Goal: Information Seeking & Learning: Learn about a topic

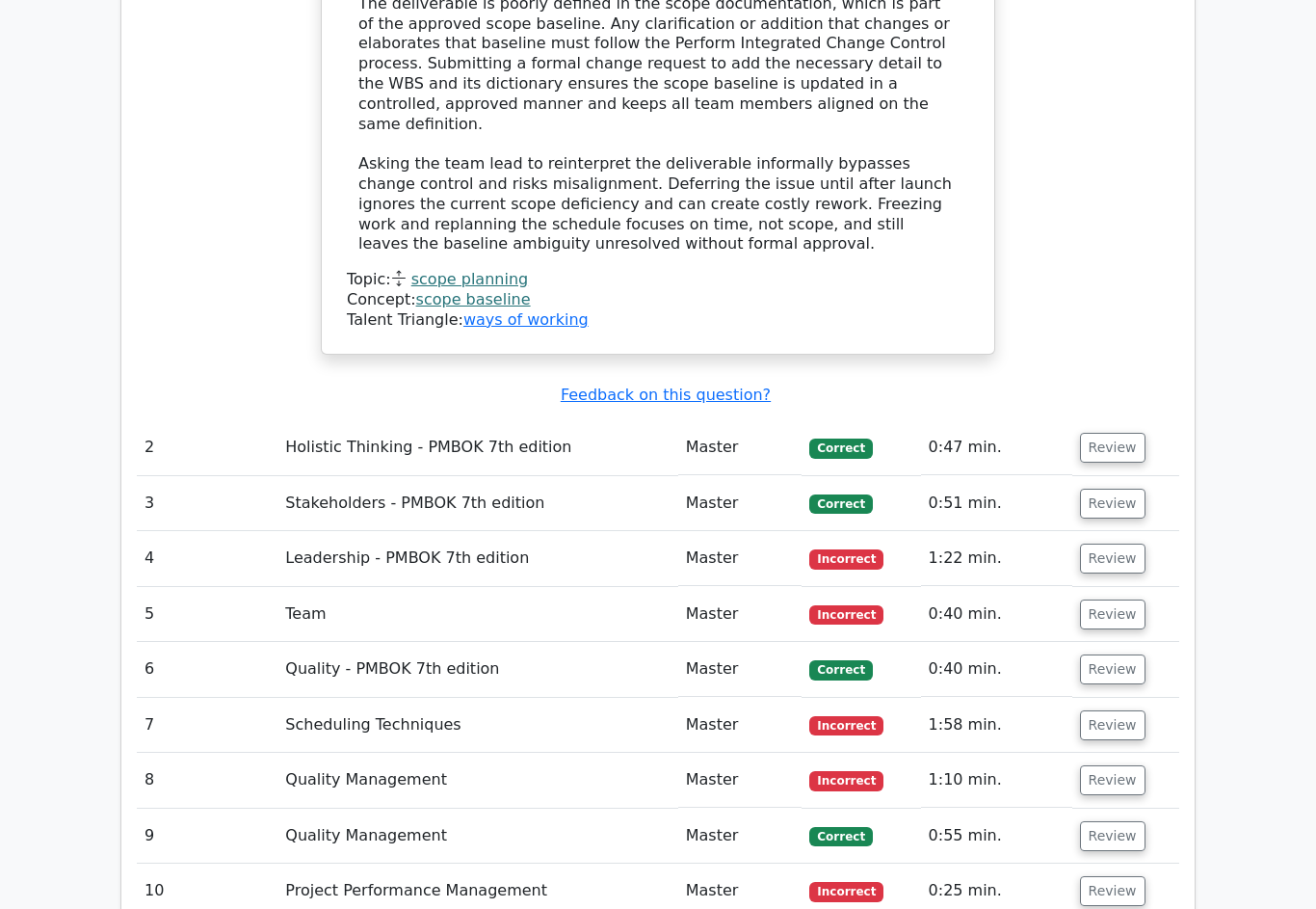
scroll to position [2908, 0]
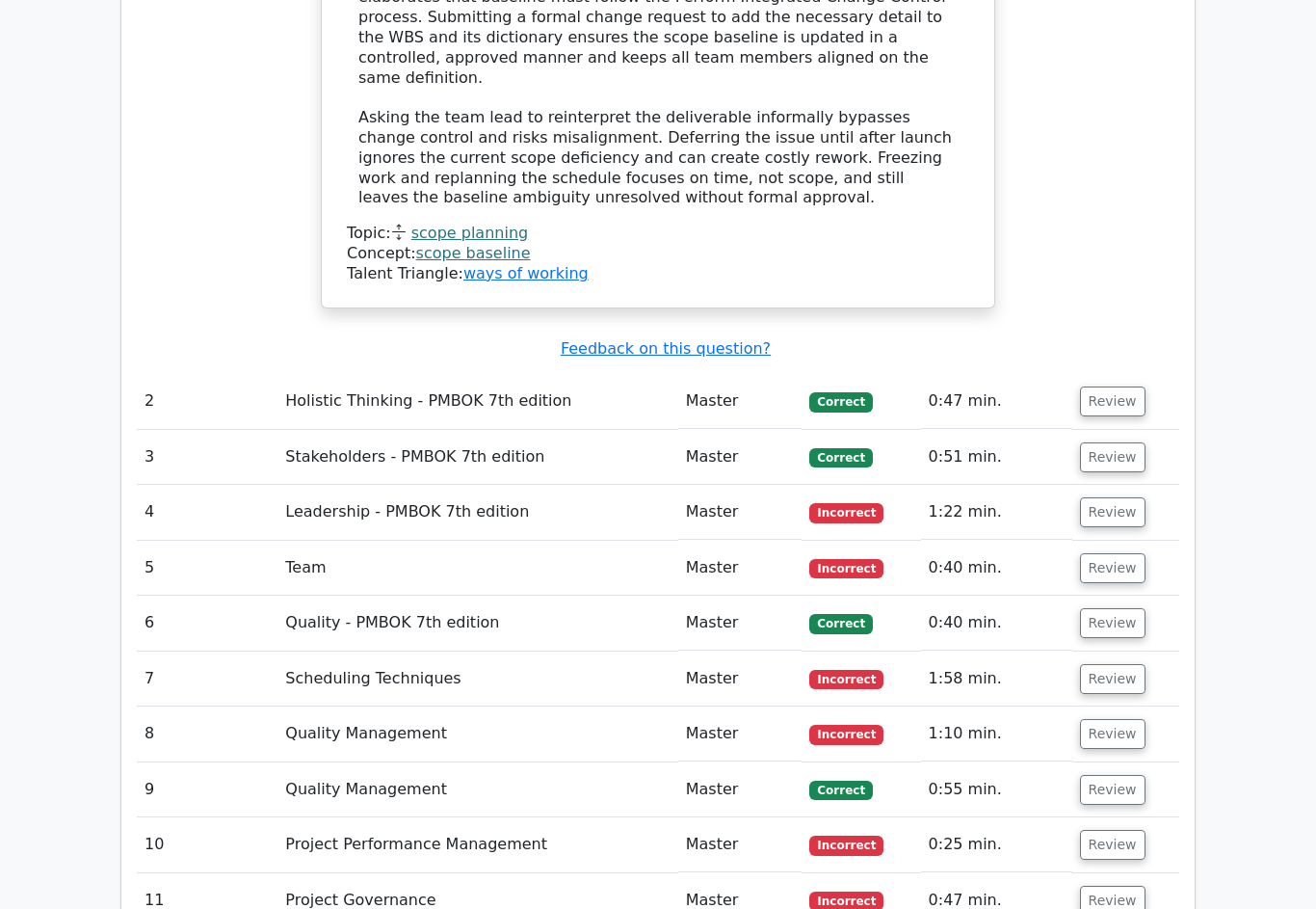
click at [1129, 387] on button "Review" at bounding box center [1113, 402] width 66 height 30
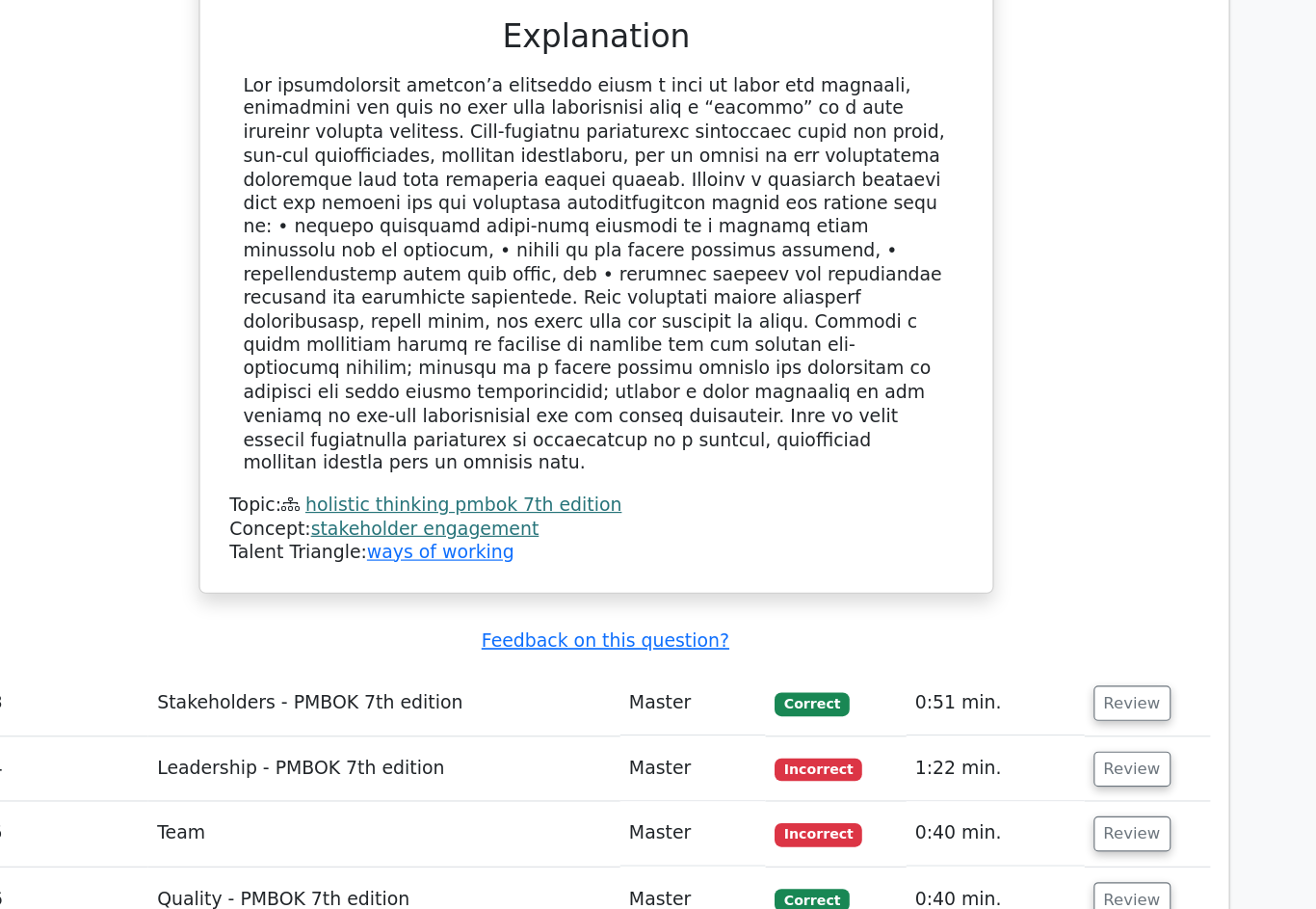
scroll to position [3857, 0]
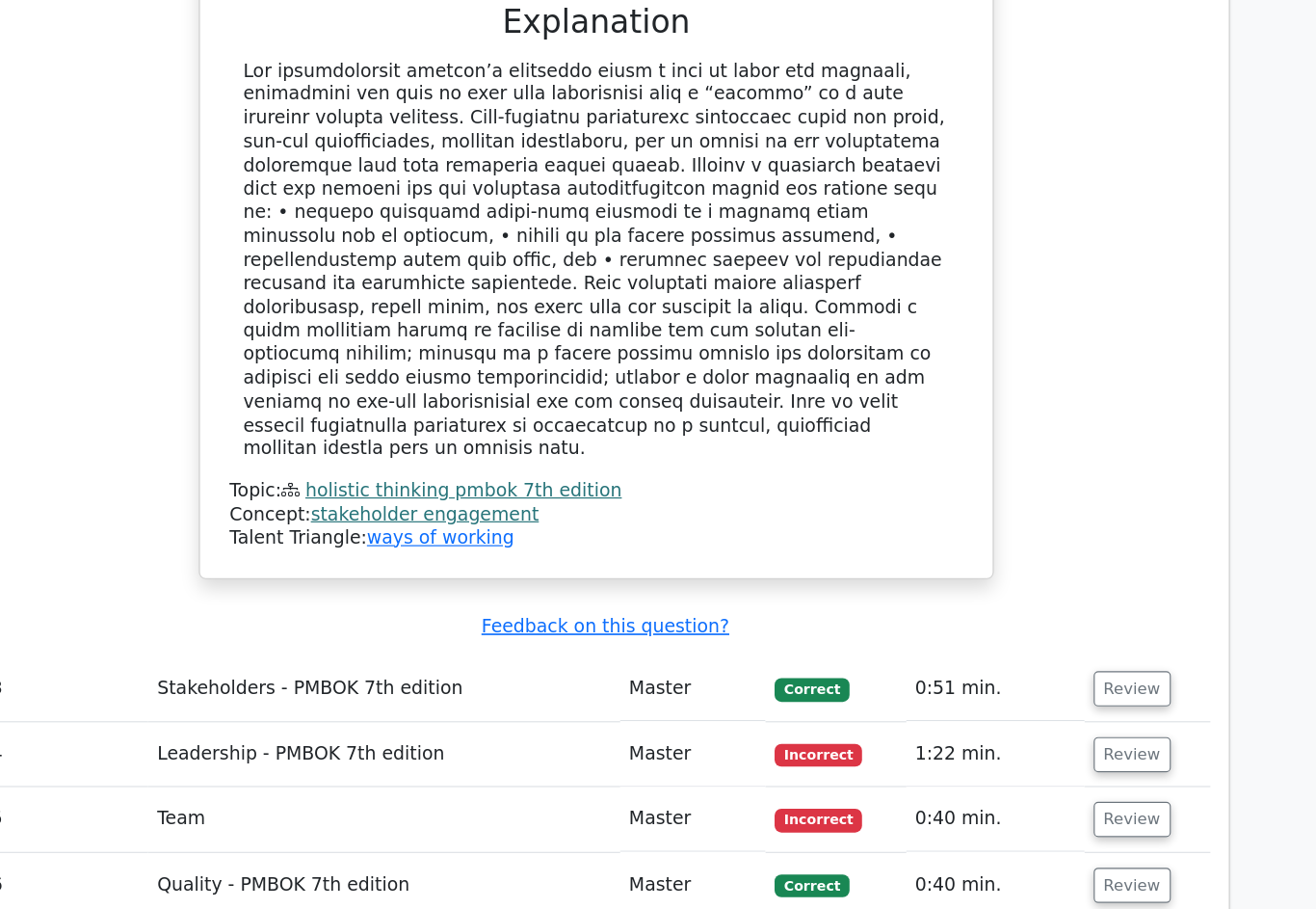
click at [1080, 677] on button "Review" at bounding box center [1113, 692] width 66 height 30
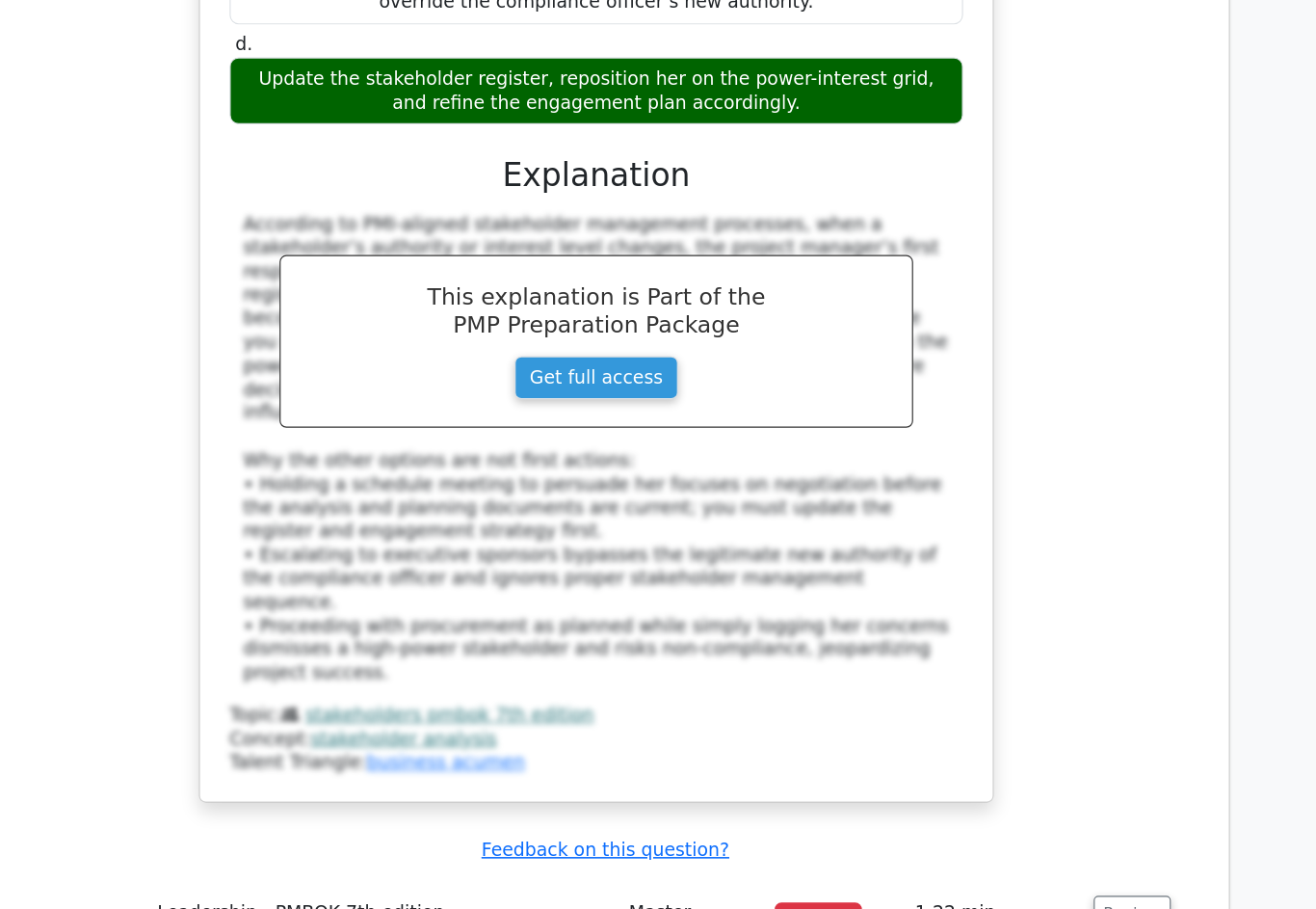
scroll to position [4923, 0]
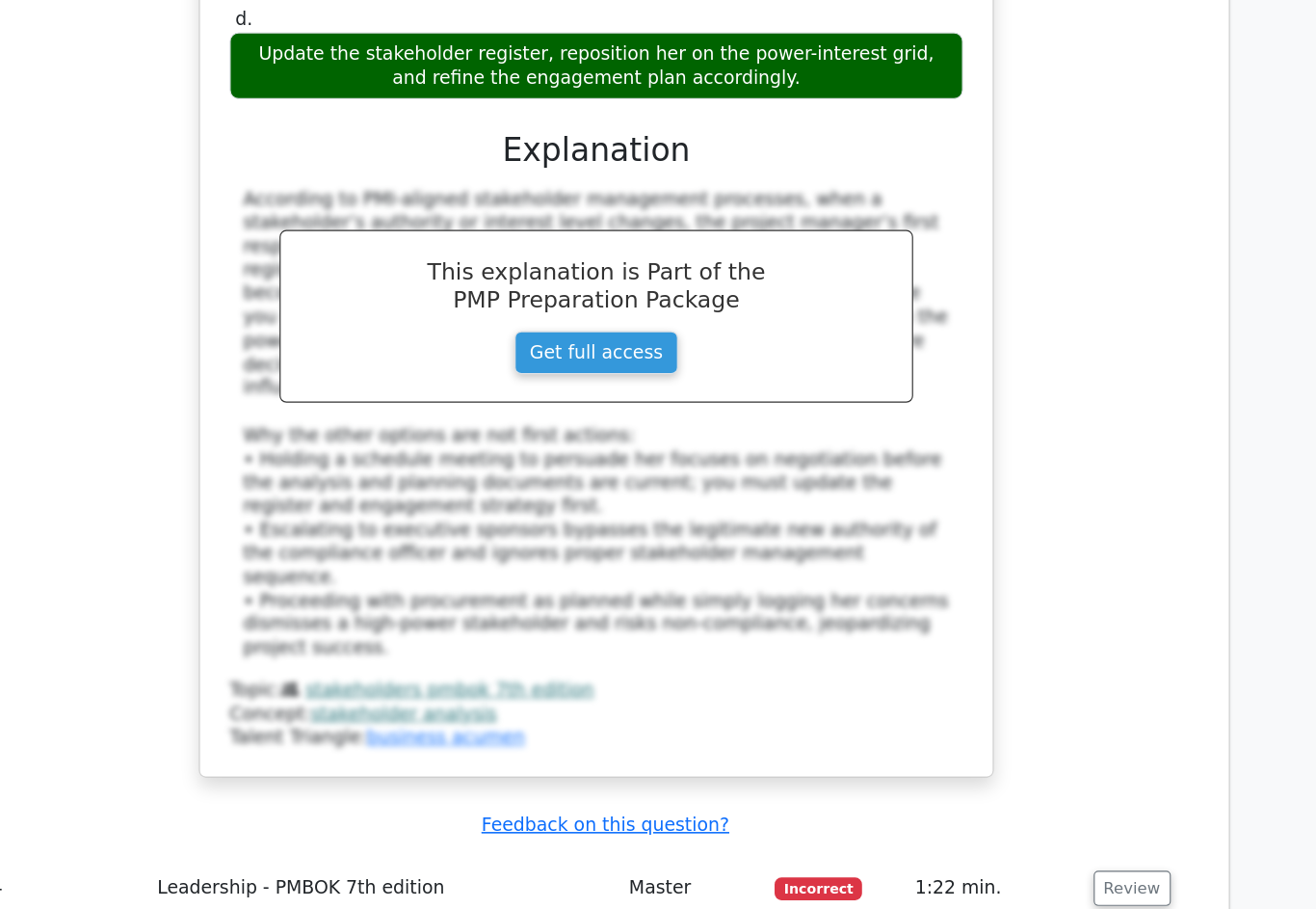
click at [1080, 847] on button "Review" at bounding box center [1113, 861] width 66 height 30
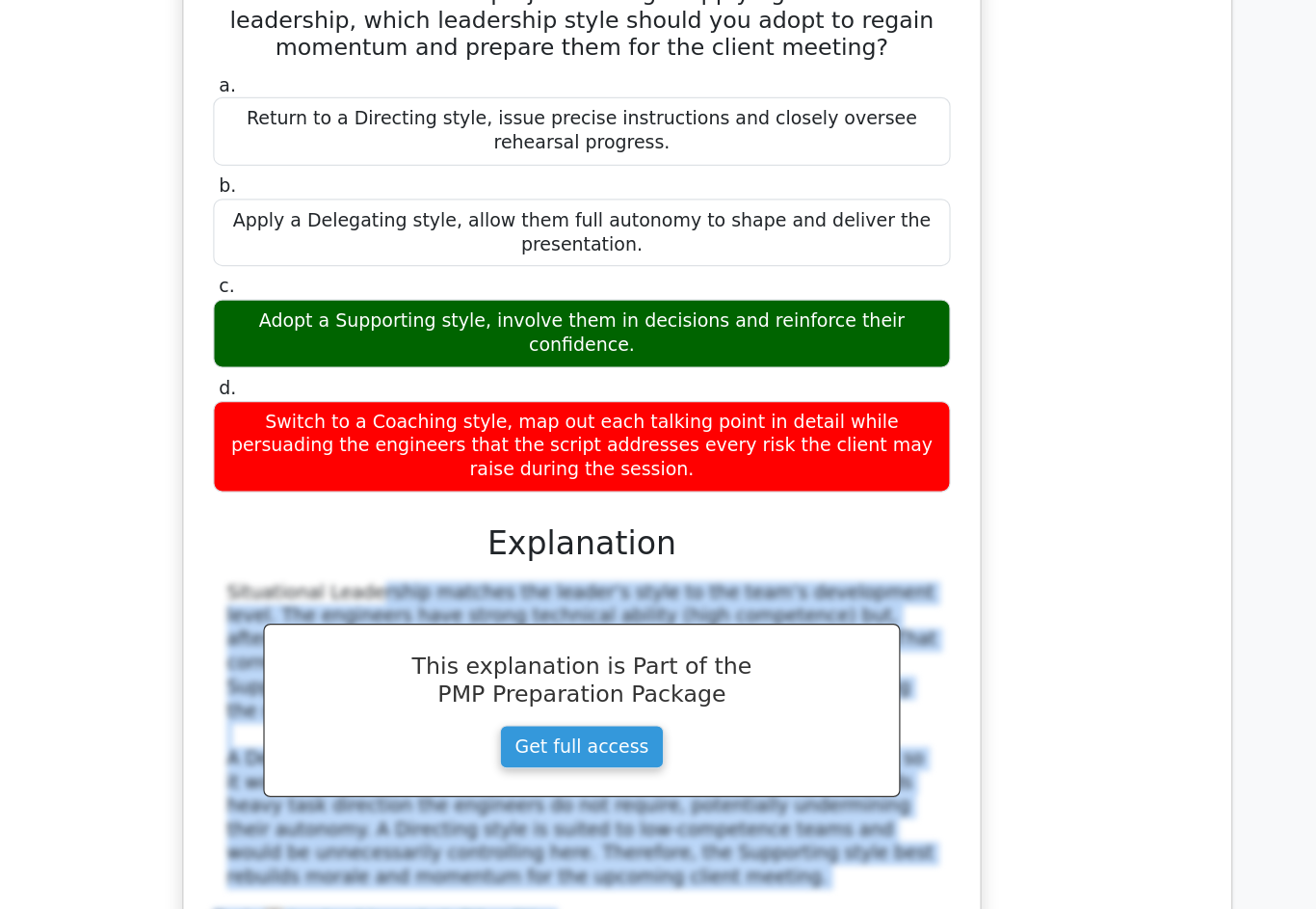
scroll to position [6022, 0]
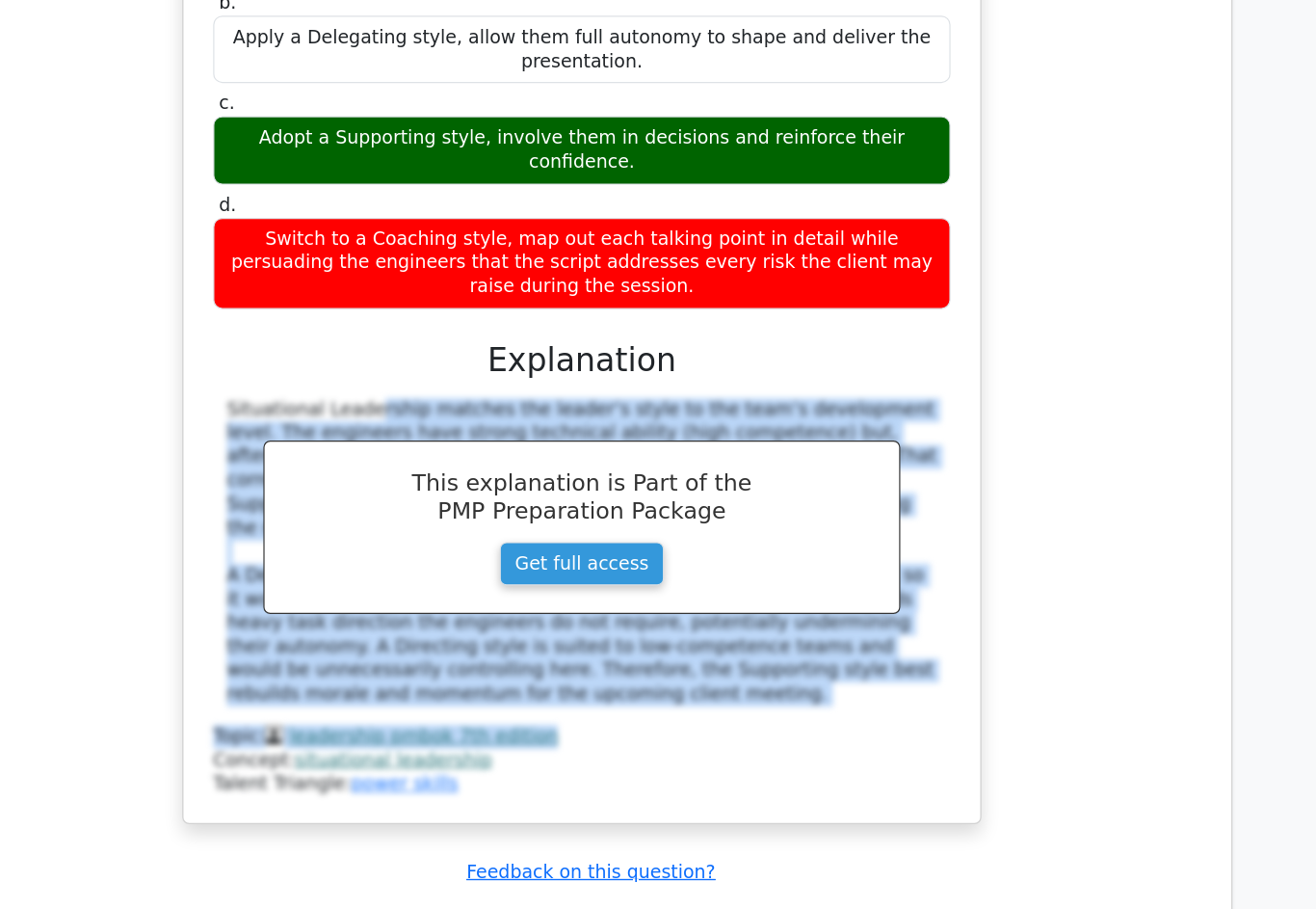
click at [1069, 887] on button "Review" at bounding box center [1102, 901] width 66 height 30
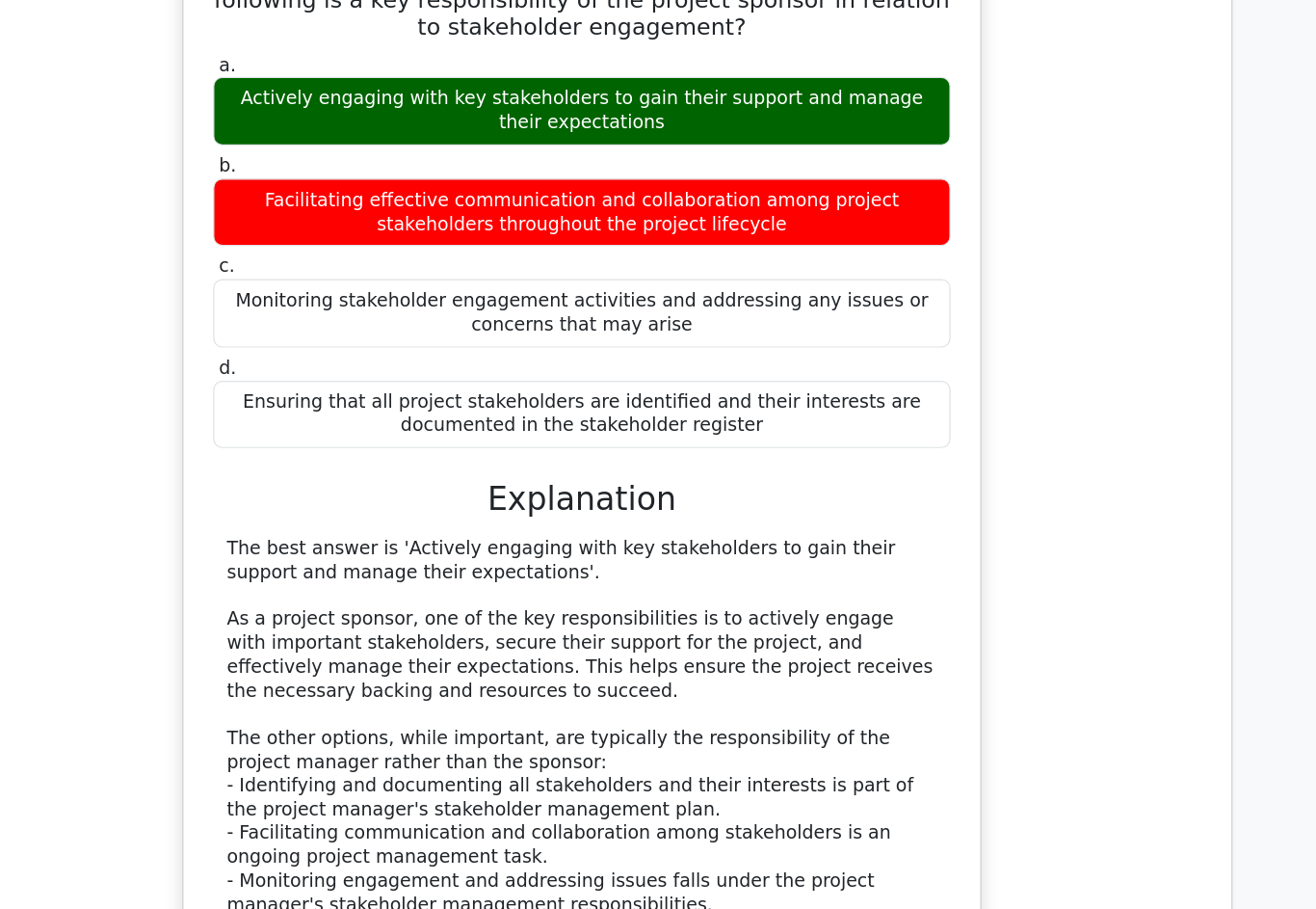
scroll to position [6919, 0]
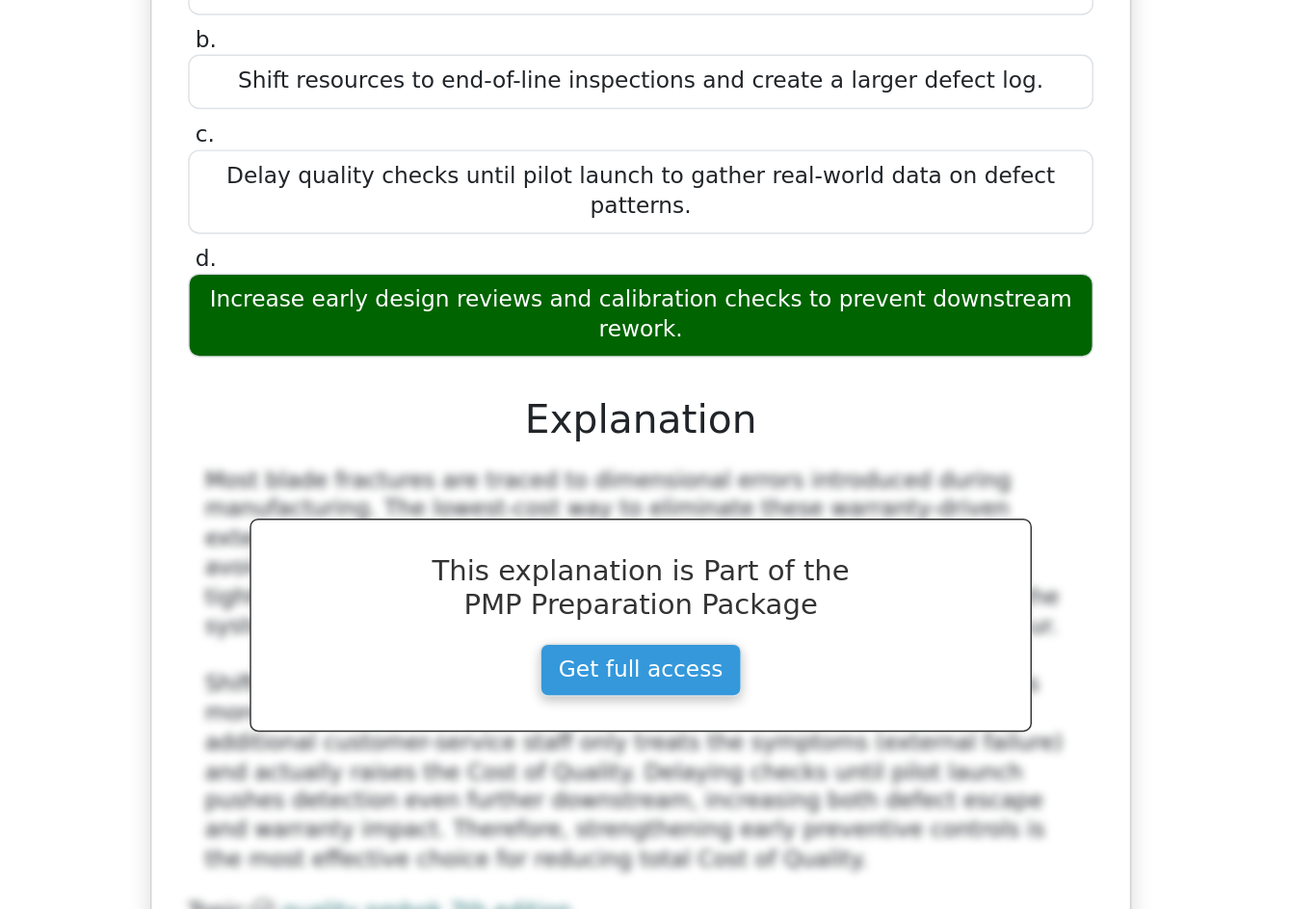
scroll to position [8059, 0]
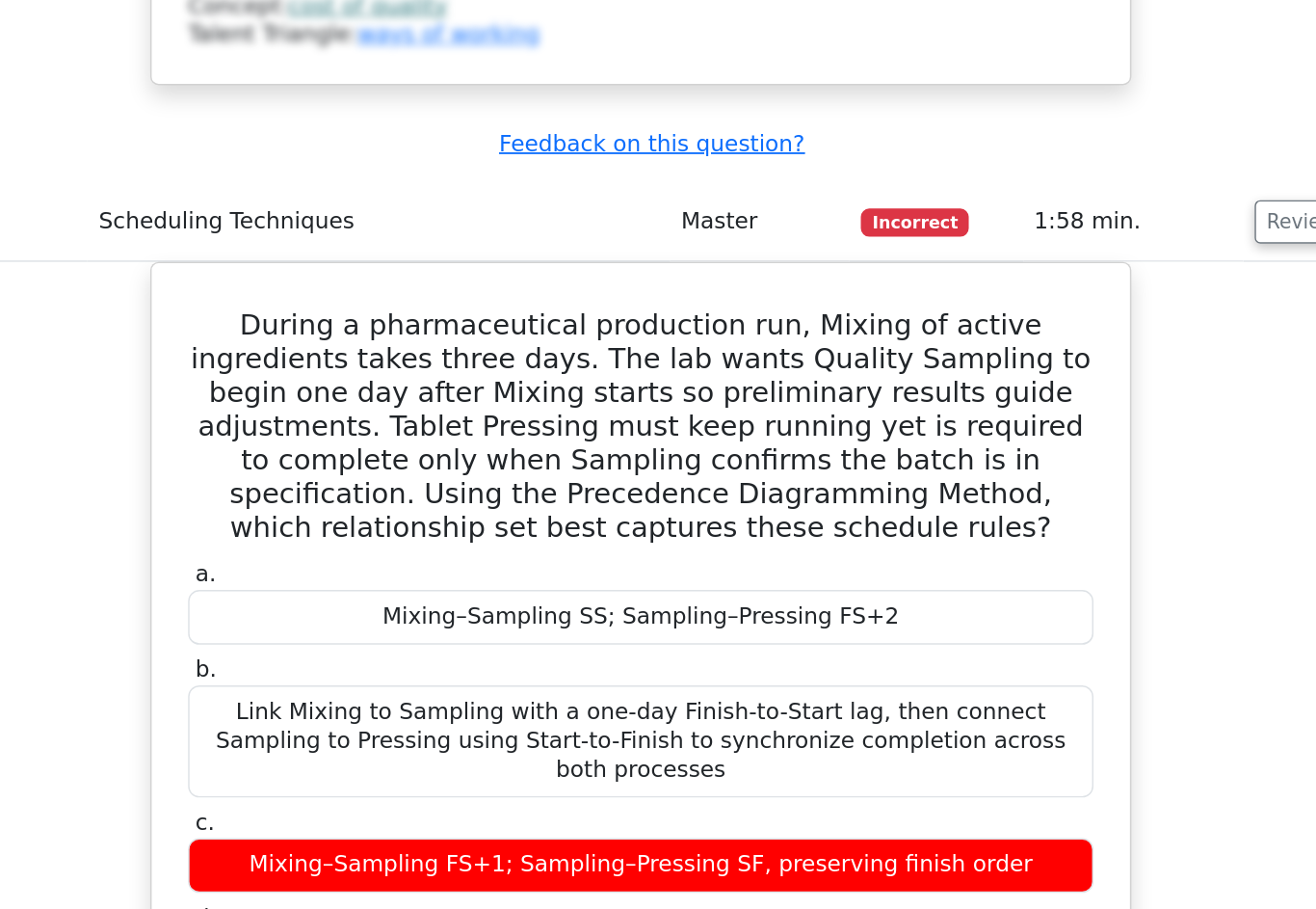
scroll to position [8692, 0]
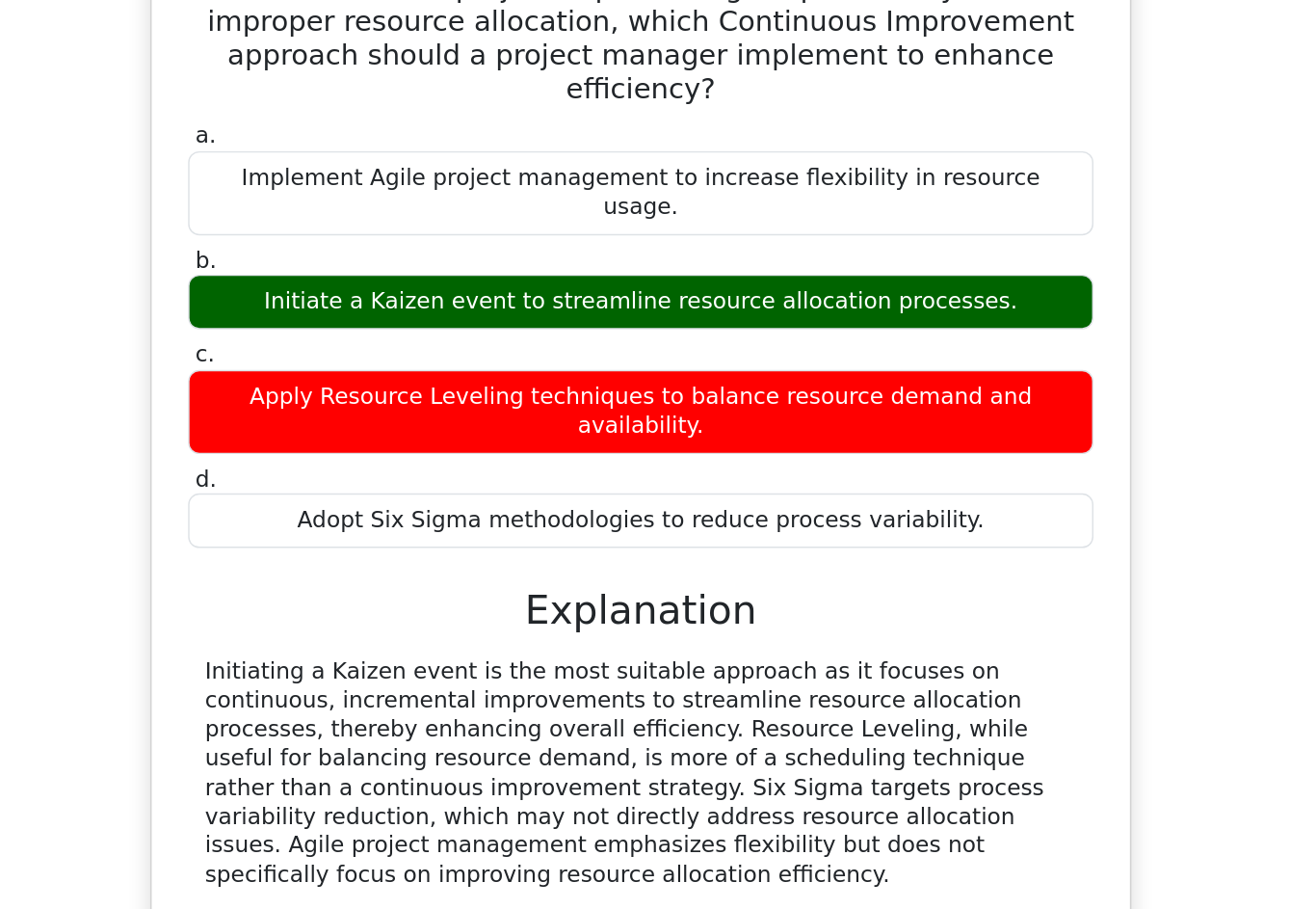
scroll to position [10363, 0]
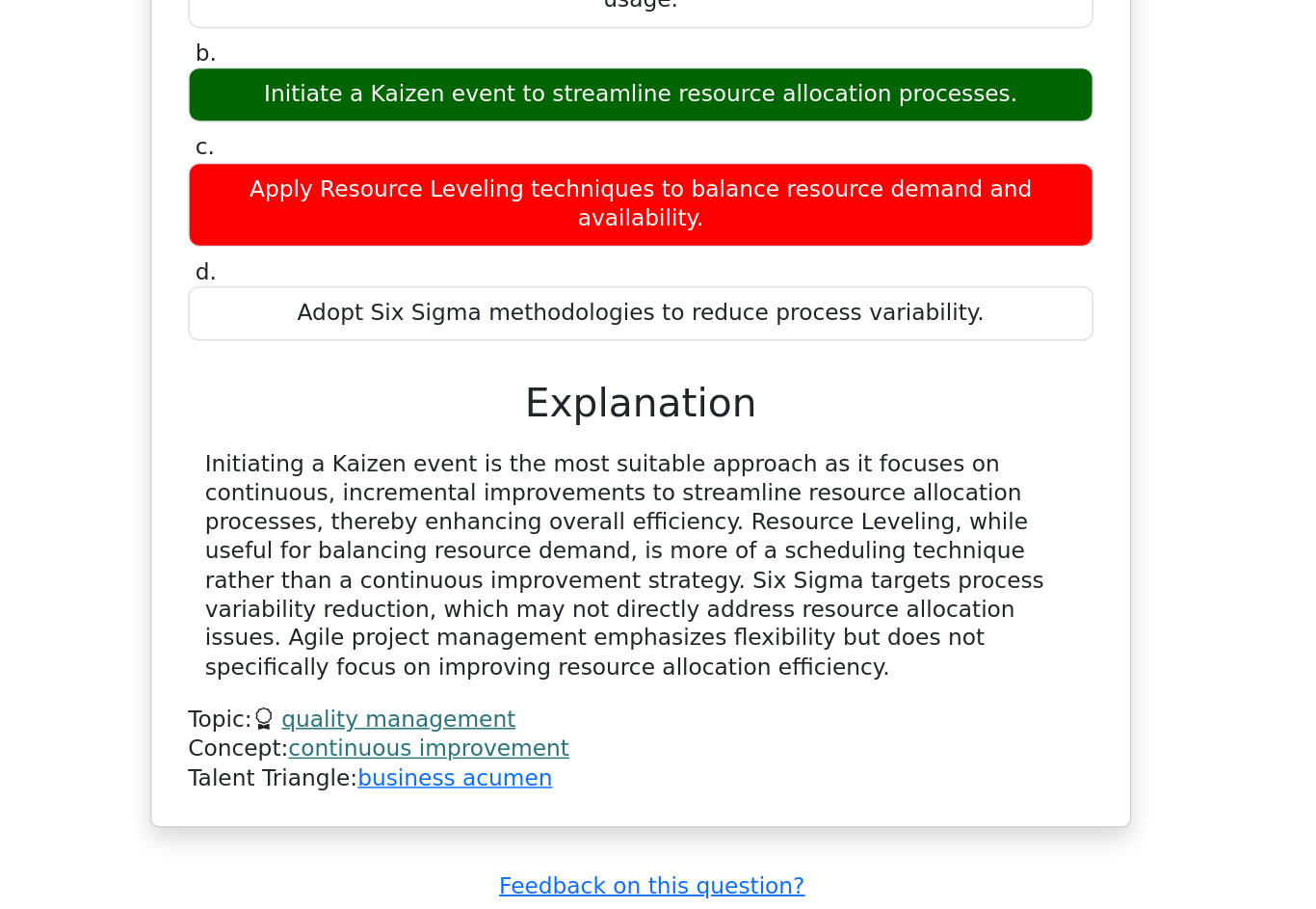
scroll to position [10503, 0]
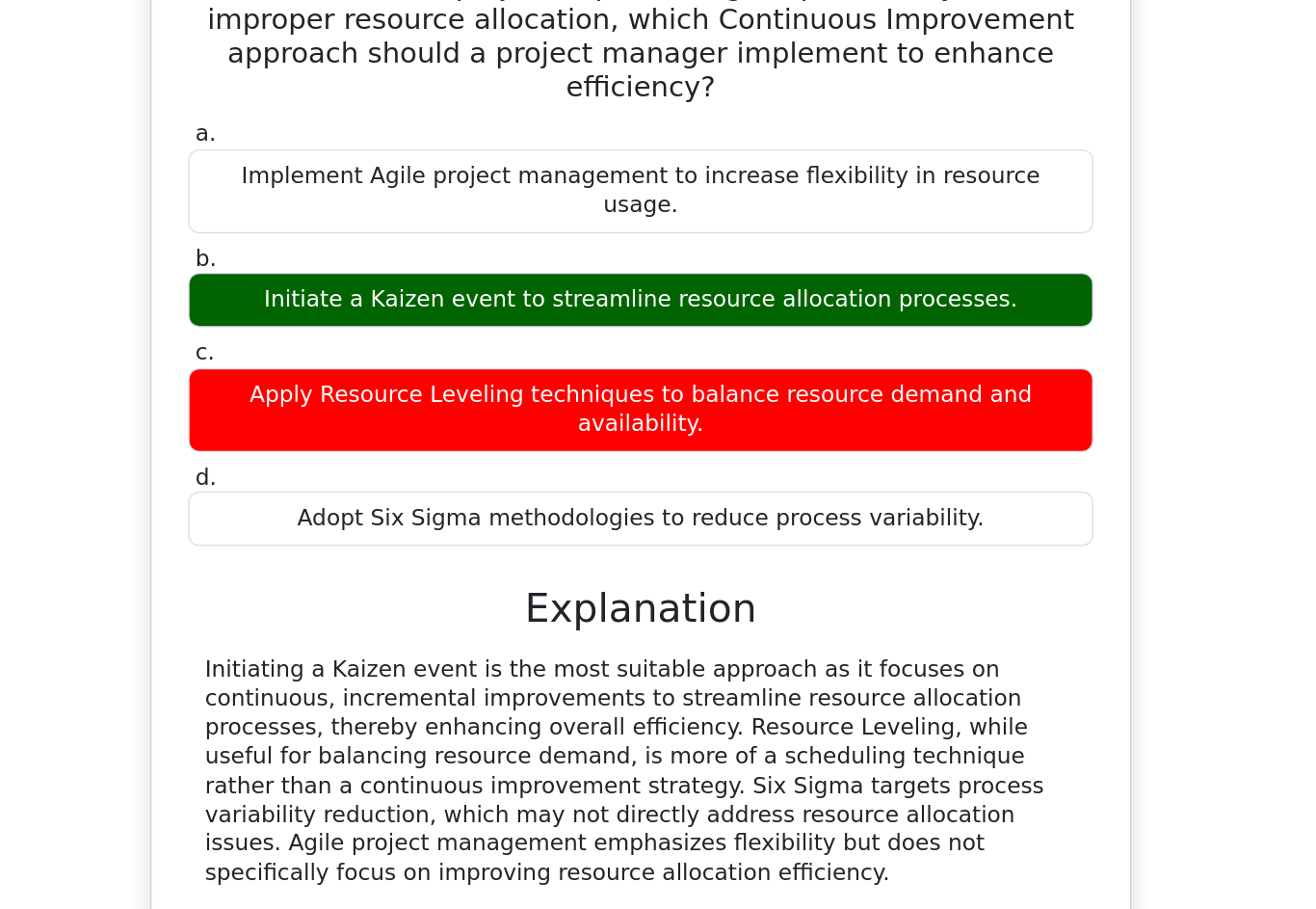
click at [1061, 894] on td "Review" at bounding box center [1114, 922] width 107 height 55
click at [1069, 907] on button "Review" at bounding box center [1102, 922] width 66 height 30
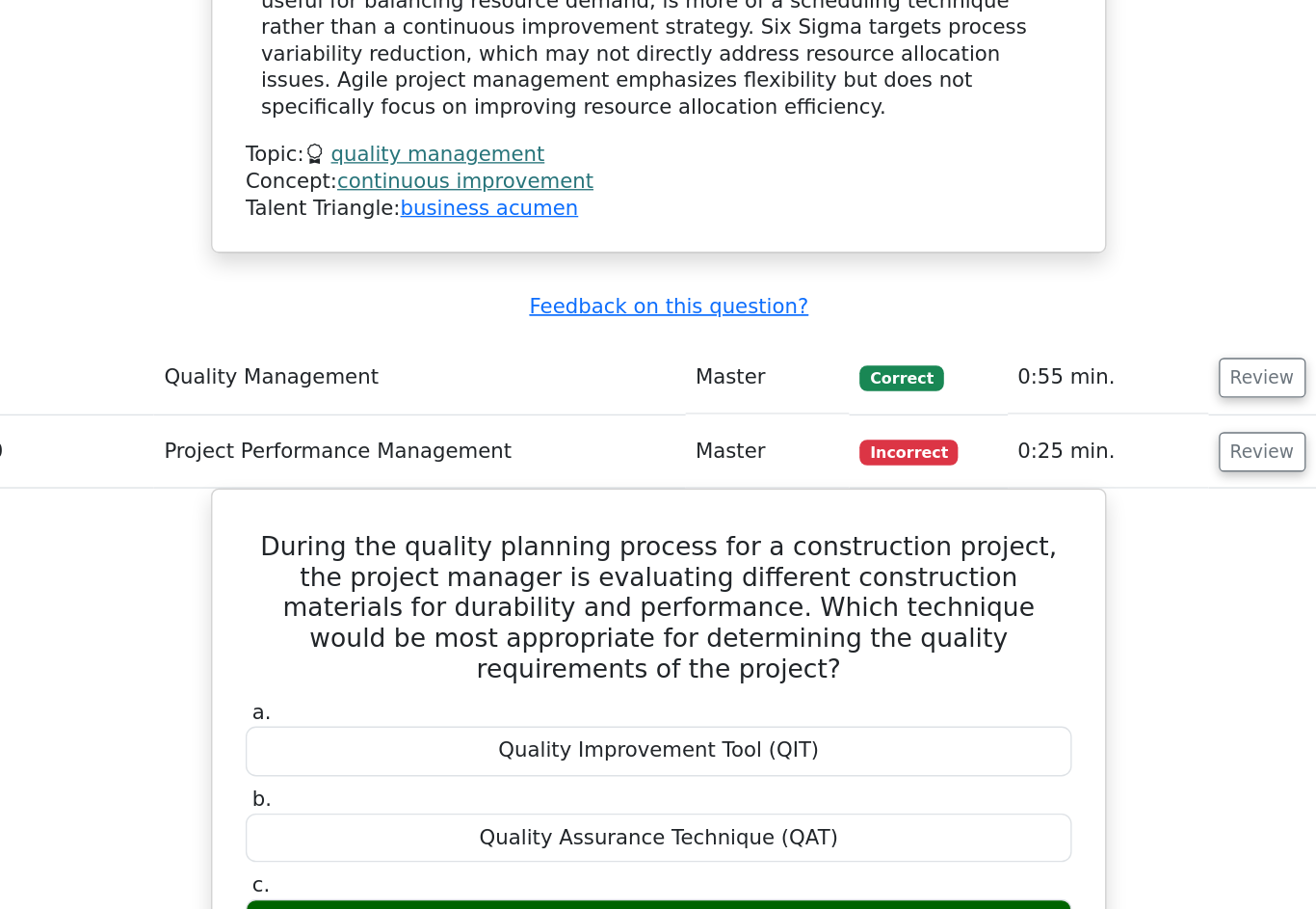
scroll to position [10944, 0]
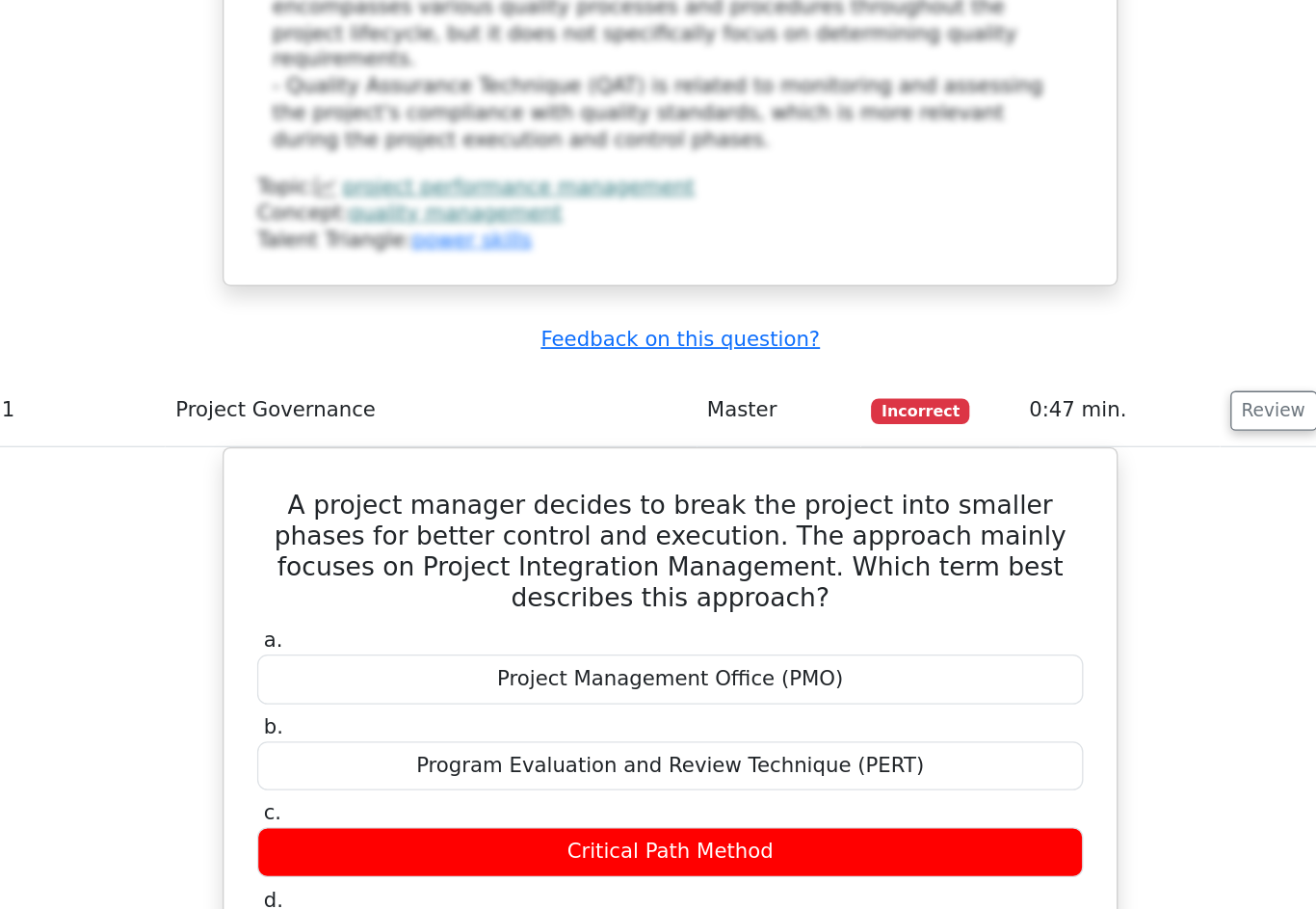
scroll to position [12159, 0]
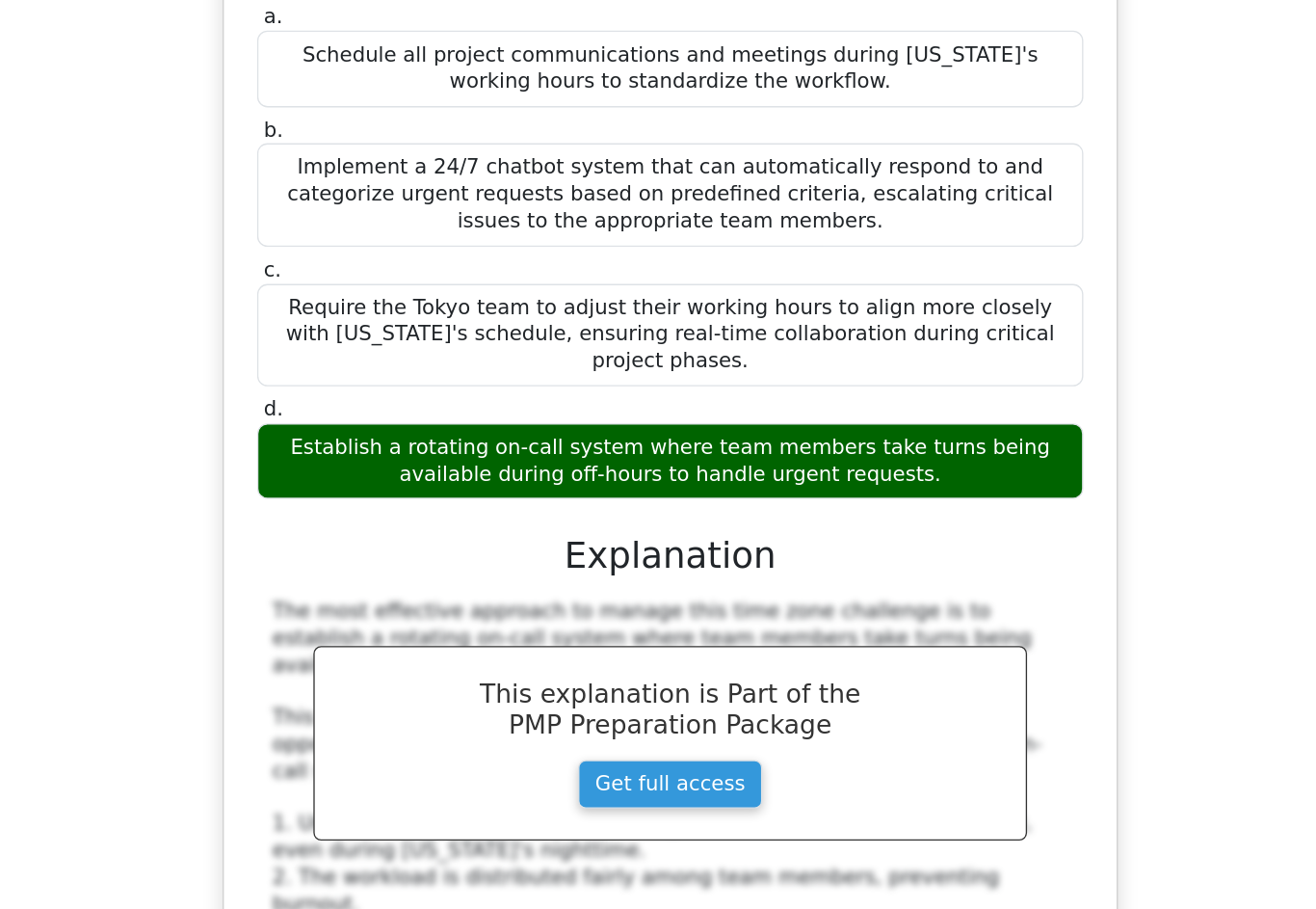
scroll to position [13738, 0]
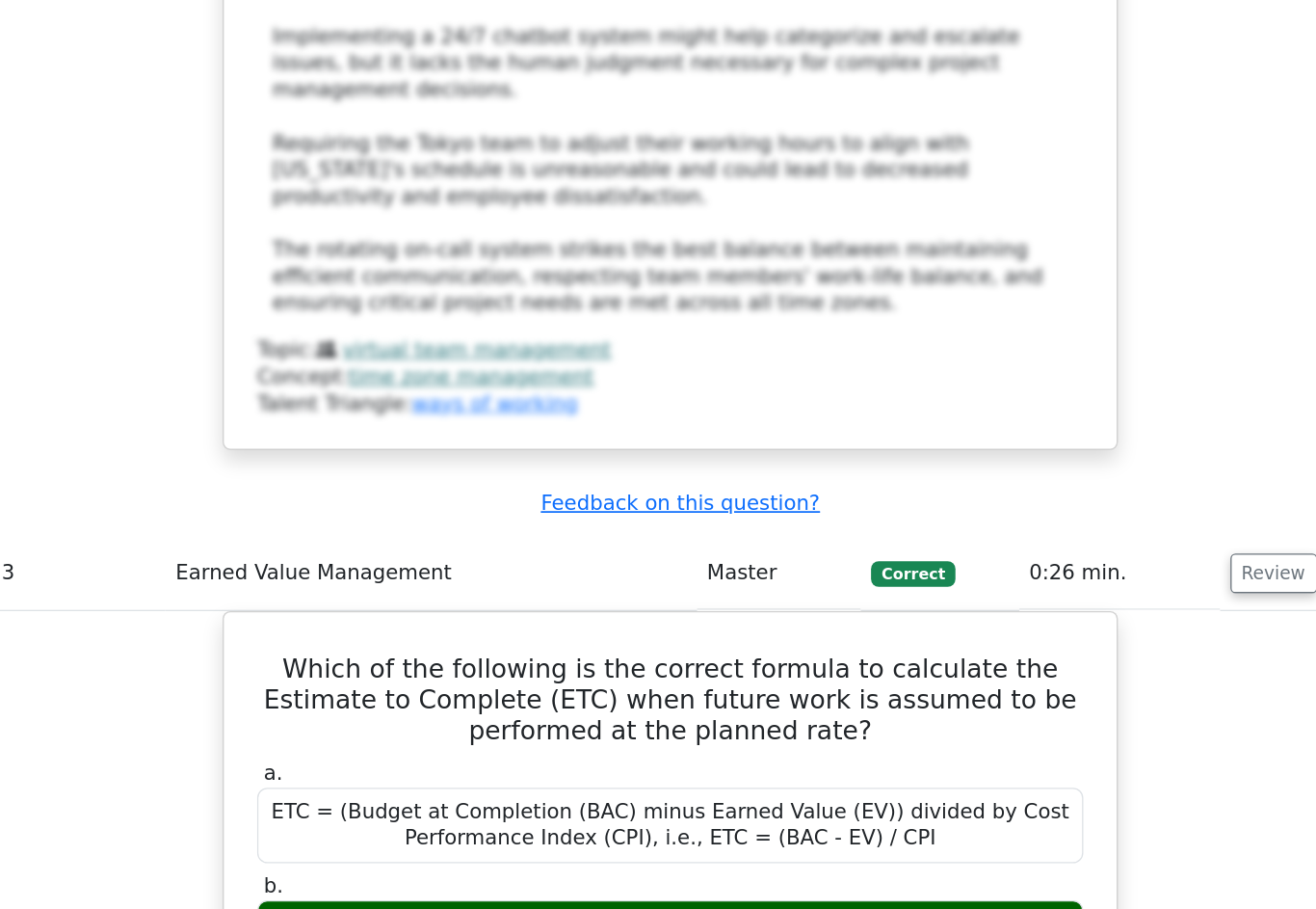
scroll to position [14580, 0]
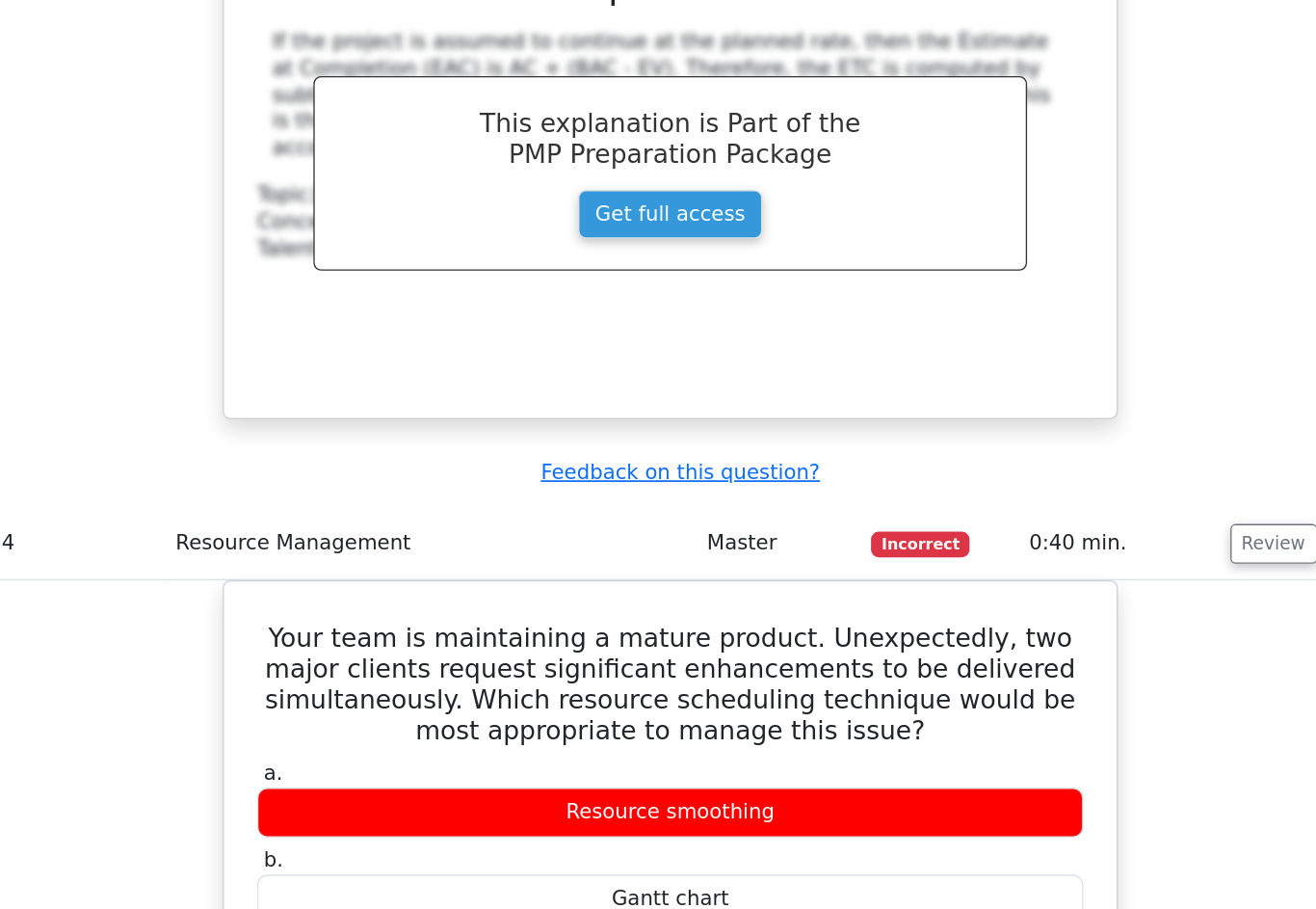
scroll to position [15504, 0]
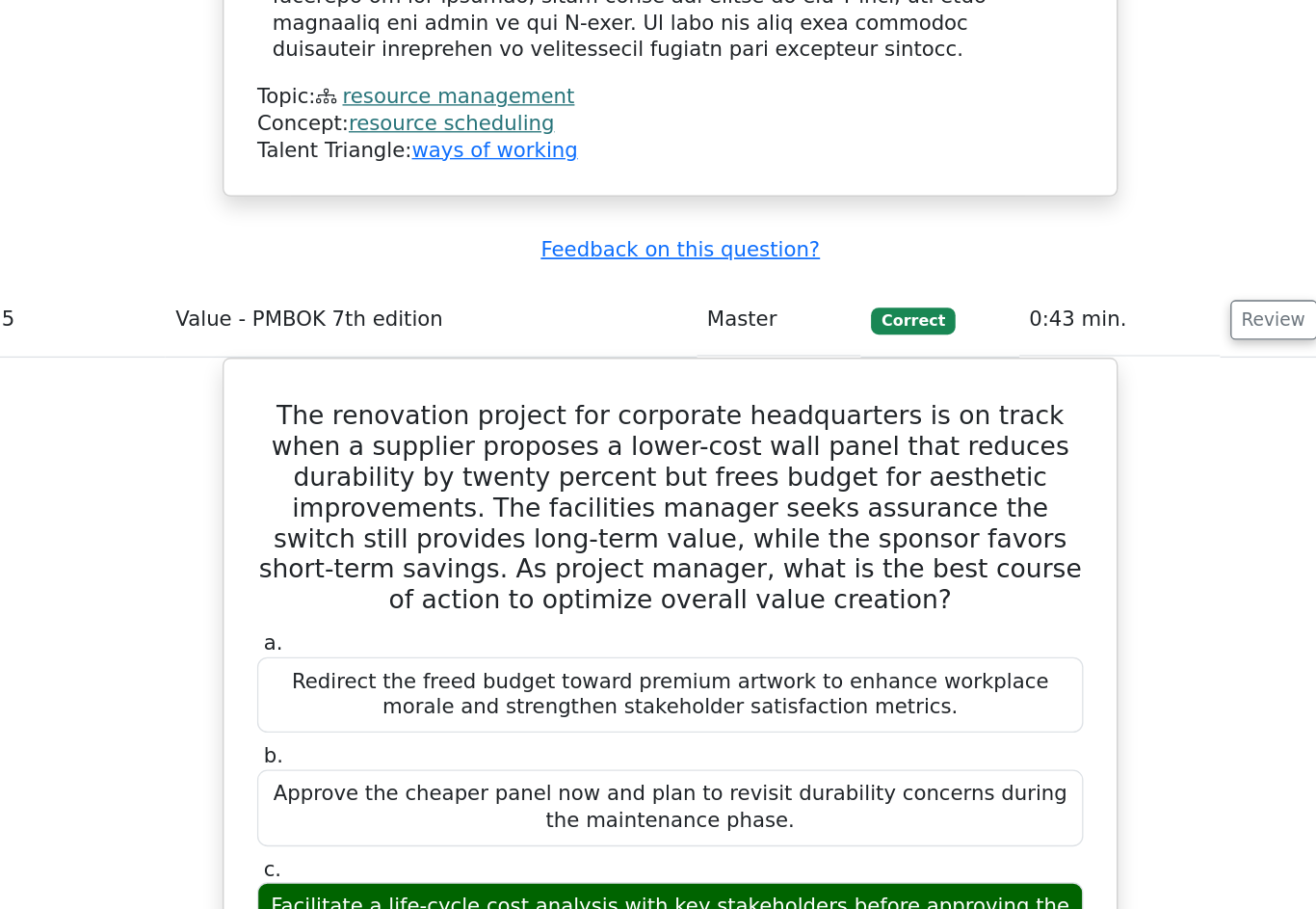
scroll to position [16659, 0]
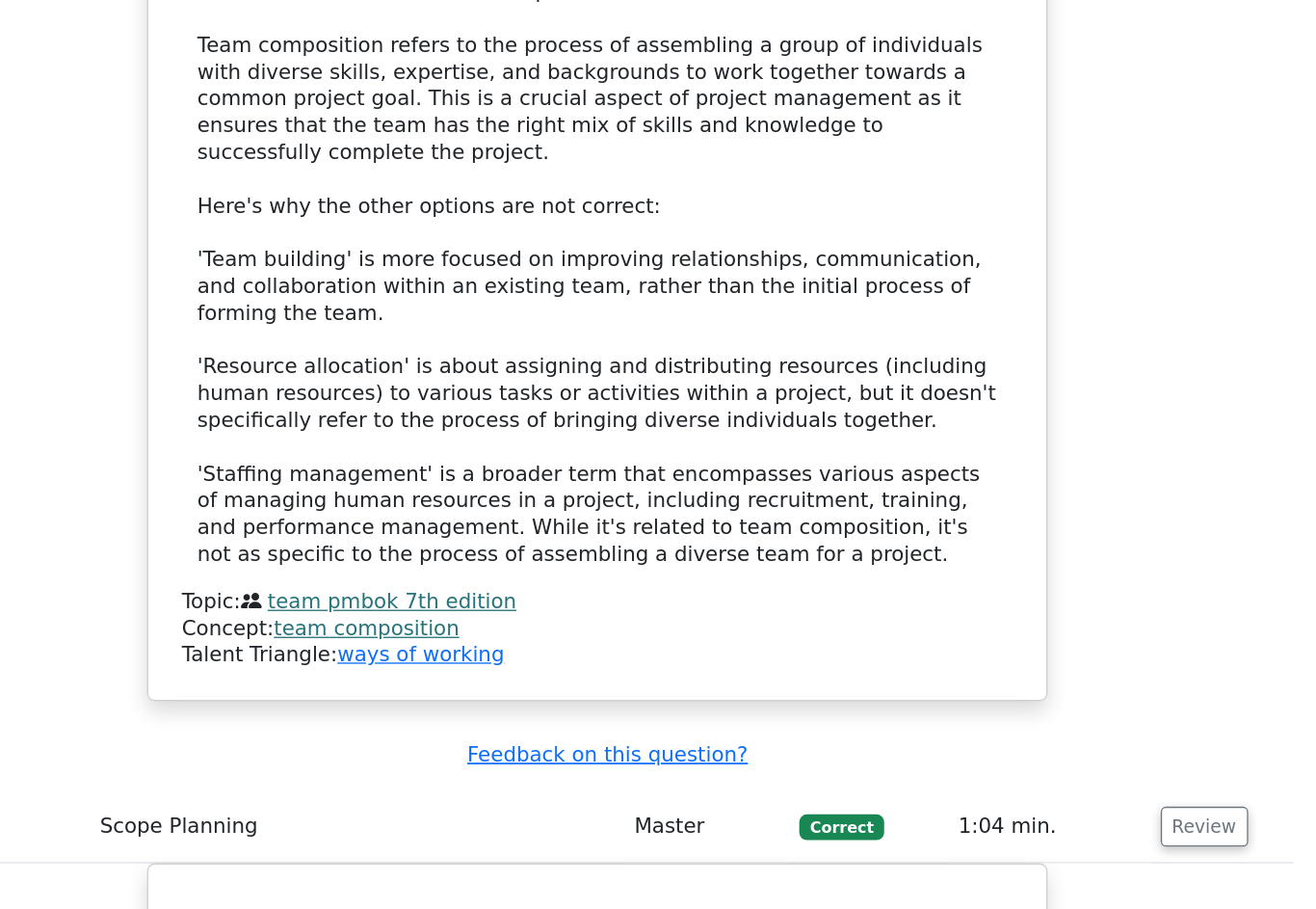
scroll to position [19503, 0]
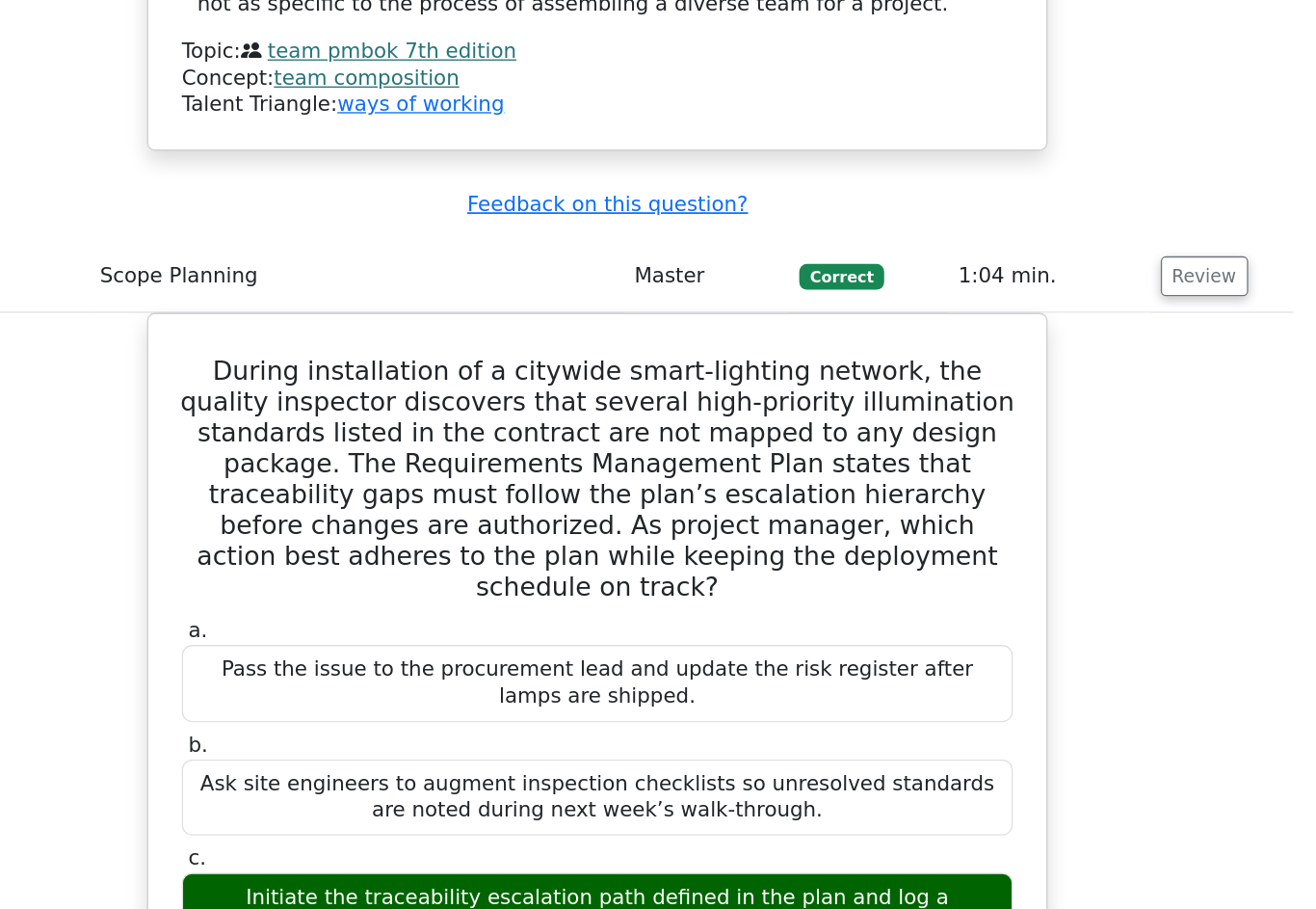
scroll to position [19911, 0]
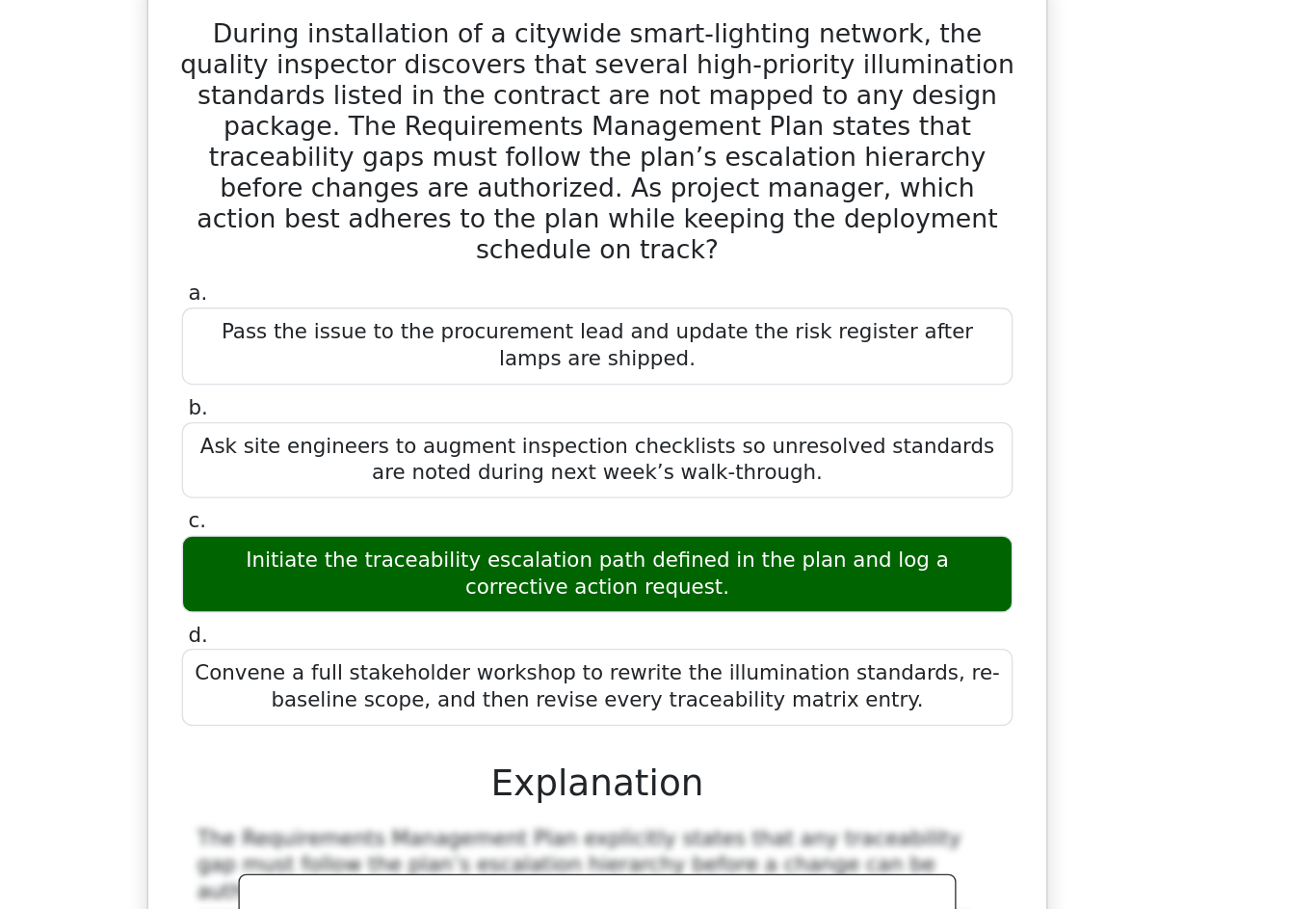
scroll to position [20168, 0]
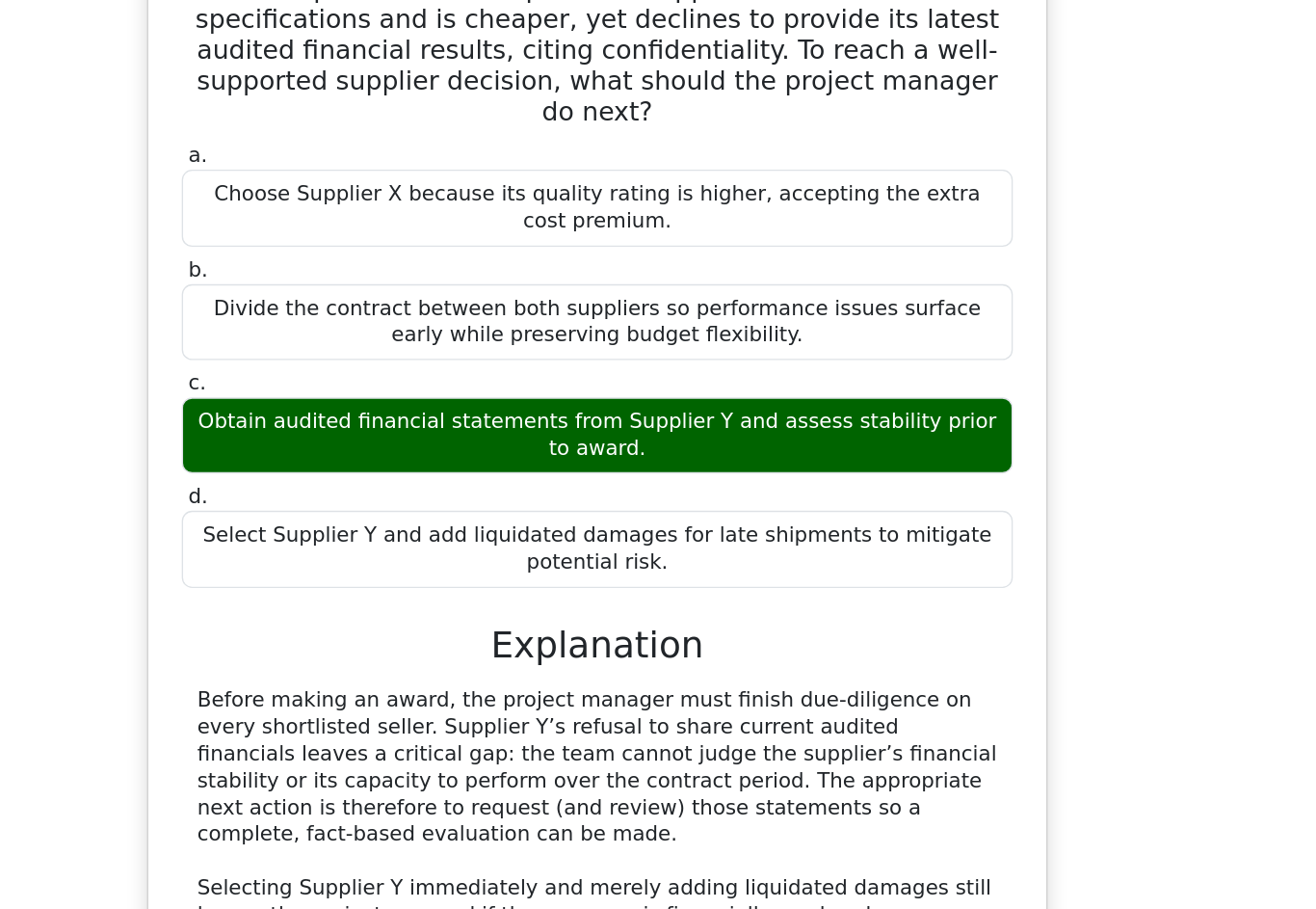
scroll to position [22366, 0]
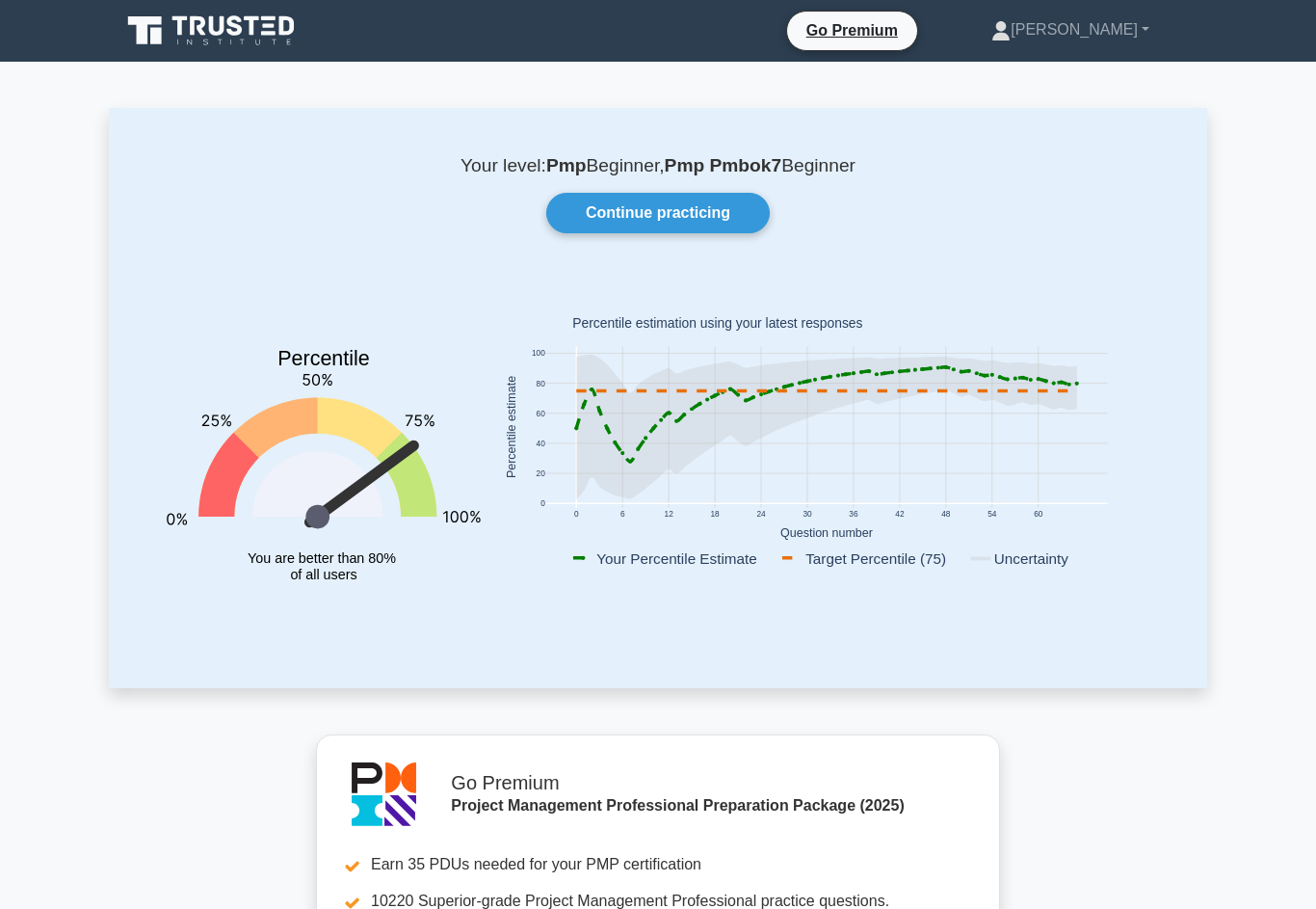
click at [723, 217] on link "Continue practicing" at bounding box center [658, 213] width 223 height 41
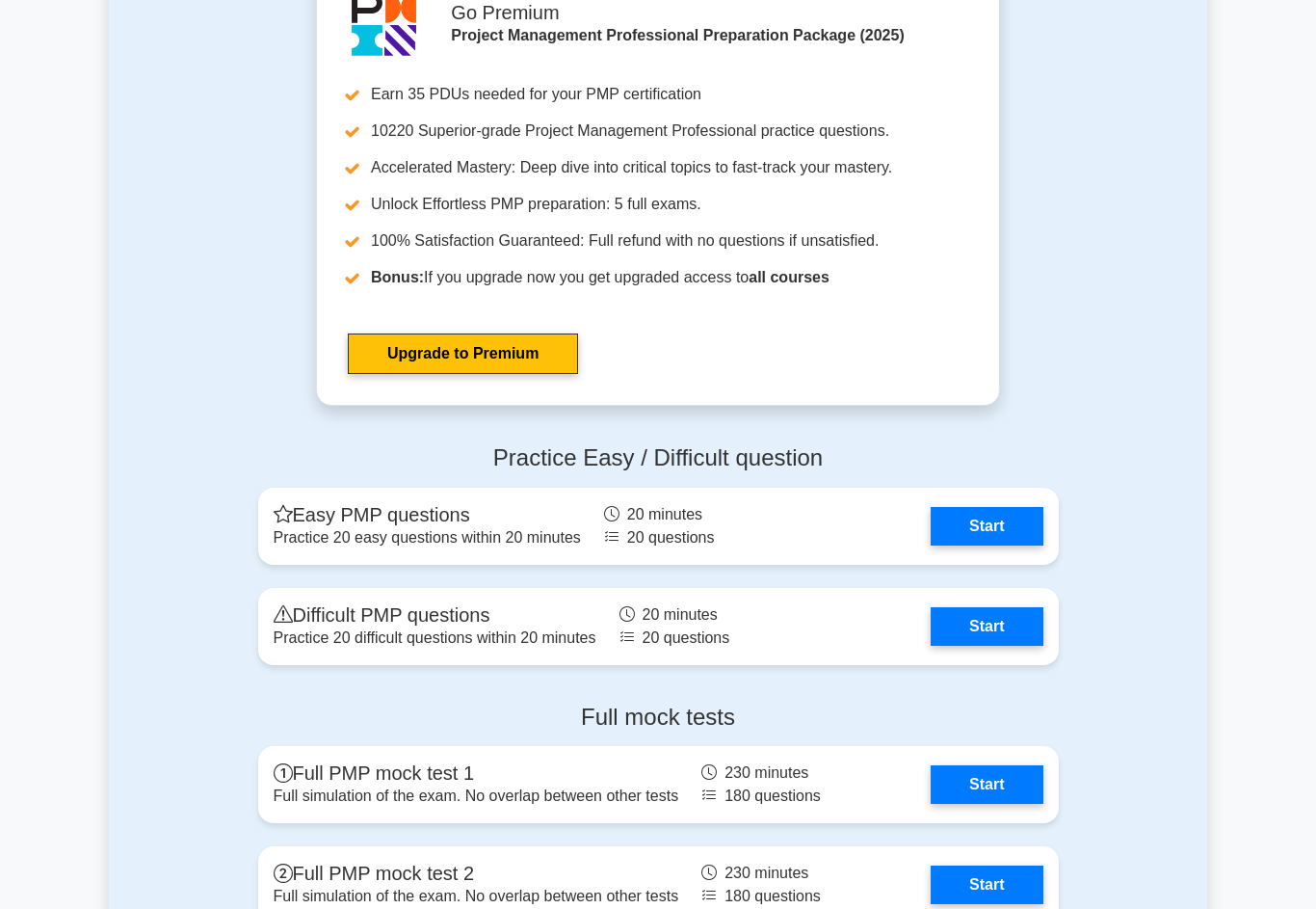
scroll to position [6853, 0]
click at [994, 646] on link "Start" at bounding box center [986, 627] width 112 height 39
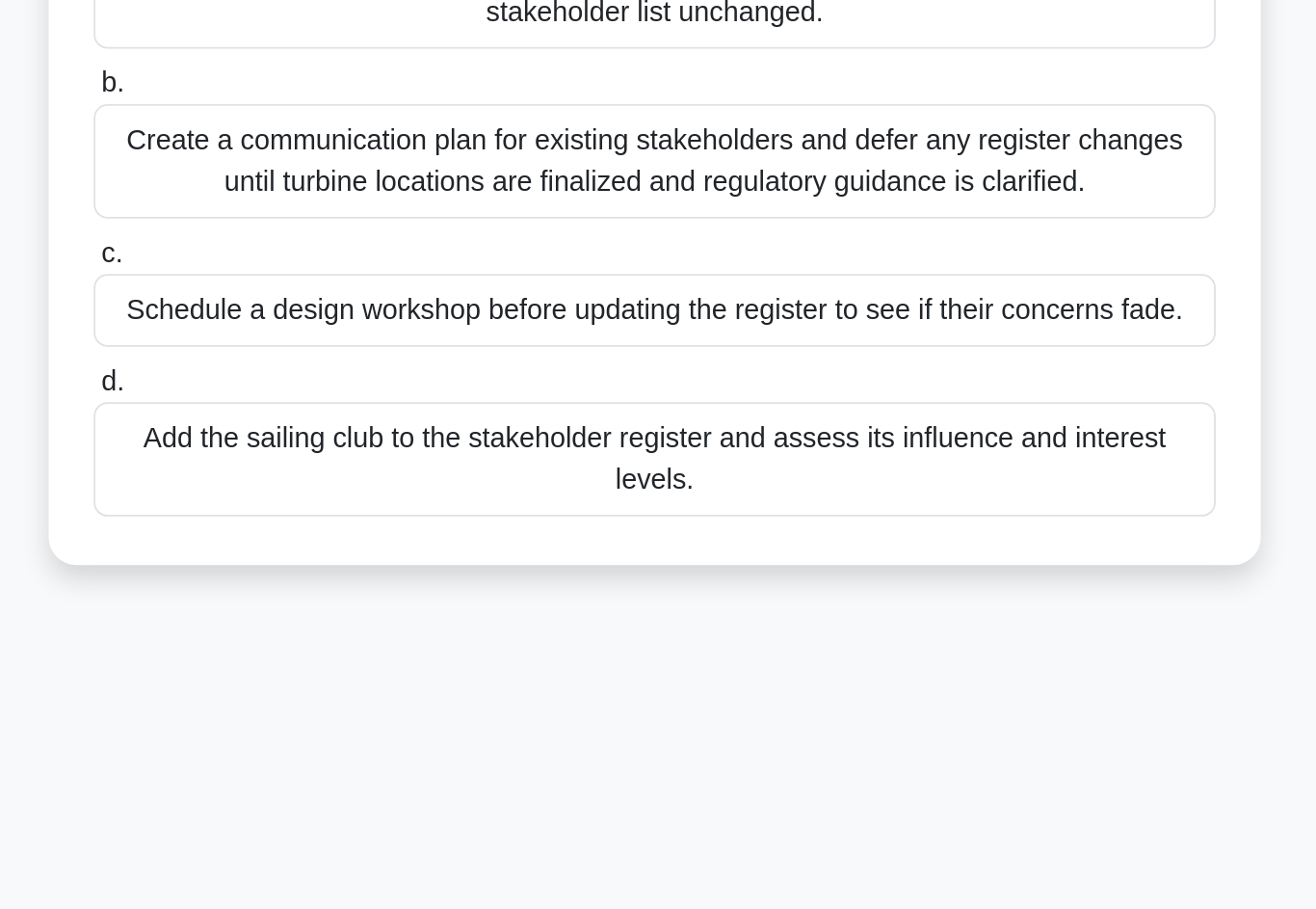
click at [599, 579] on div "Add the sailing club to the stakeholder register and assess its influence and i…" at bounding box center [658, 611] width 625 height 64
click at [346, 562] on input "d. Add the sailing club to the stakeholder register and assess its influence an…" at bounding box center [346, 568] width 0 height 13
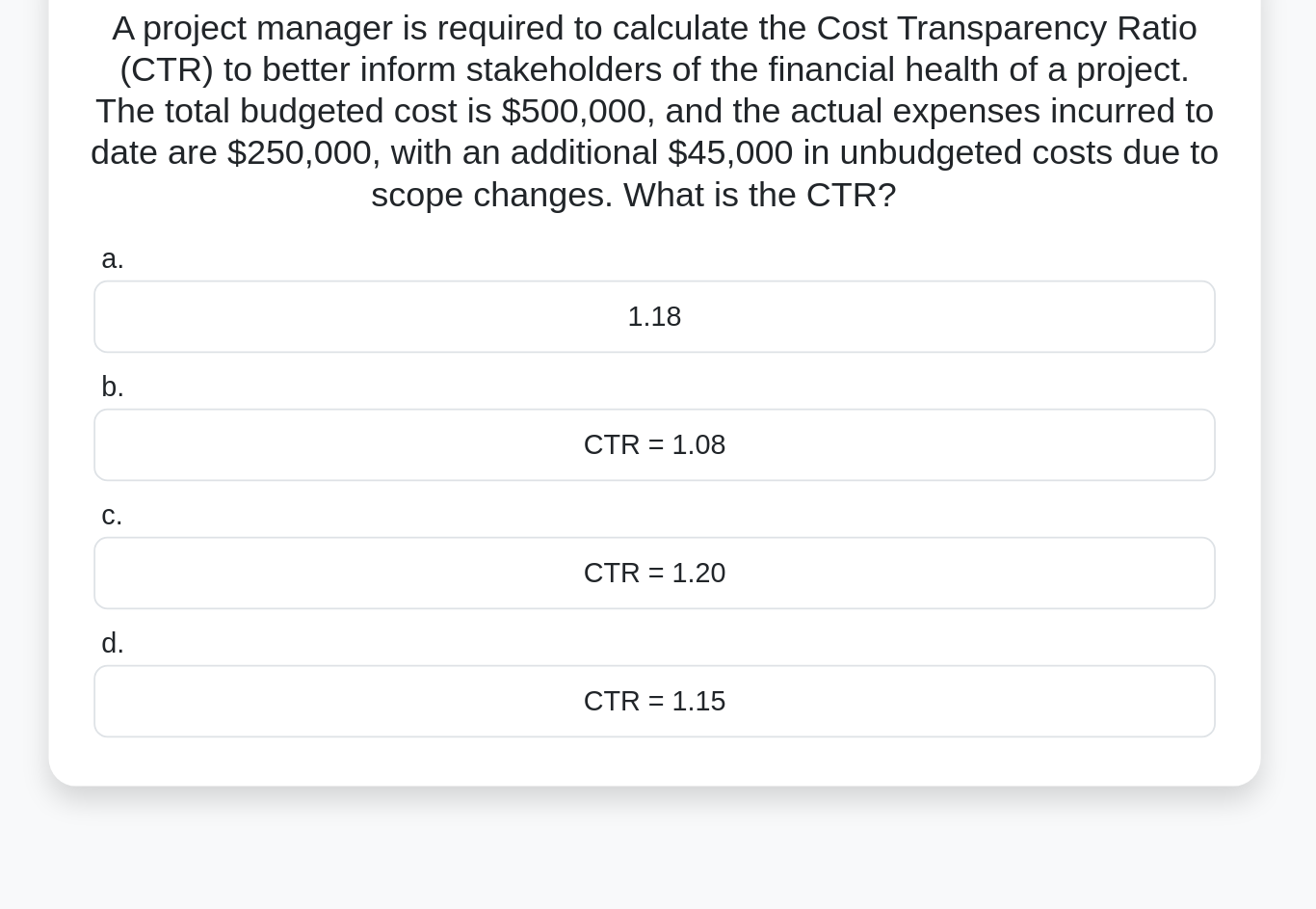
click at [587, 510] on div "CTR = 1.15" at bounding box center [658, 531] width 625 height 41
click at [346, 493] on input "d. CTR = 1.15" at bounding box center [346, 499] width 0 height 13
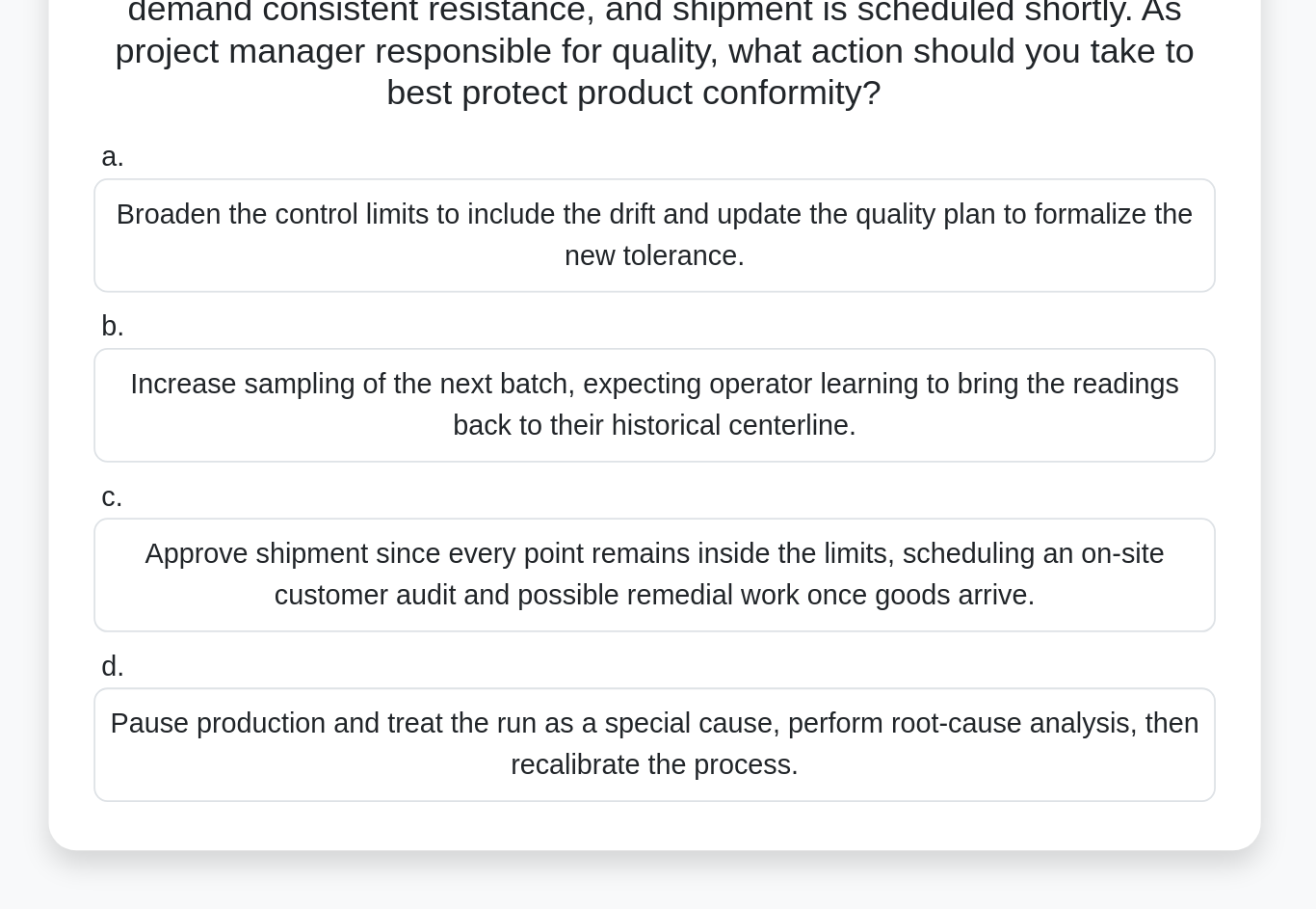
click at [621, 602] on div "Pause production and treat the run as a special cause, perform root-cause analy…" at bounding box center [658, 634] width 625 height 64
click at [346, 585] on input "d. Pause production and treat the run as a special cause, perform root-cause an…" at bounding box center [346, 591] width 0 height 13
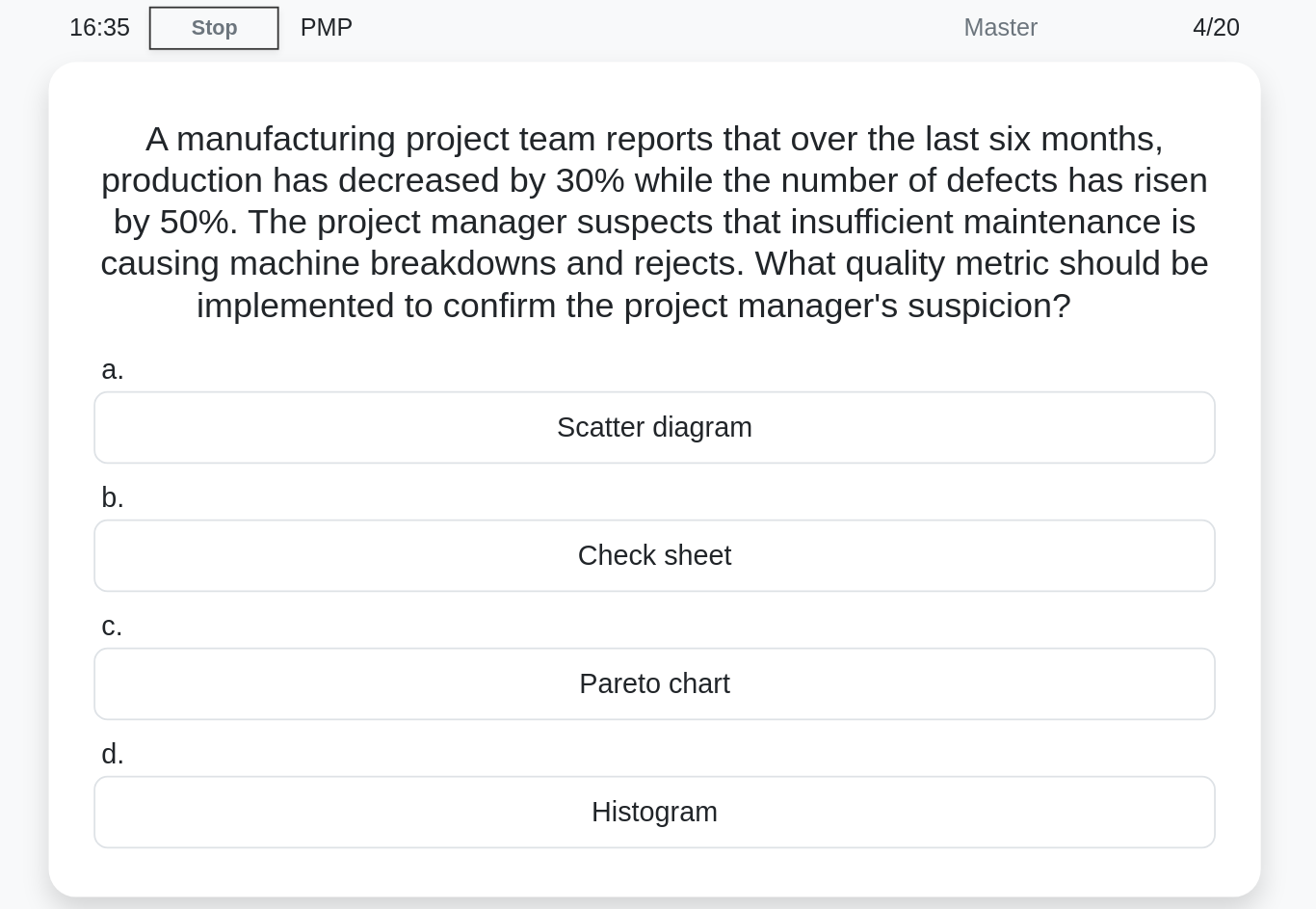
click at [595, 510] on div "Histogram" at bounding box center [658, 531] width 625 height 41
click at [346, 493] on input "d. Histogram" at bounding box center [346, 499] width 0 height 13
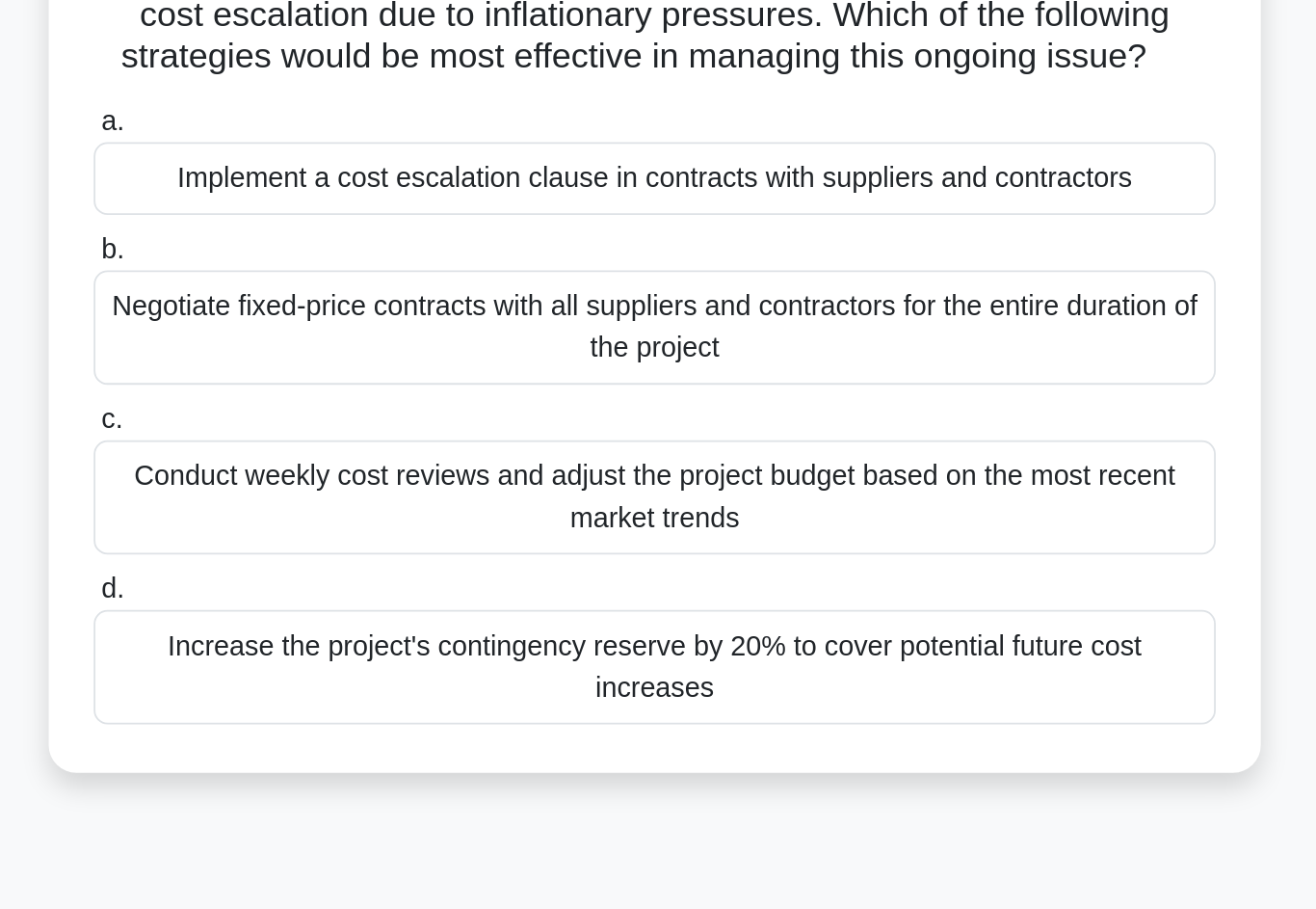
click at [641, 321] on div "Negotiate fixed-price contracts with all suppliers and contractors for the enti…" at bounding box center [658, 353] width 625 height 64
click at [346, 304] on input "b. Negotiate fixed-price contracts with all suppliers and contractors for the e…" at bounding box center [346, 309] width 0 height 13
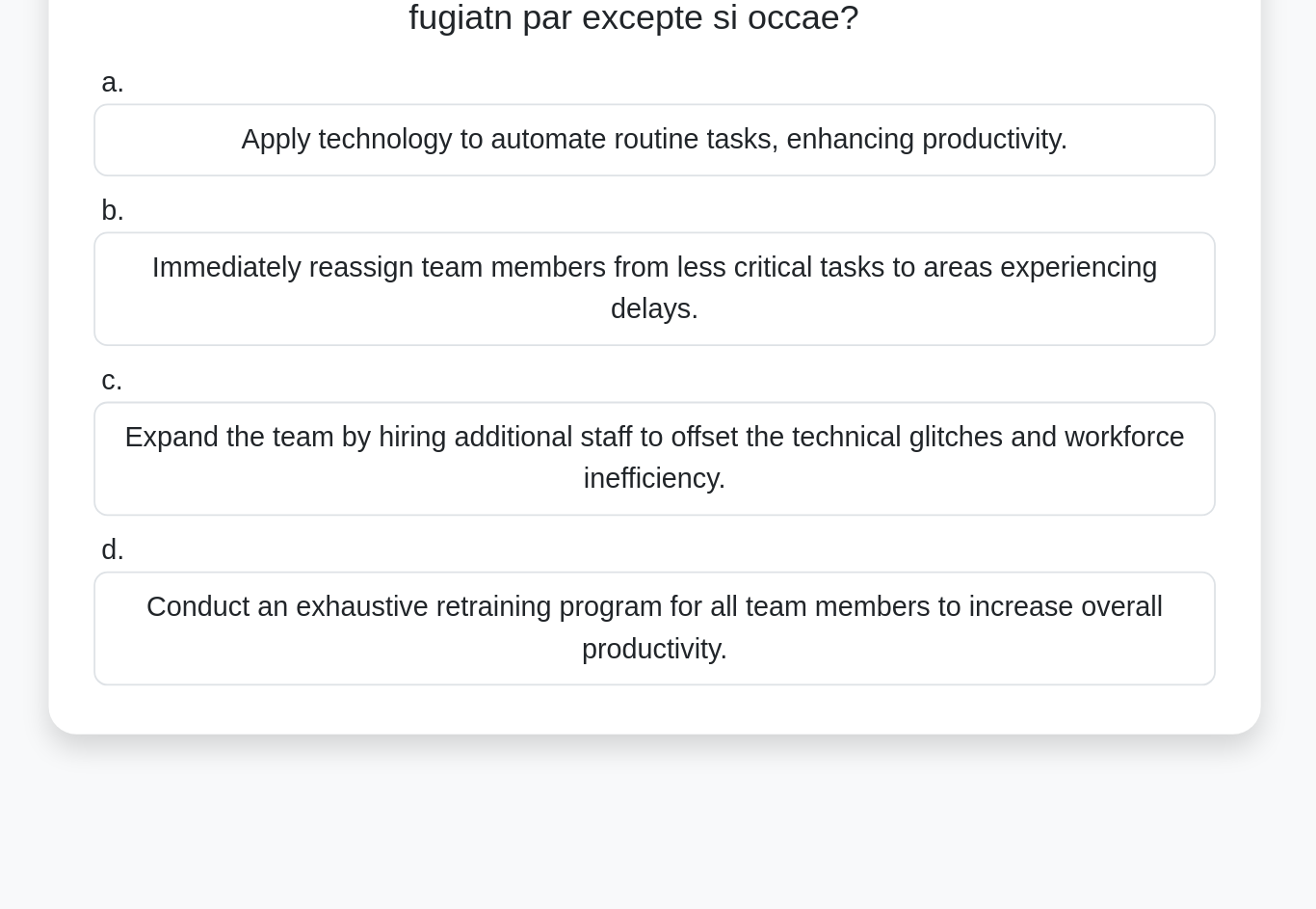
scroll to position [132, 0]
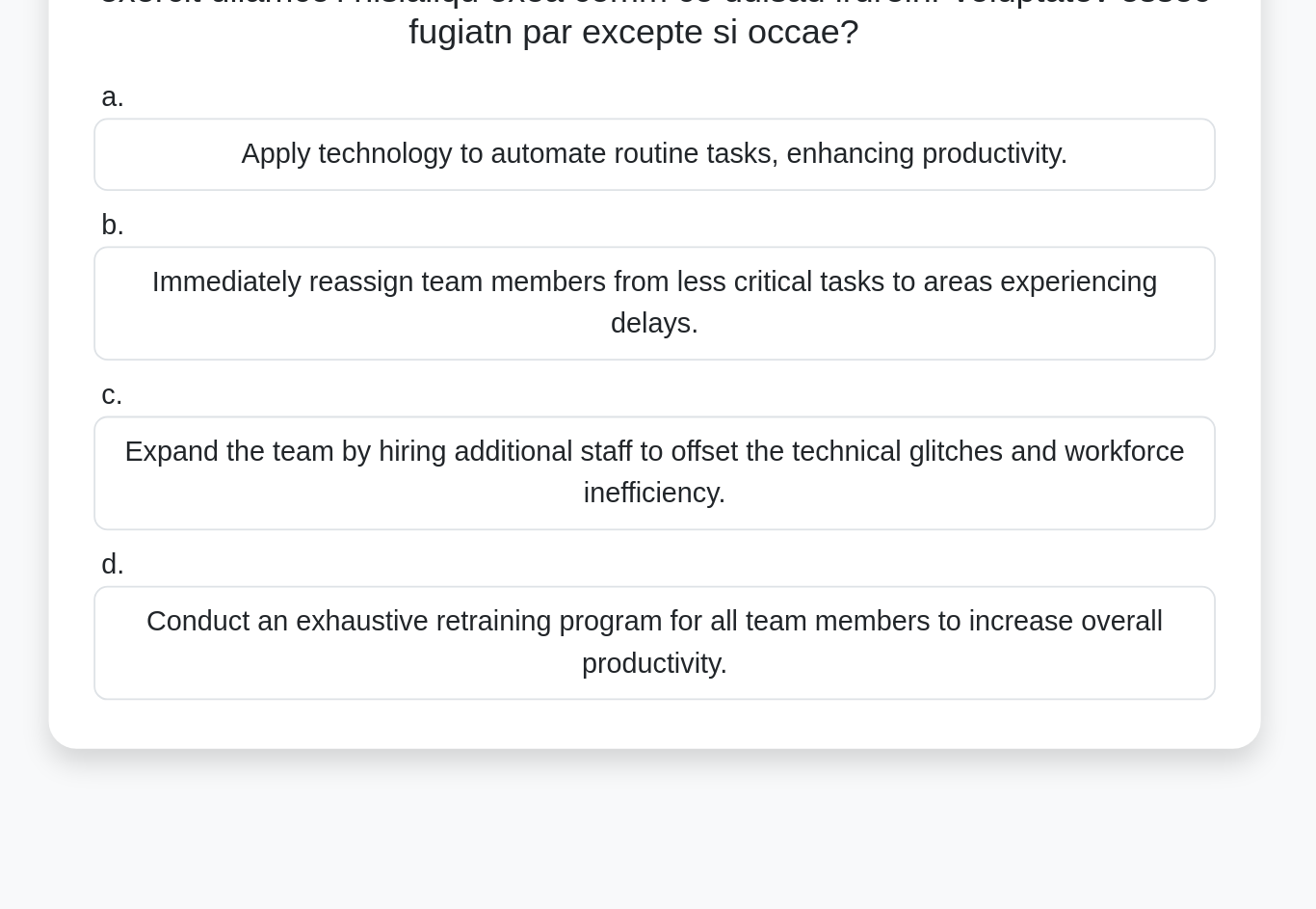
click at [622, 701] on div "Conduct an exhaustive retraining program for all team members to increase overa…" at bounding box center [658, 733] width 625 height 64
click at [346, 684] on input "d. Conduct an exhaustive retraining program for all team members to increase ov…" at bounding box center [346, 690] width 0 height 13
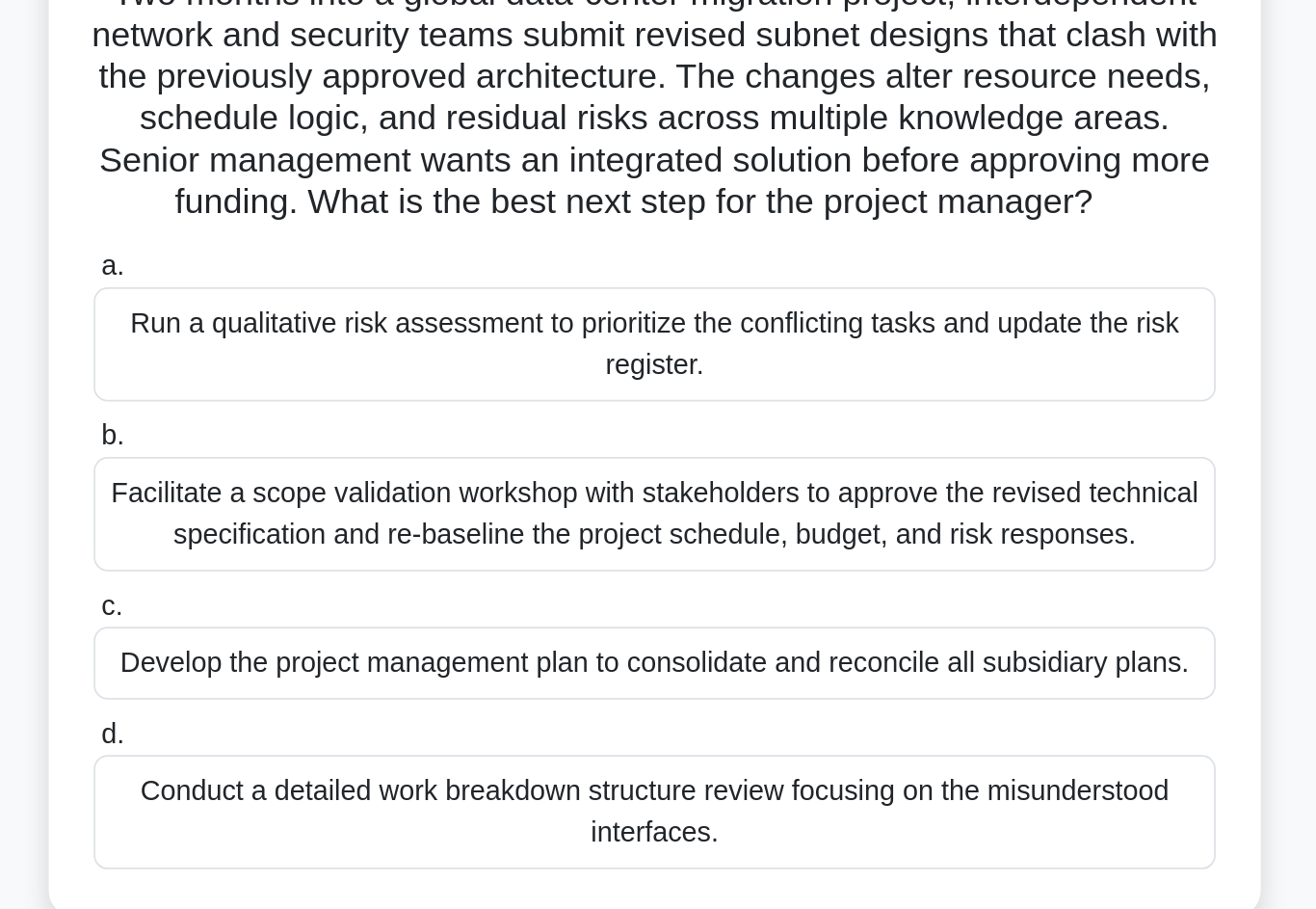
scroll to position [0, 0]
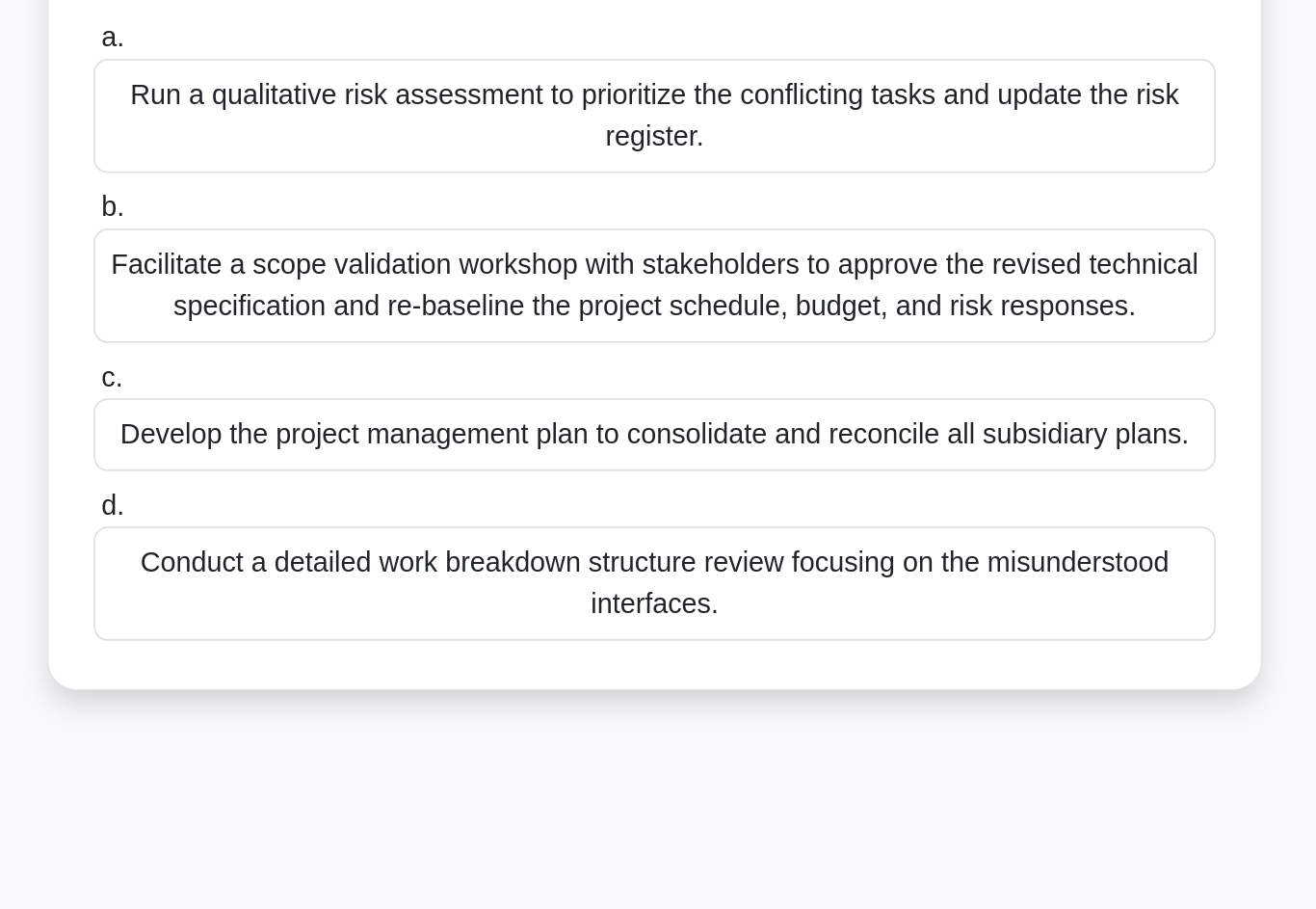
click at [658, 413] on div "Facilitate a scope validation workshop with stakeholders to approve the revised…" at bounding box center [658, 445] width 625 height 64
click at [346, 396] on input "b. Facilitate a scope validation workshop with stakeholders to approve the revi…" at bounding box center [346, 402] width 0 height 13
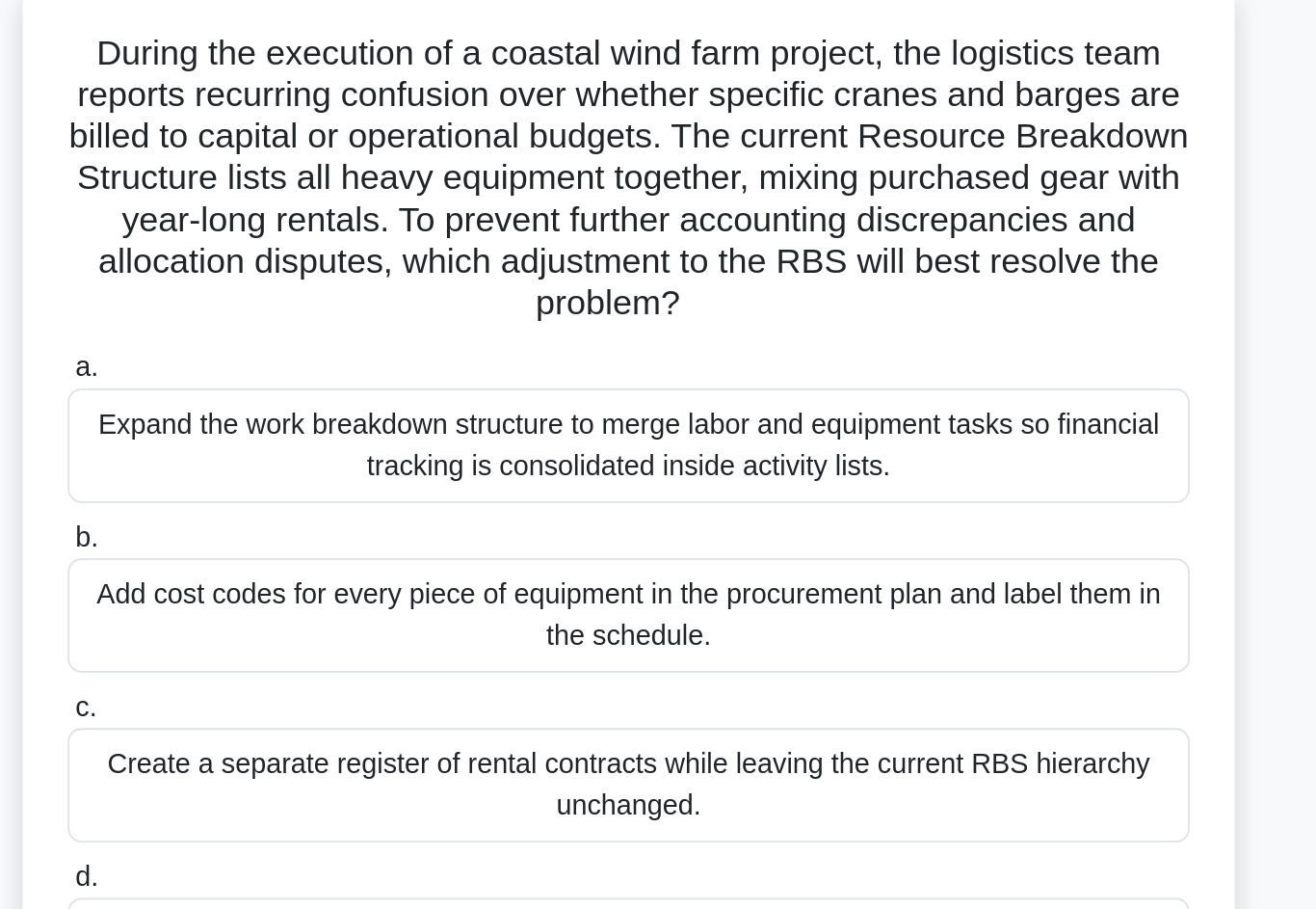
click at [625, 437] on div "Add cost codes for every piece of equipment in the procurement plan and label t…" at bounding box center [658, 469] width 625 height 64
click at [346, 419] on input "b. Add cost codes for every piece of equipment in the procurement plan and labe…" at bounding box center [346, 425] width 0 height 13
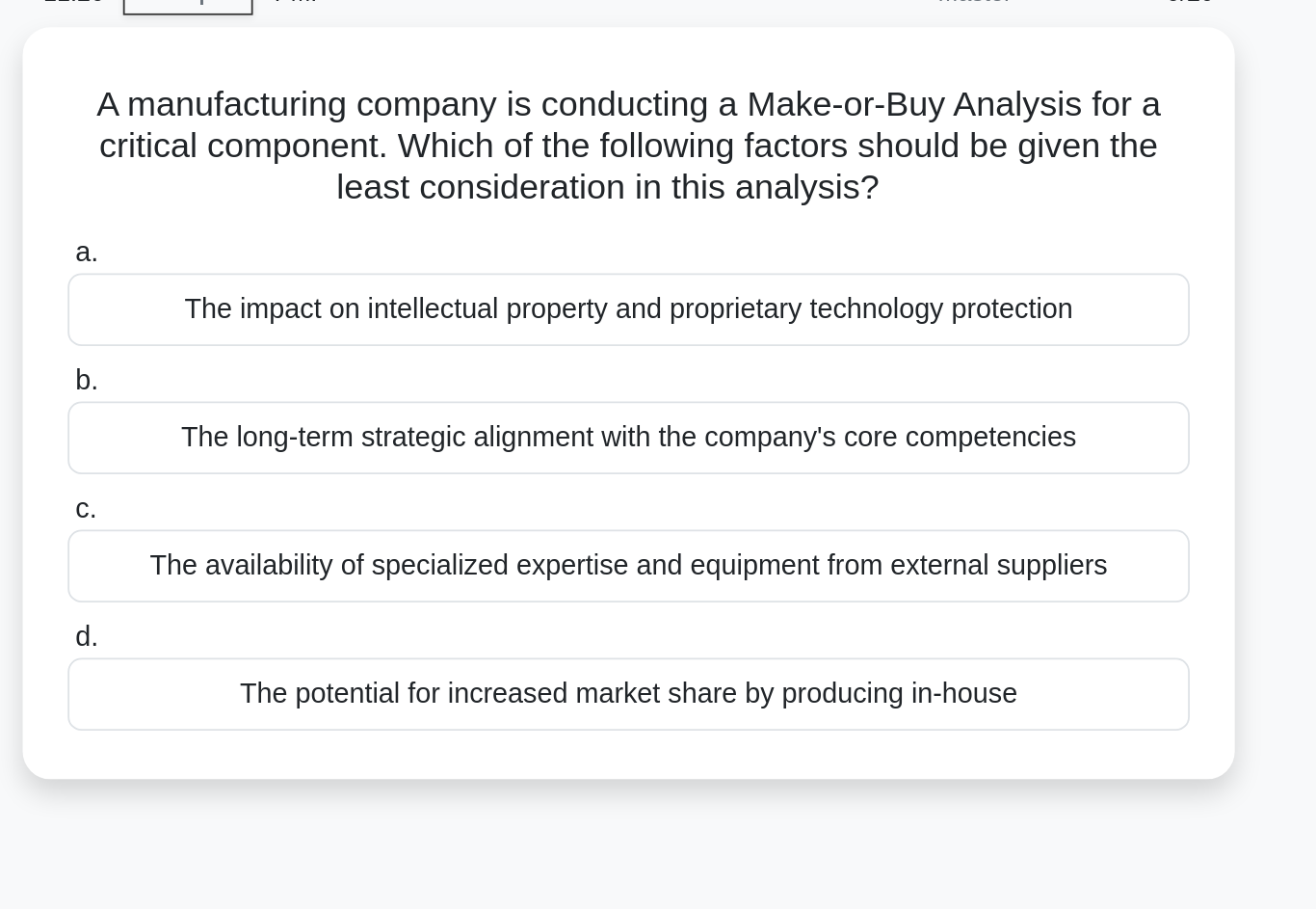
click at [346, 392] on div "The availability of specialized expertise and equipment from external suppliers" at bounding box center [658, 412] width 625 height 41
click at [346, 374] on input "c. The availability of specialized expertise and equipment from external suppli…" at bounding box center [346, 380] width 0 height 13
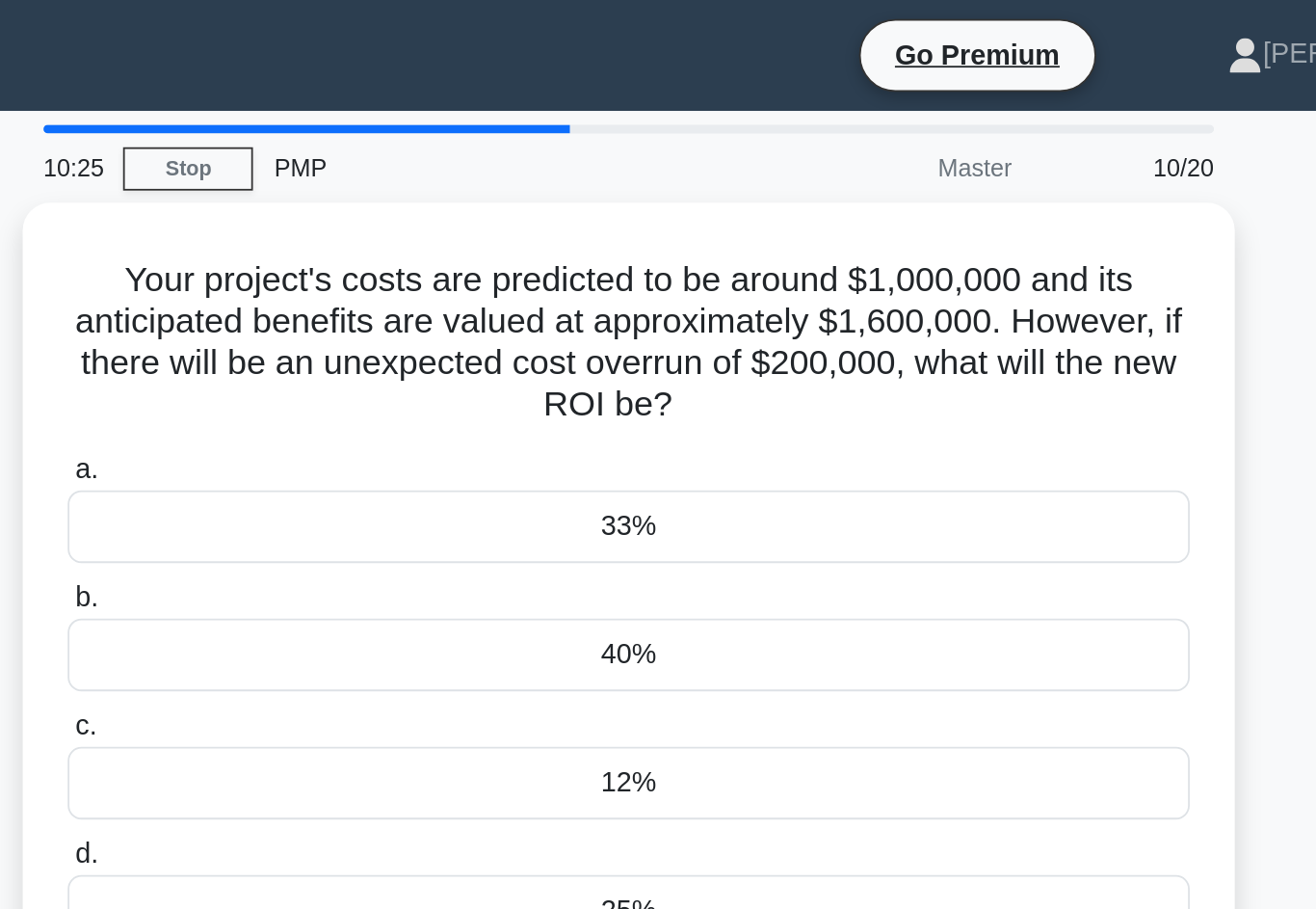
click at [396, 517] on div "25%" at bounding box center [658, 507] width 625 height 41
click at [346, 482] on input "d. 25%" at bounding box center [346, 475] width 0 height 13
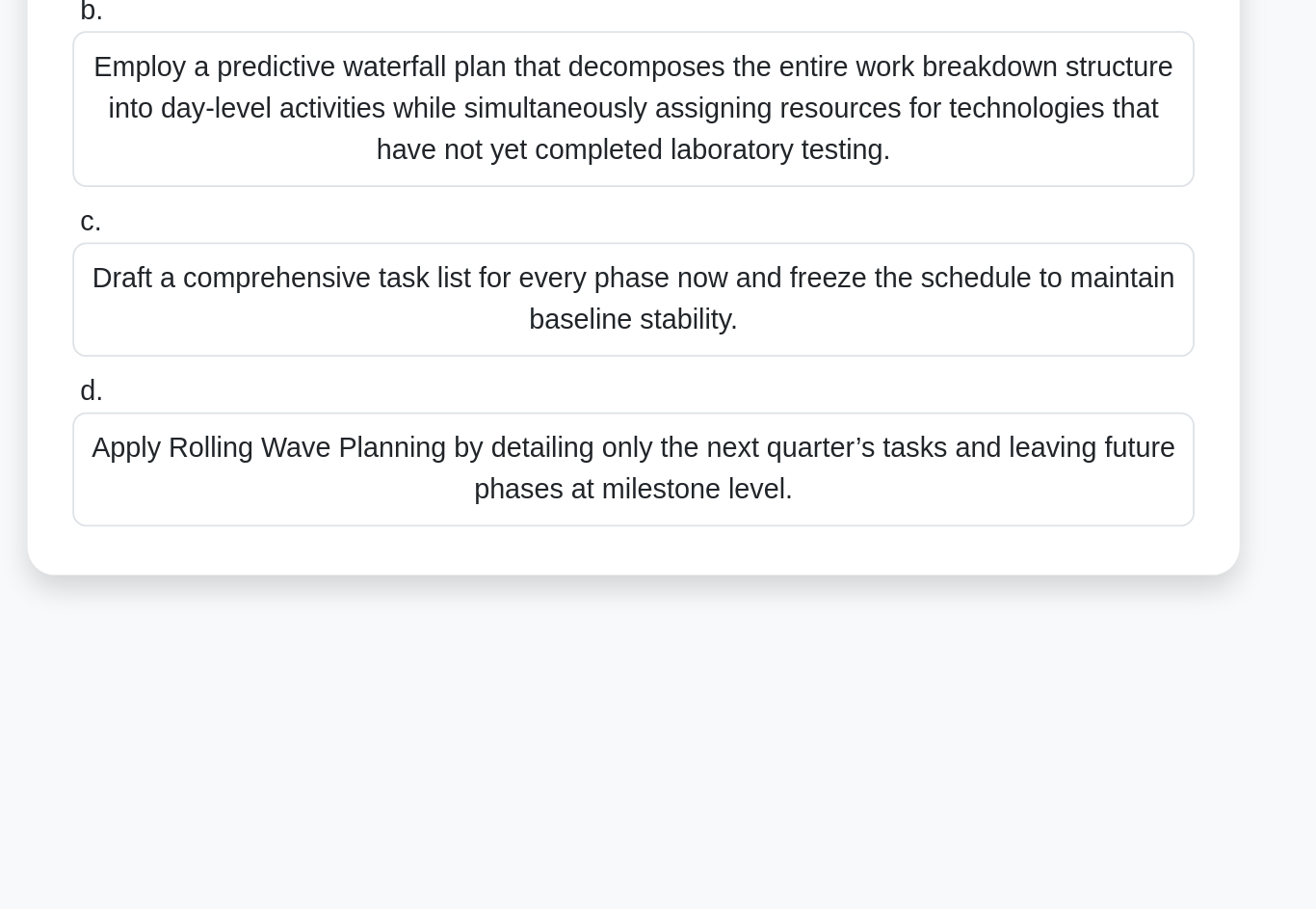
scroll to position [35, 0]
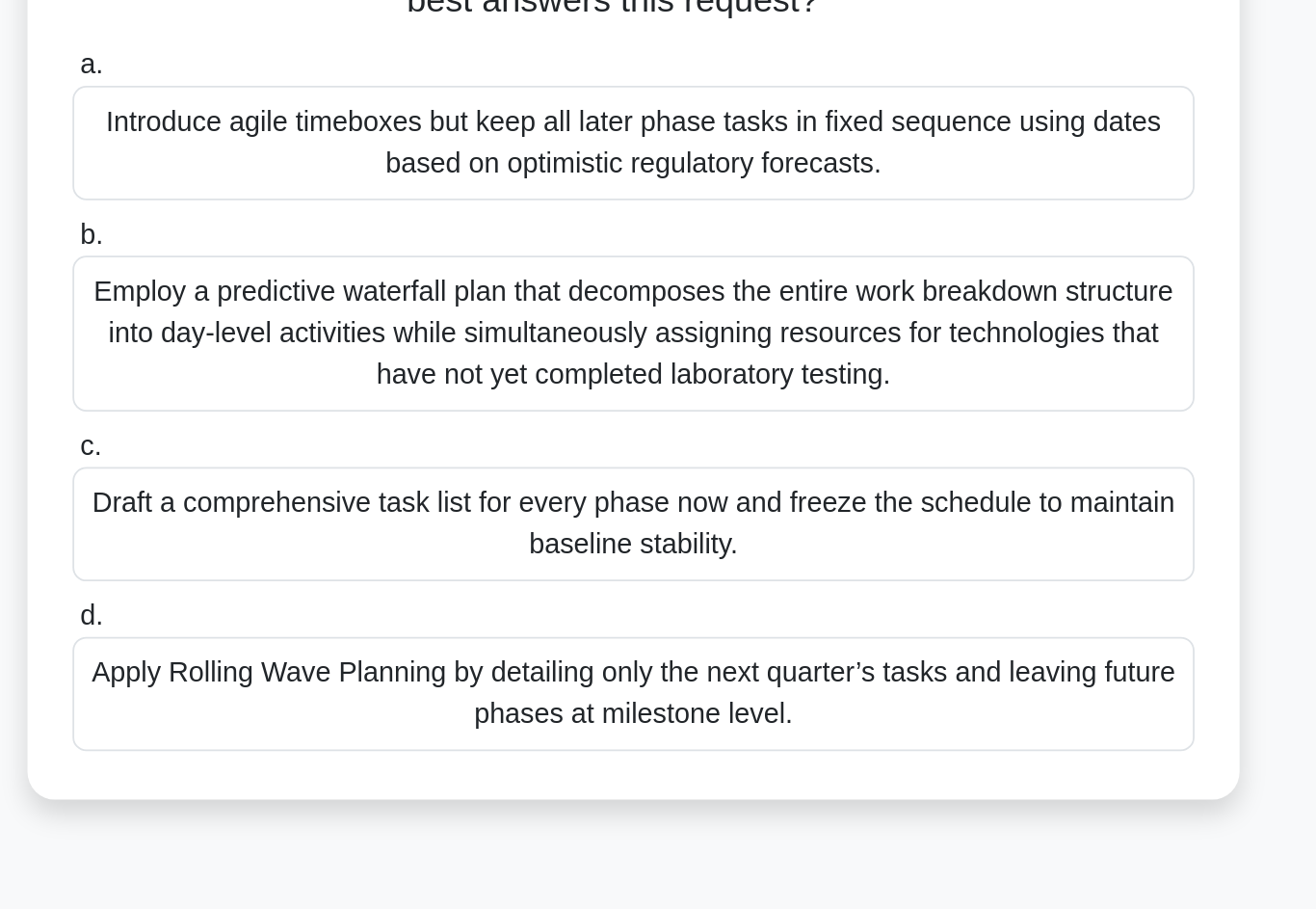
click at [593, 614] on div "Apply Rolling Wave Planning by detailing only the next quarter’s tasks and leav…" at bounding box center [658, 646] width 625 height 64
click at [346, 597] on input "d. Apply Rolling Wave Planning by detailing only the next quarter’s tasks and l…" at bounding box center [346, 602] width 0 height 13
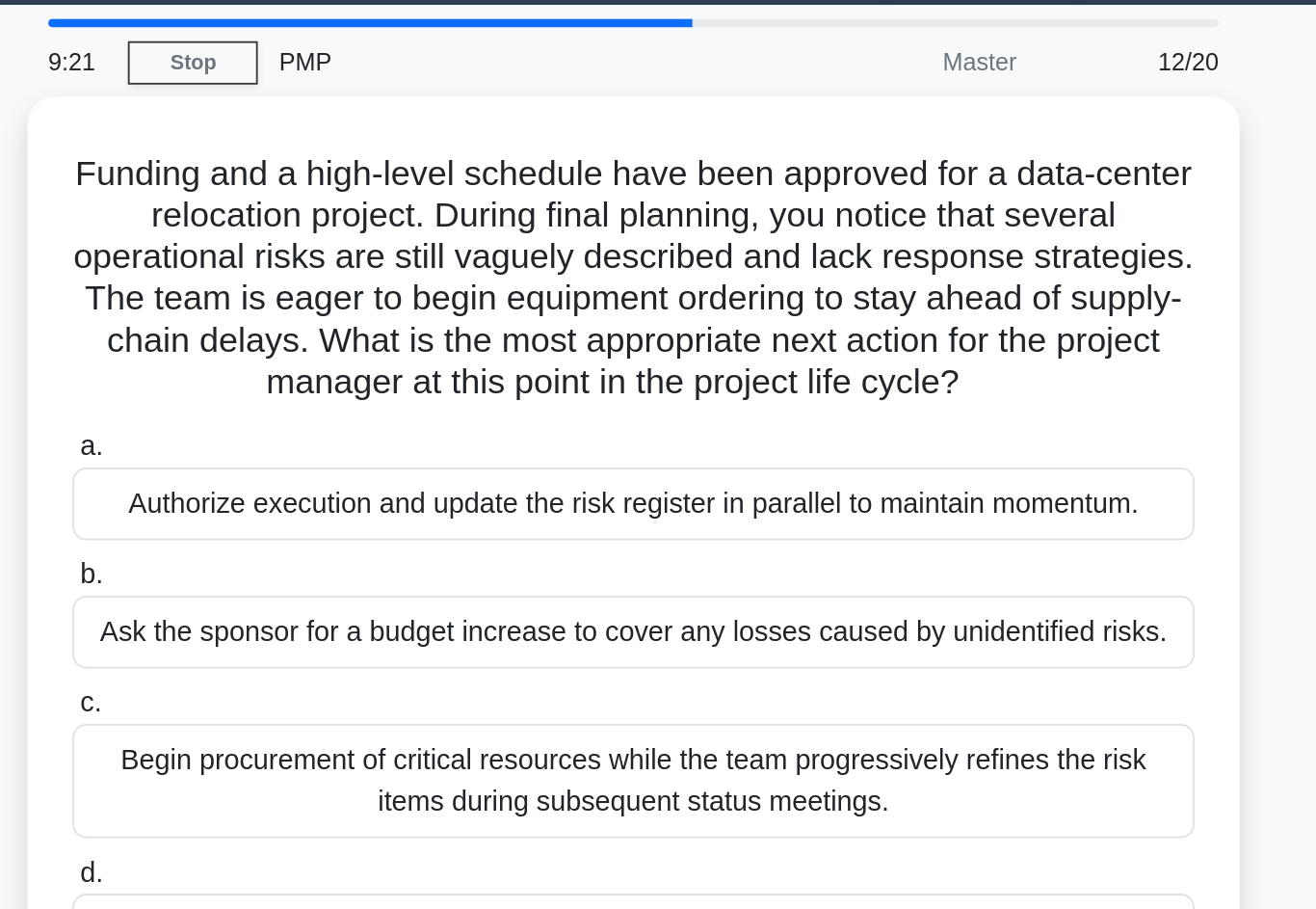
scroll to position [0, 0]
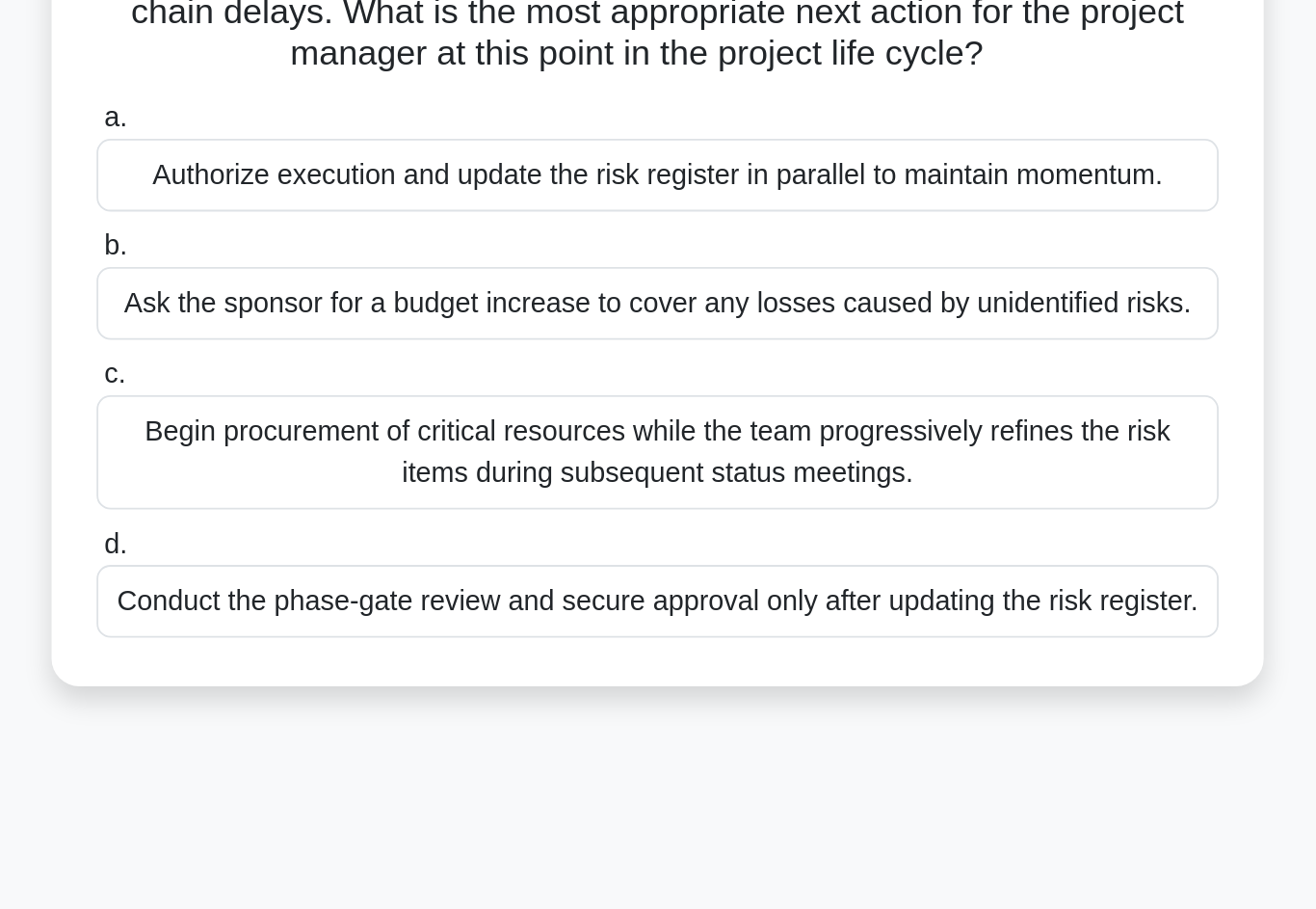
click at [639, 462] on div "Begin procurement of critical resources while the team progressively refines th…" at bounding box center [658, 494] width 625 height 64
click at [346, 444] on input "c. Begin procurement of critical resources while the team progressively refines…" at bounding box center [346, 450] width 0 height 13
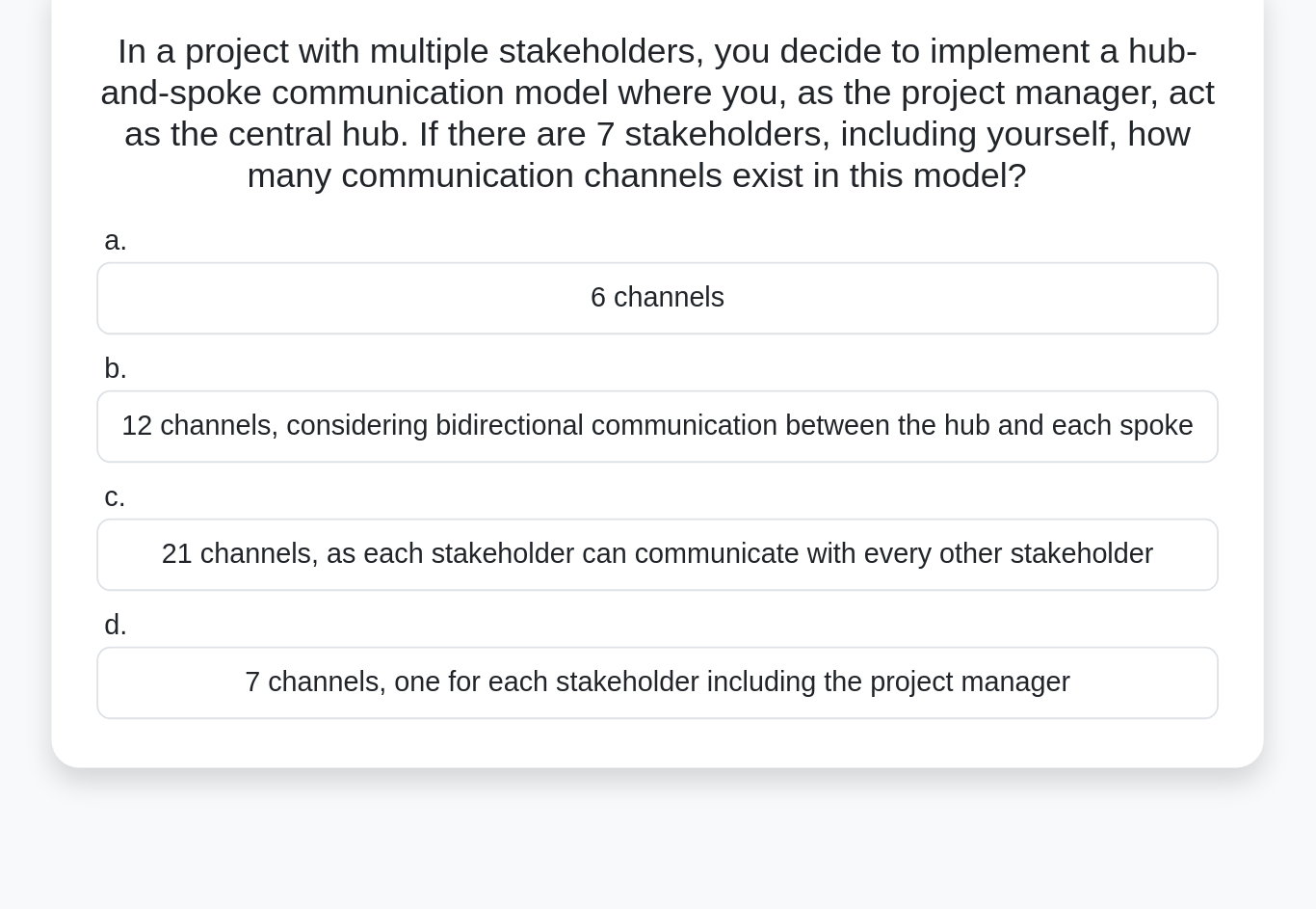
click at [346, 487] on div "7 channels, one for each stakeholder including the project manager" at bounding box center [658, 507] width 625 height 41
click at [346, 470] on input "d. 7 channels, one for each stakeholder including the project manager" at bounding box center [346, 475] width 0 height 13
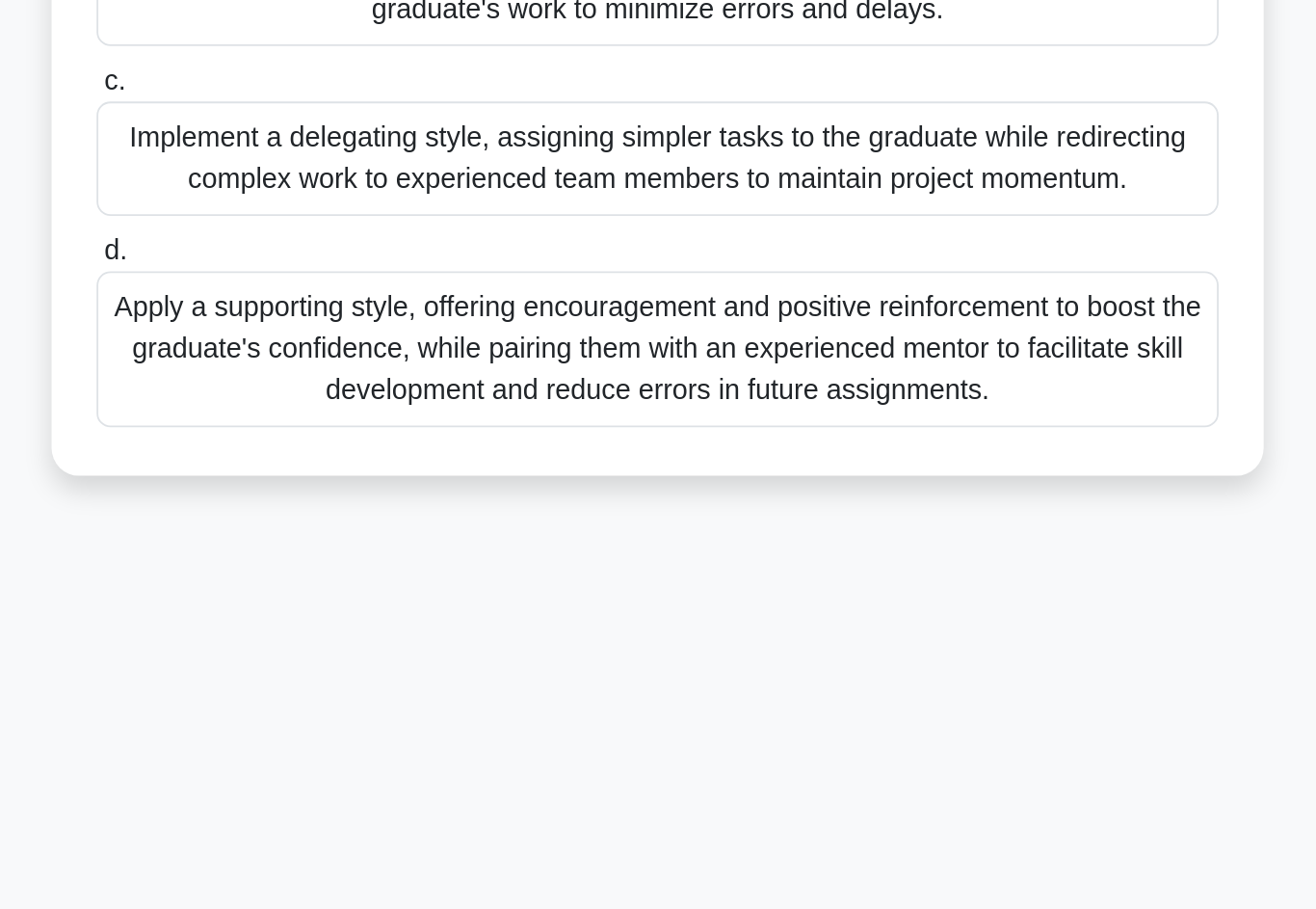
scroll to position [95, 0]
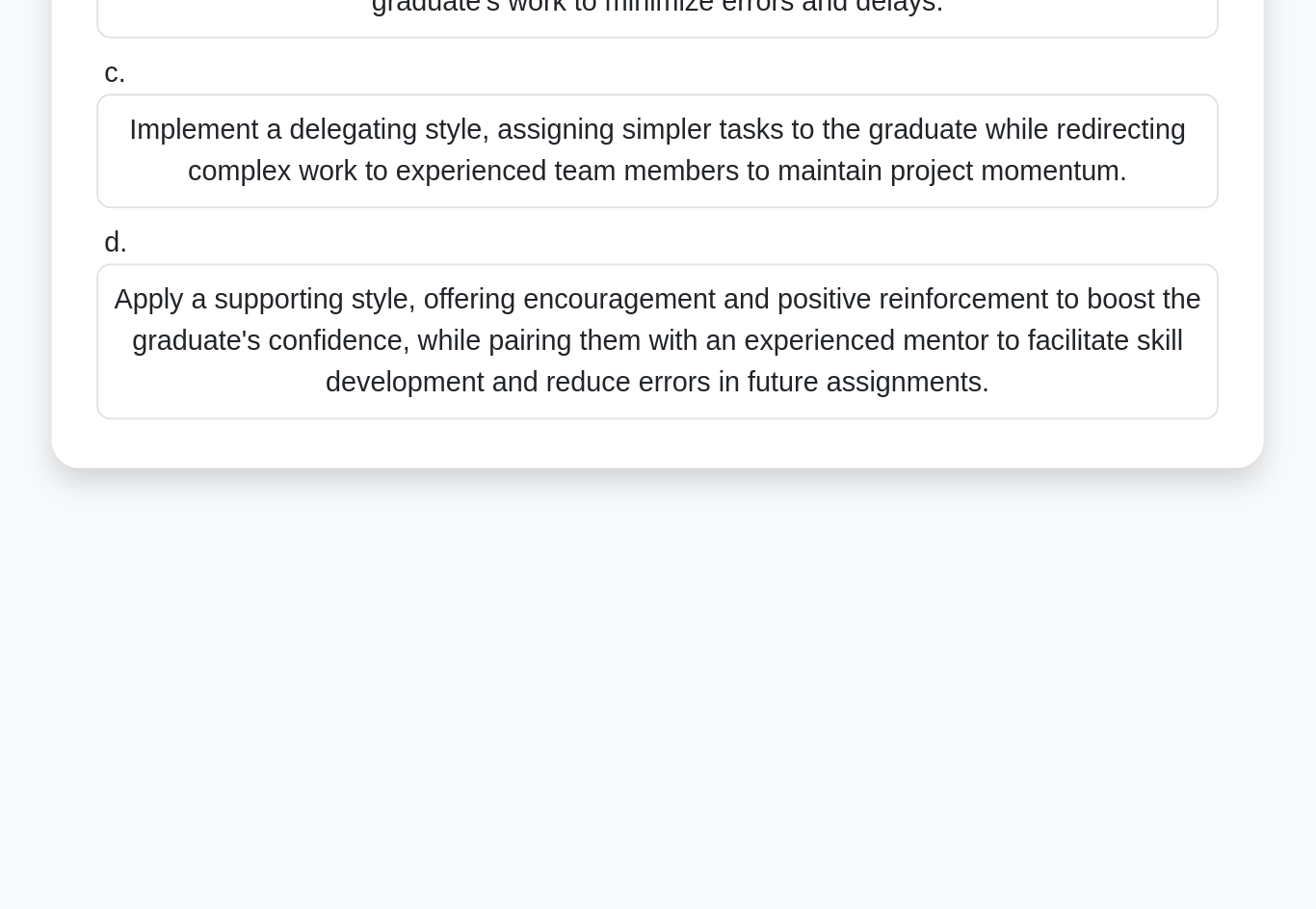
click at [629, 530] on div "Apply a supporting style, offering encouragement and positive reinforcement to …" at bounding box center [658, 572] width 625 height 86
click at [346, 513] on input "d. Apply a supporting style, offering encouragement and positive reinforcement …" at bounding box center [346, 519] width 0 height 13
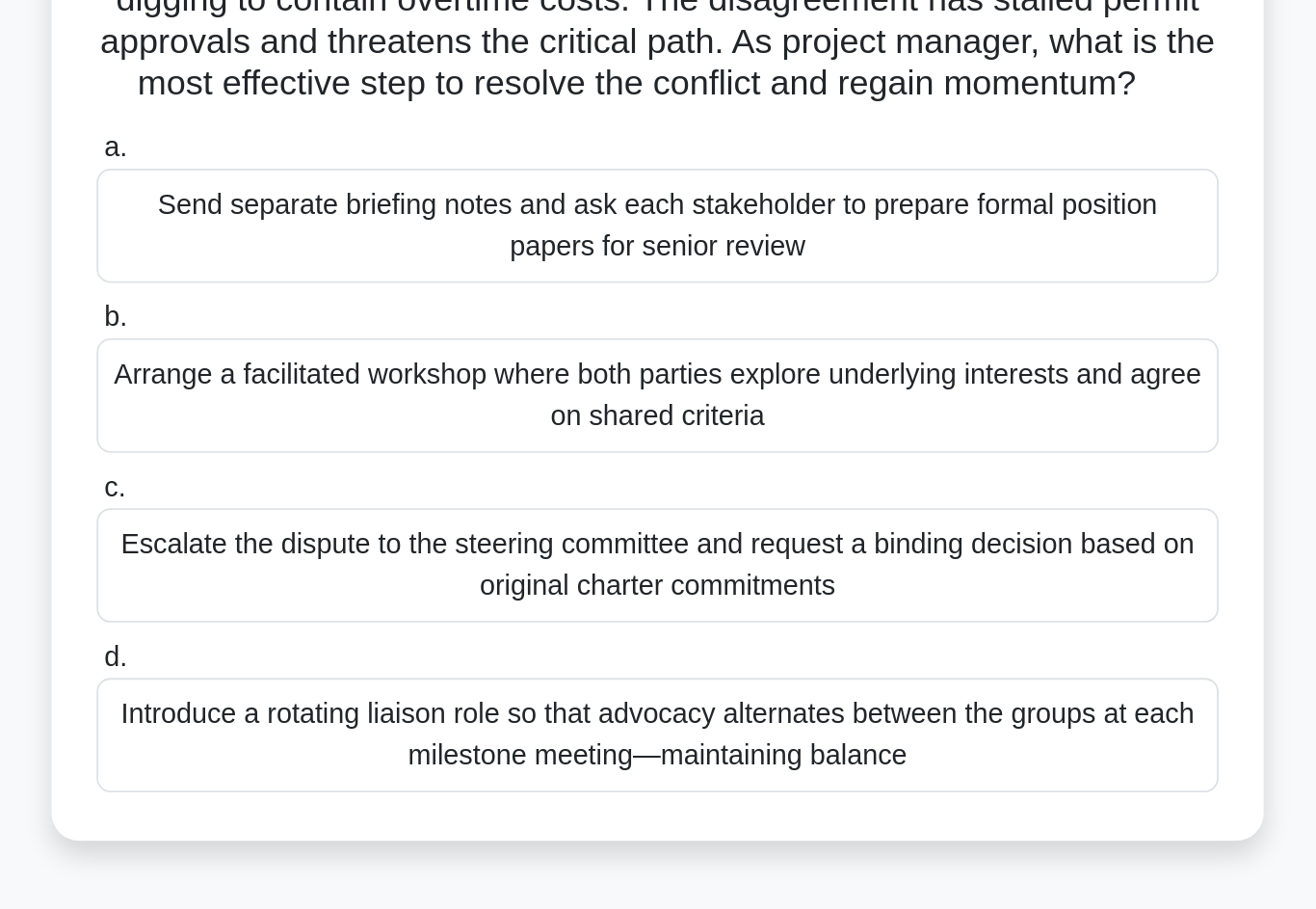
scroll to position [0, 0]
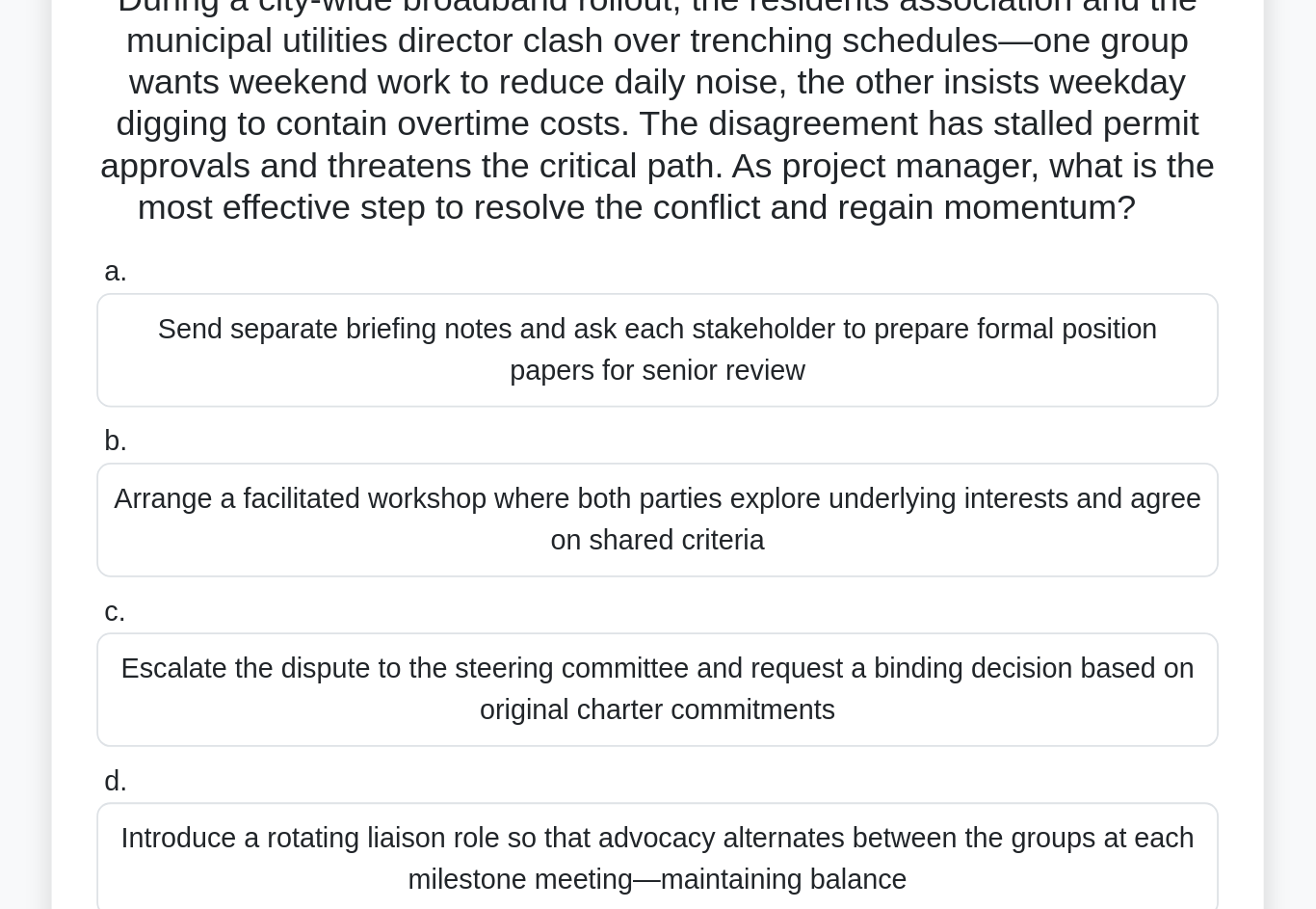
click at [633, 413] on div "Arrange a facilitated workshop where both parties explore underlying interests …" at bounding box center [658, 445] width 625 height 64
click at [346, 396] on input "b. Arrange a facilitated workshop where both parties explore underlying interes…" at bounding box center [346, 402] width 0 height 13
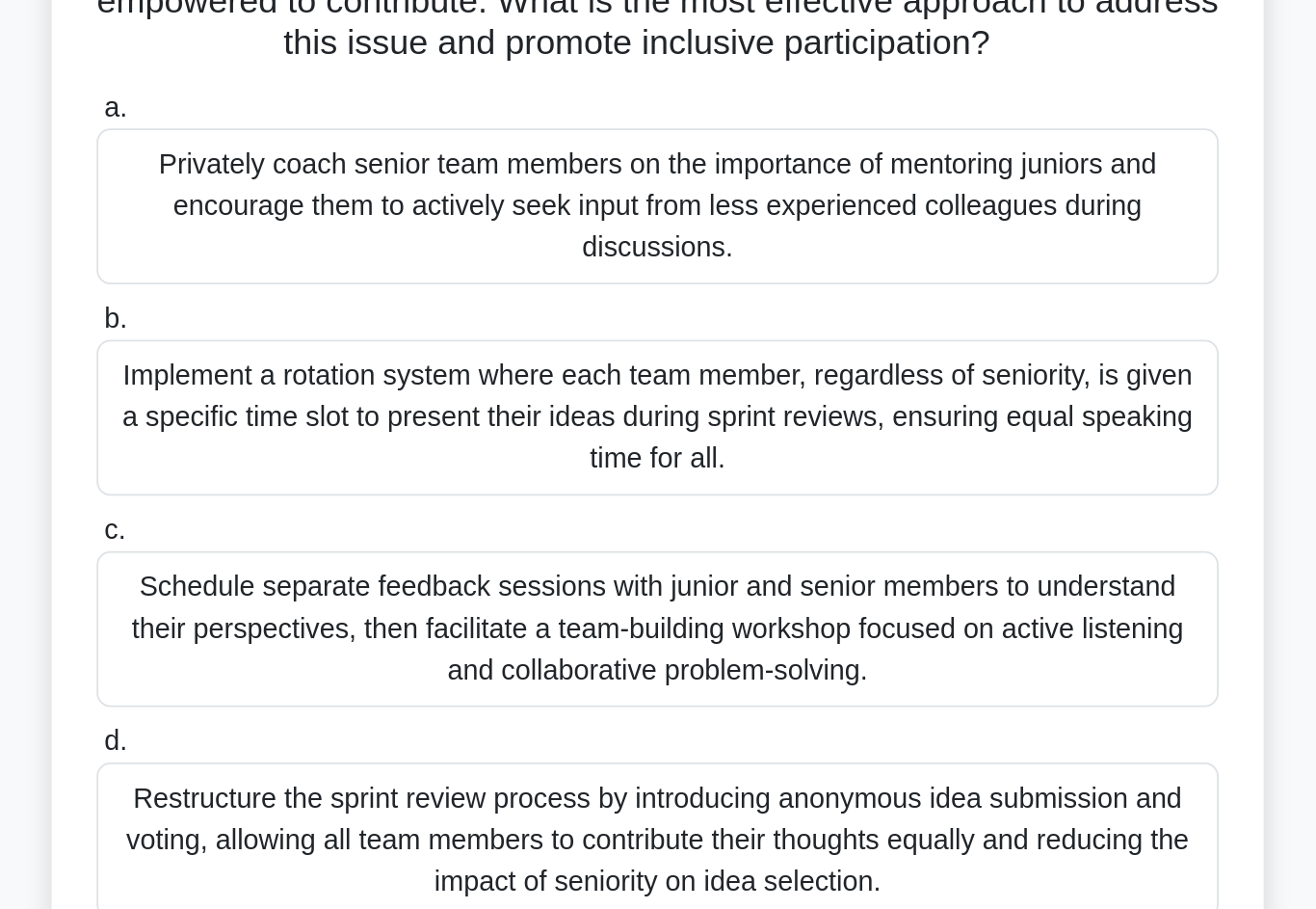
click at [616, 366] on div "Privately coach senior team members on the importance of mentoring juniors and …" at bounding box center [658, 408] width 625 height 86
click at [346, 348] on input "a. Privately coach senior team members on the importance of mentoring juniors a…" at bounding box center [346, 354] width 0 height 13
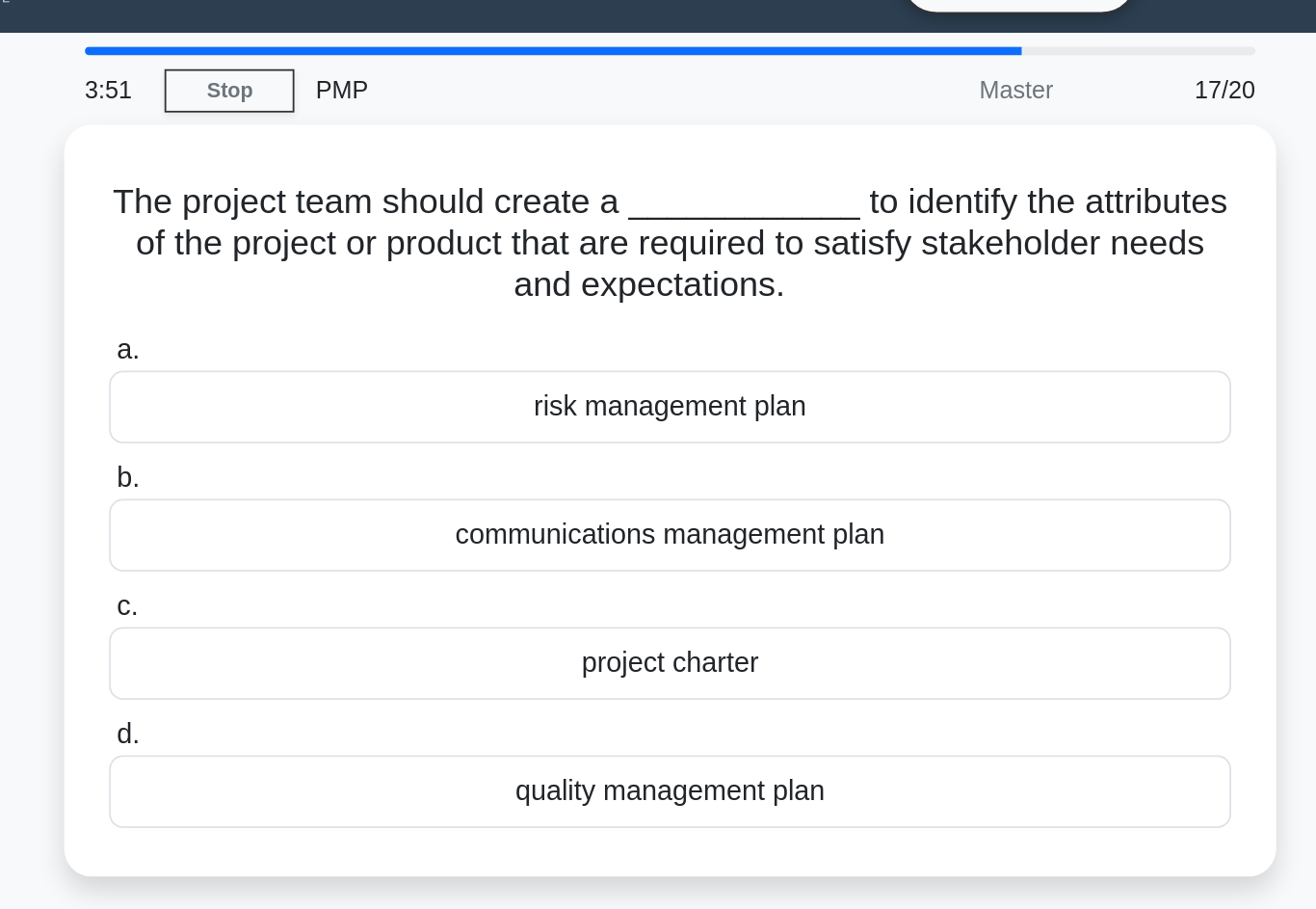
click at [539, 464] on div "quality management plan" at bounding box center [658, 484] width 625 height 41
click at [346, 446] on input "d. quality management plan" at bounding box center [346, 452] width 0 height 13
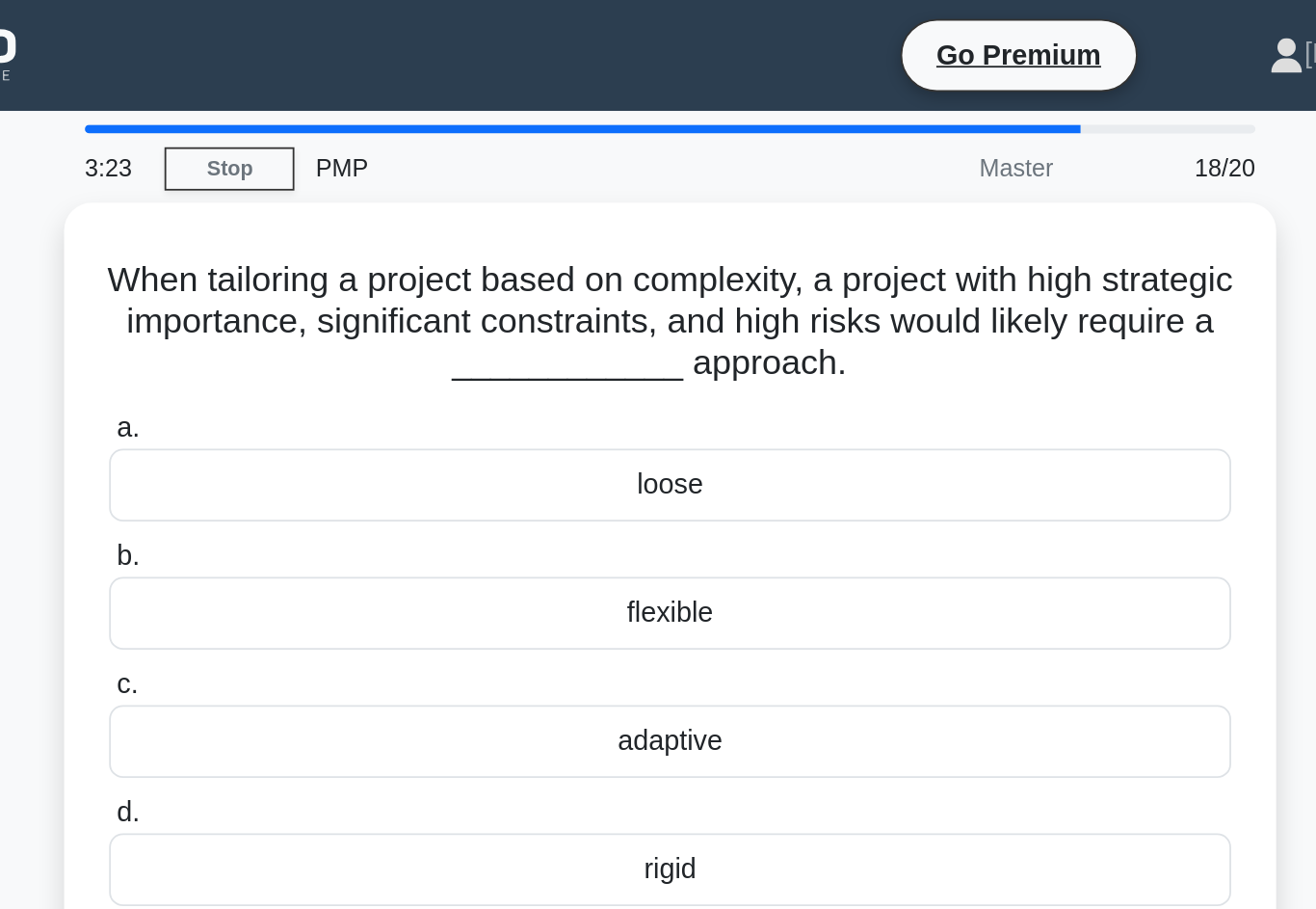
click at [555, 411] on div "adaptive" at bounding box center [658, 412] width 625 height 41
click at [346, 387] on input "c. adaptive" at bounding box center [346, 380] width 0 height 13
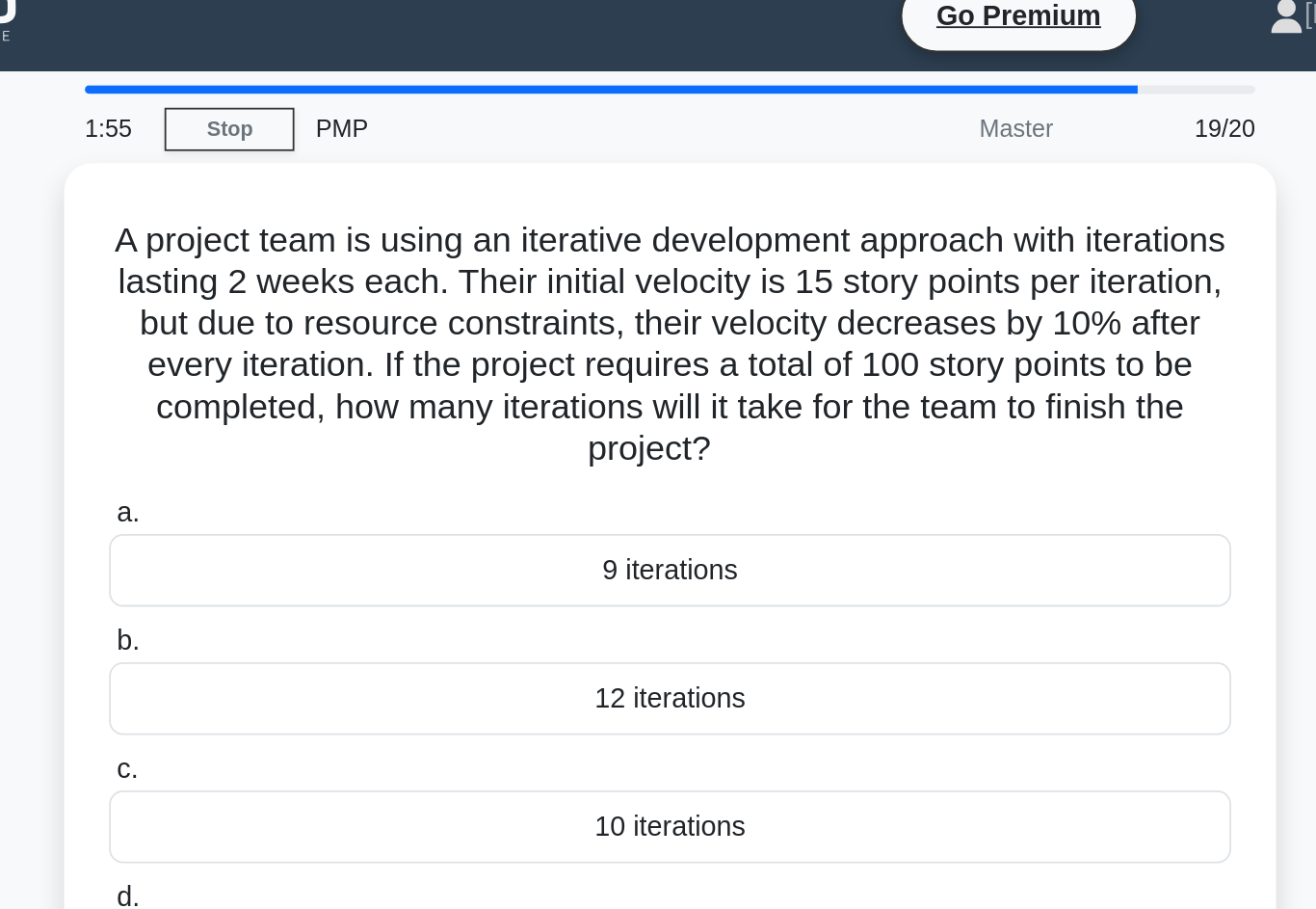
click at [575, 319] on div "9 iterations" at bounding box center [658, 340] width 625 height 41
click at [346, 314] on input "a. 9 iterations" at bounding box center [346, 308] width 0 height 13
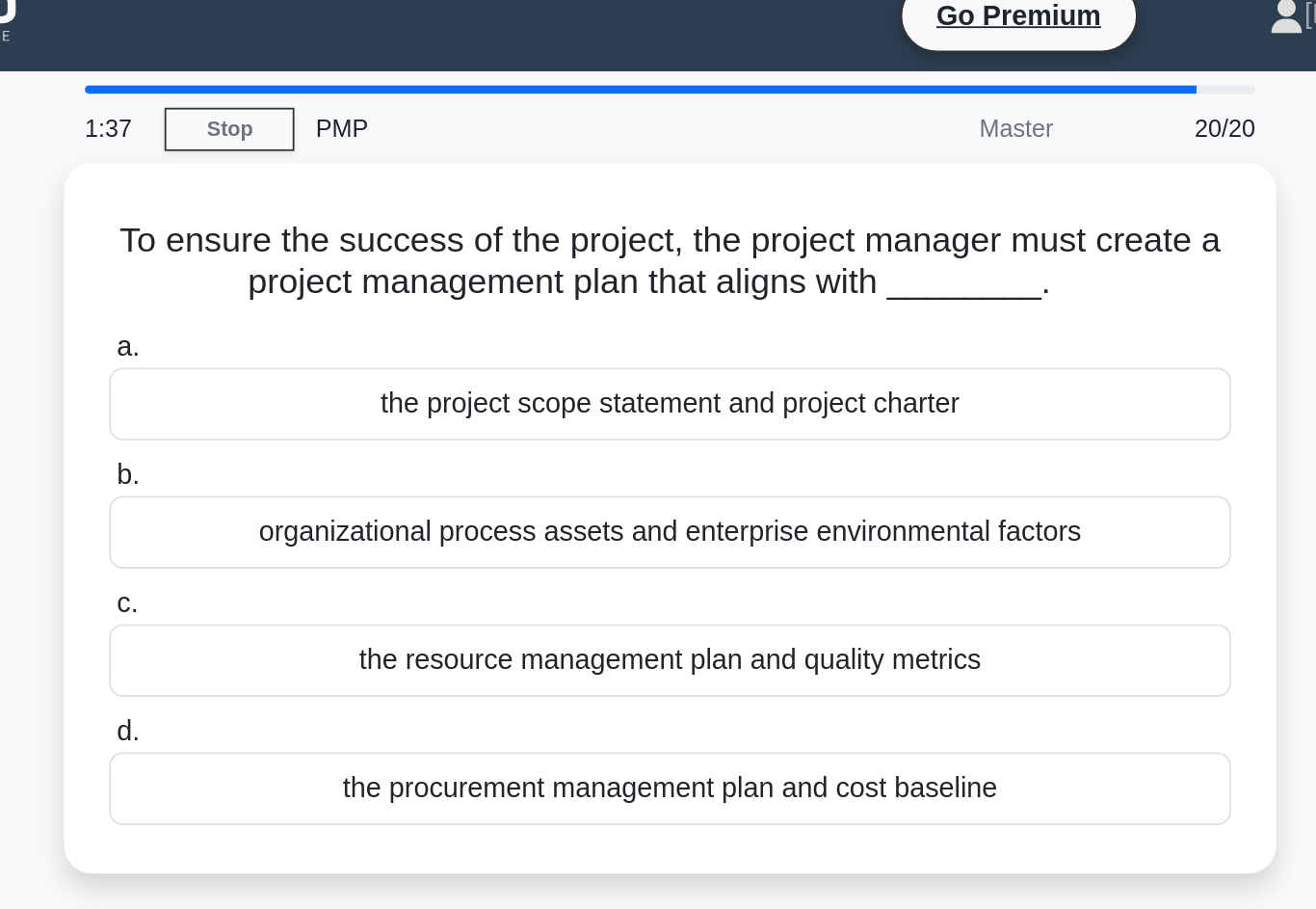
click at [626, 319] on div "organizational process assets and enterprise environmental factors" at bounding box center [658, 318] width 625 height 41
click at [346, 293] on input "b. organizational process assets and enterprise environmental factors" at bounding box center [346, 286] width 0 height 13
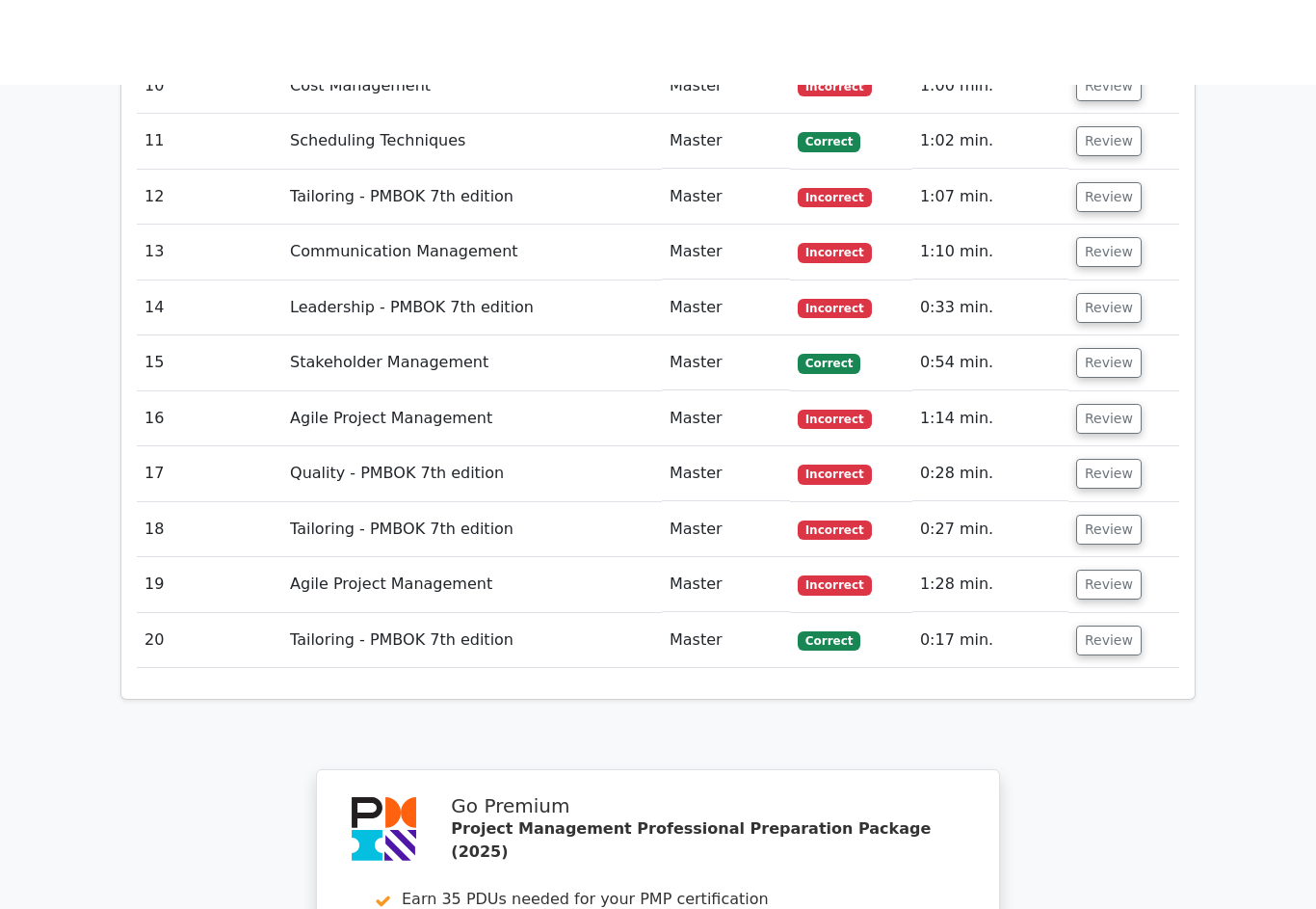
scroll to position [3596, 0]
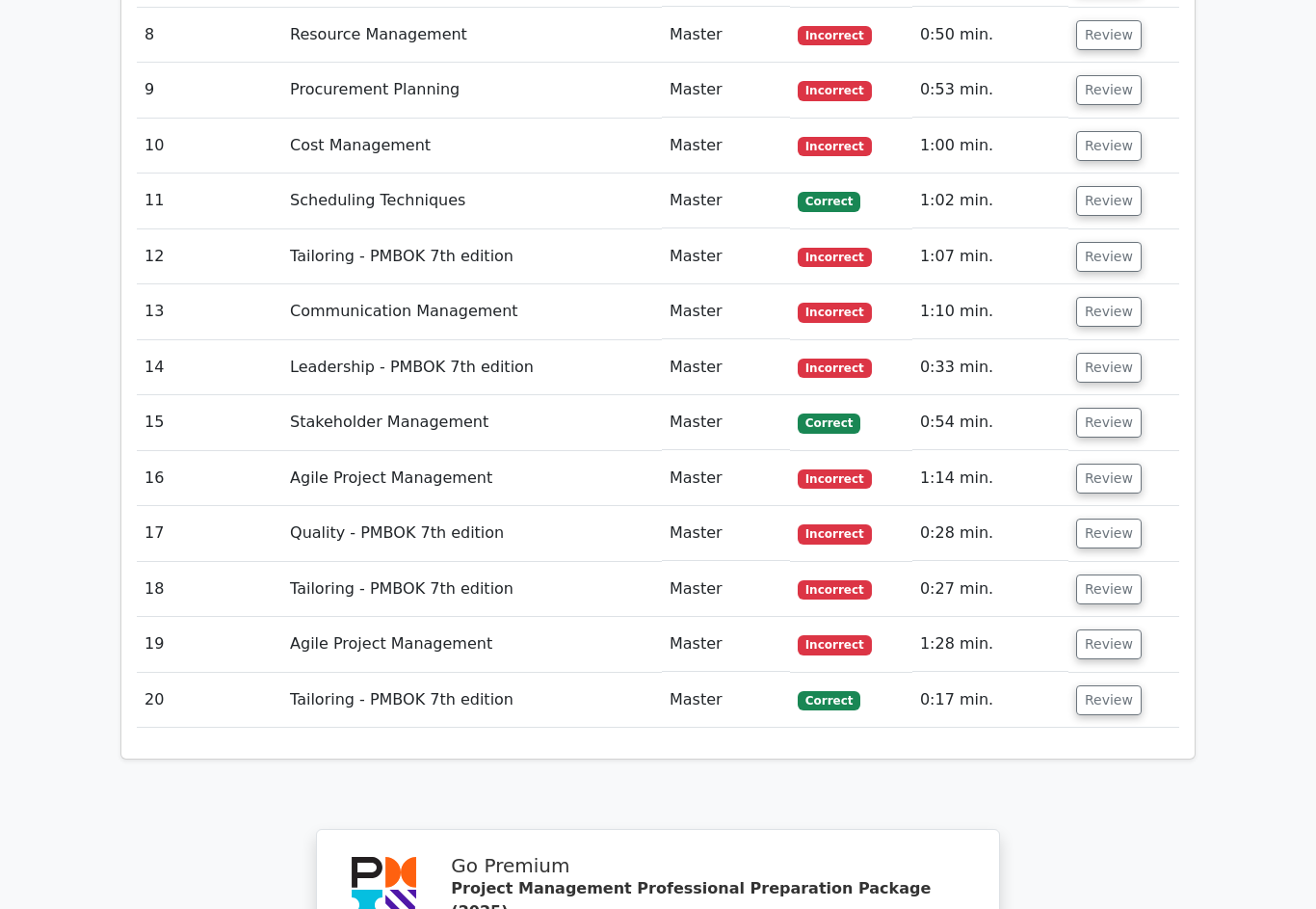
click at [1130, 631] on button "Review" at bounding box center [1109, 645] width 66 height 30
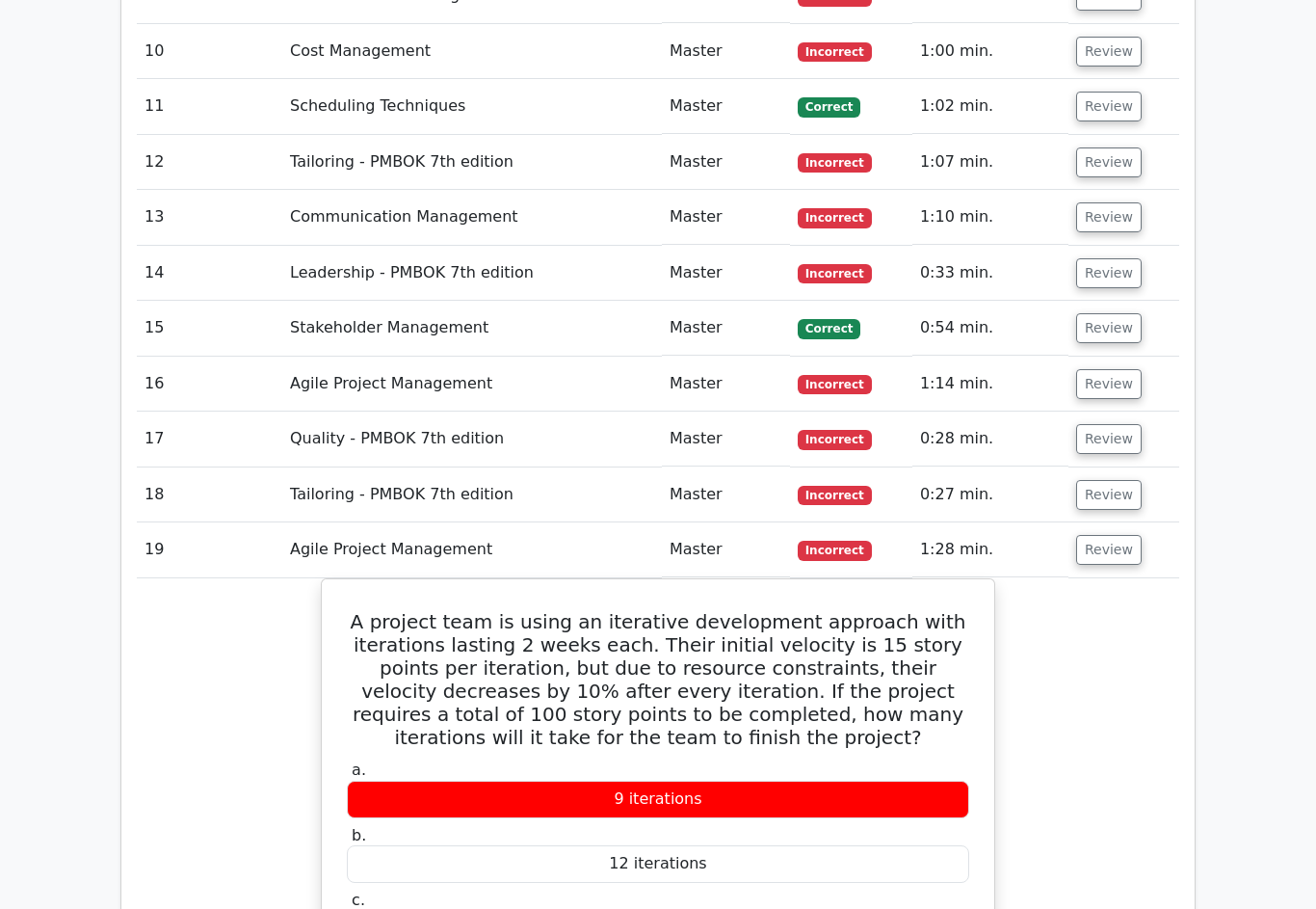
scroll to position [3690, 0]
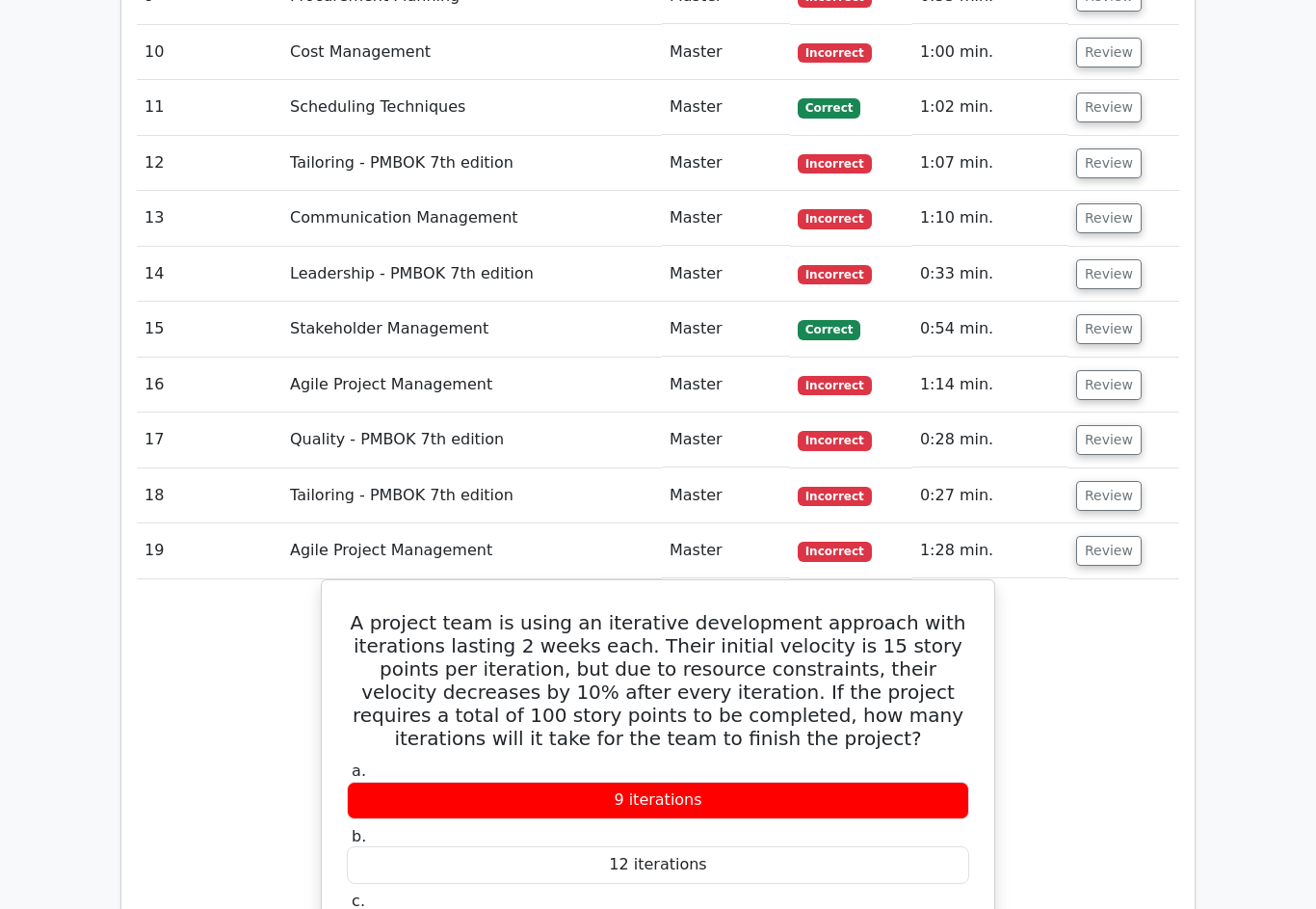
click at [1129, 481] on button "Review" at bounding box center [1109, 496] width 66 height 30
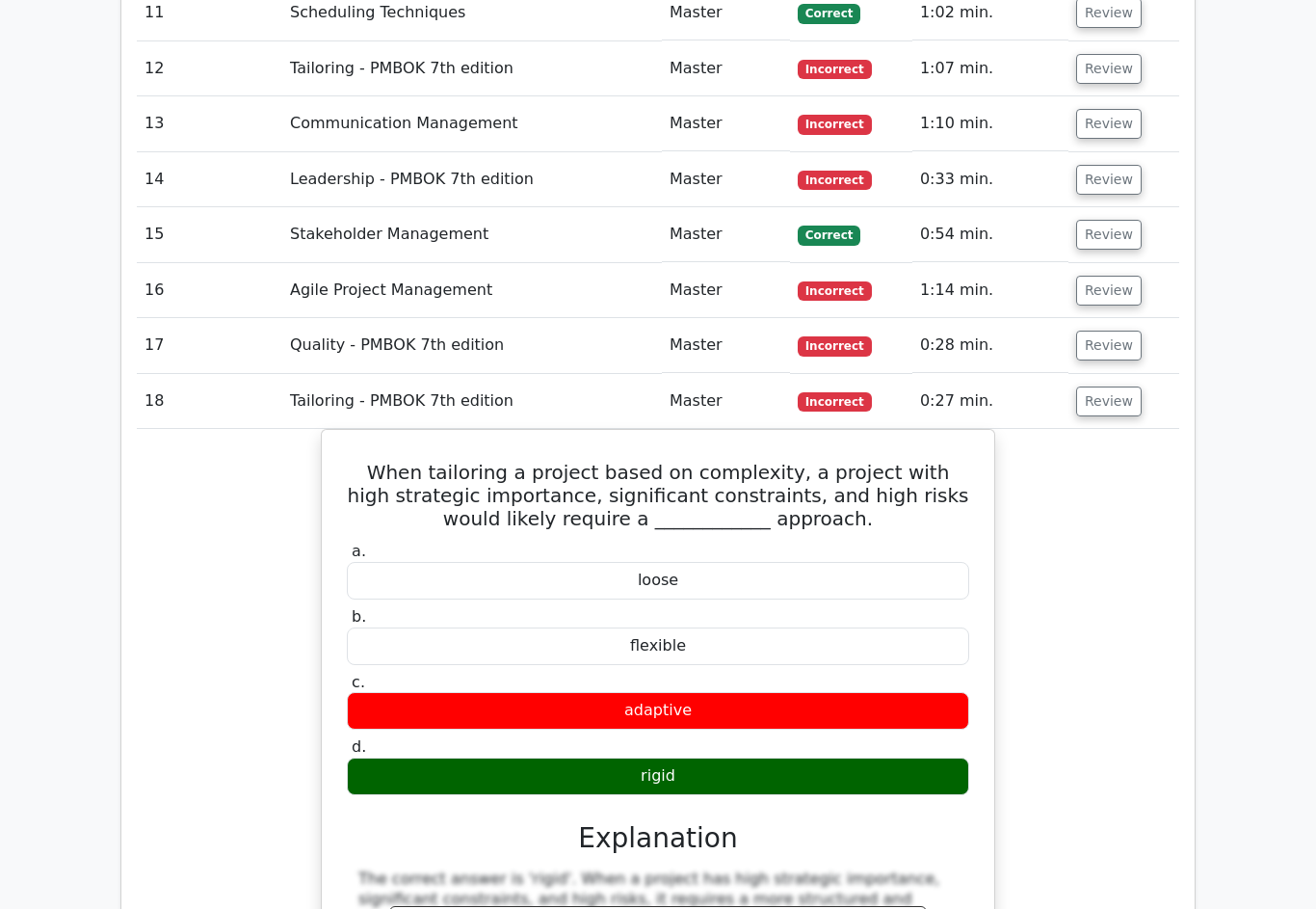
scroll to position [3776, 0]
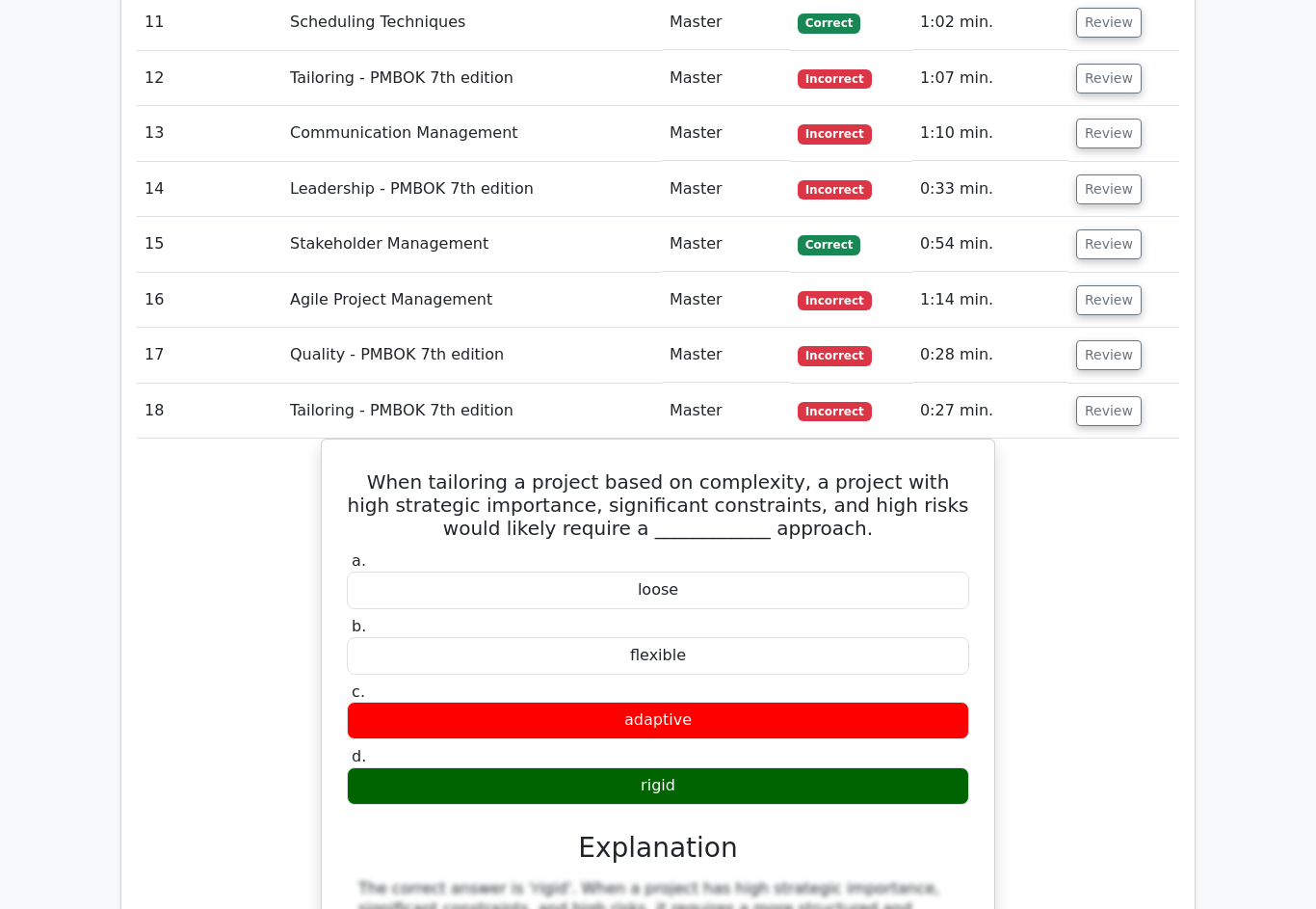
click at [1126, 341] on button "Review" at bounding box center [1109, 355] width 66 height 30
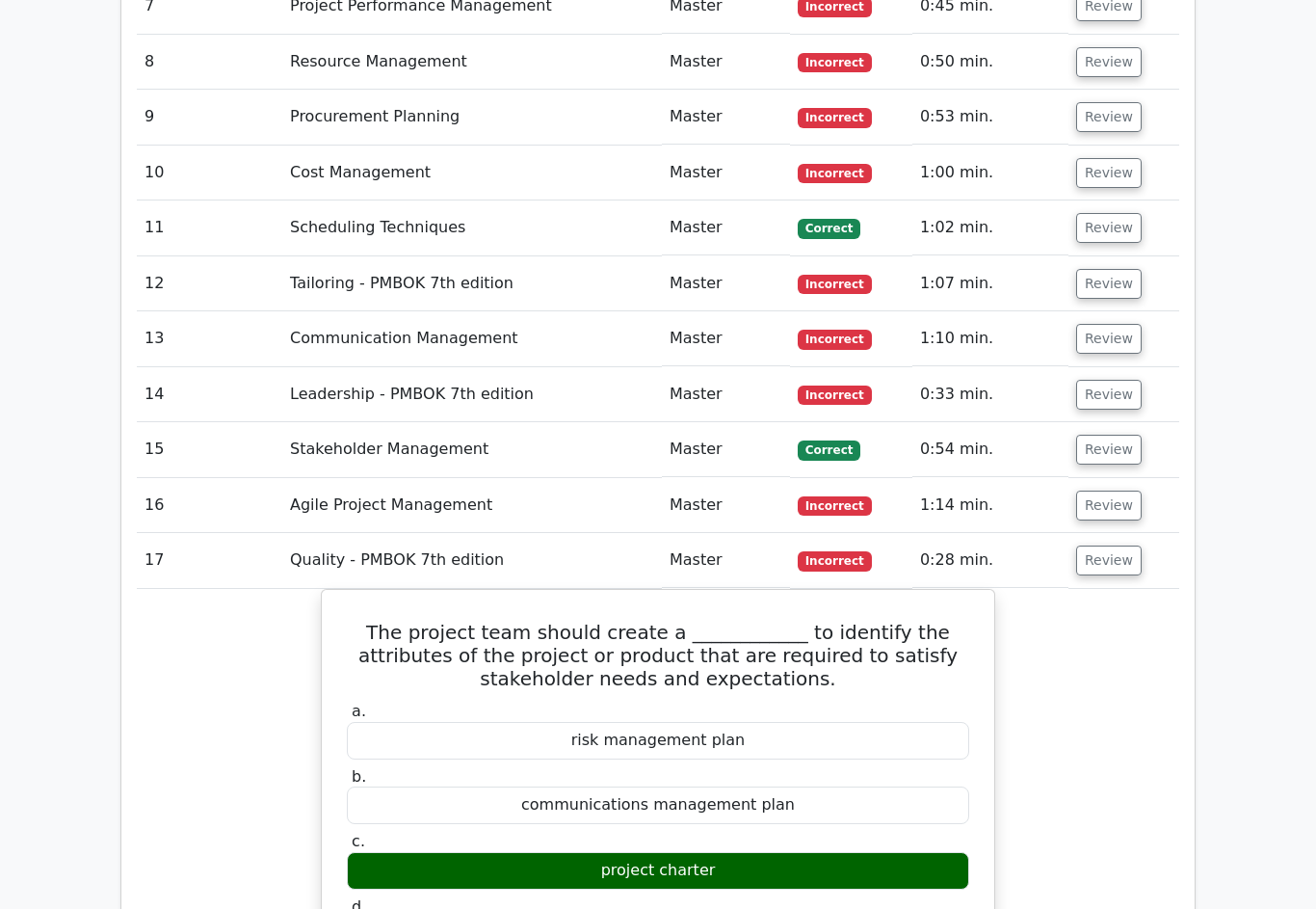
click at [1112, 492] on button "Review" at bounding box center [1109, 506] width 66 height 30
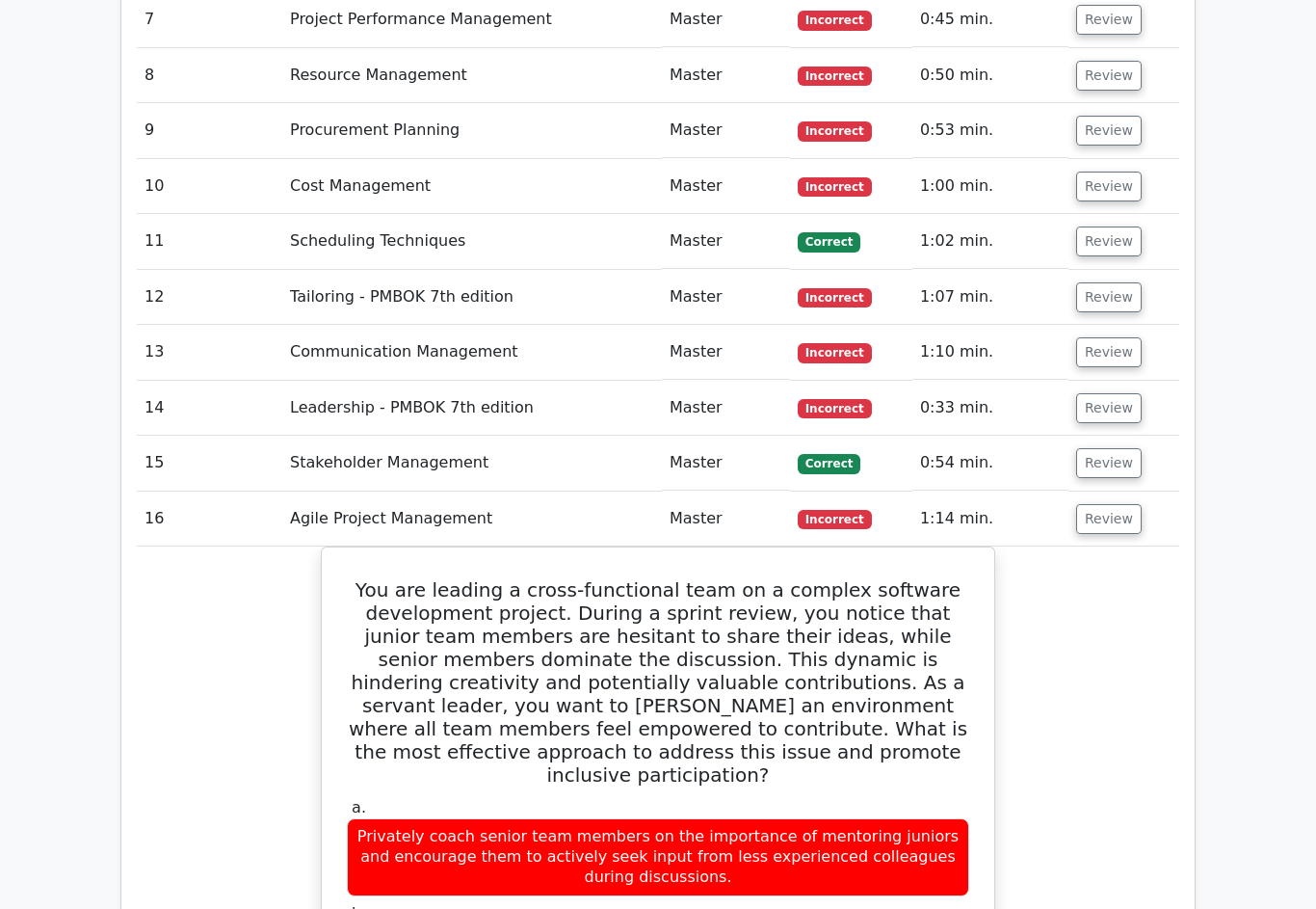
scroll to position [3555, 0]
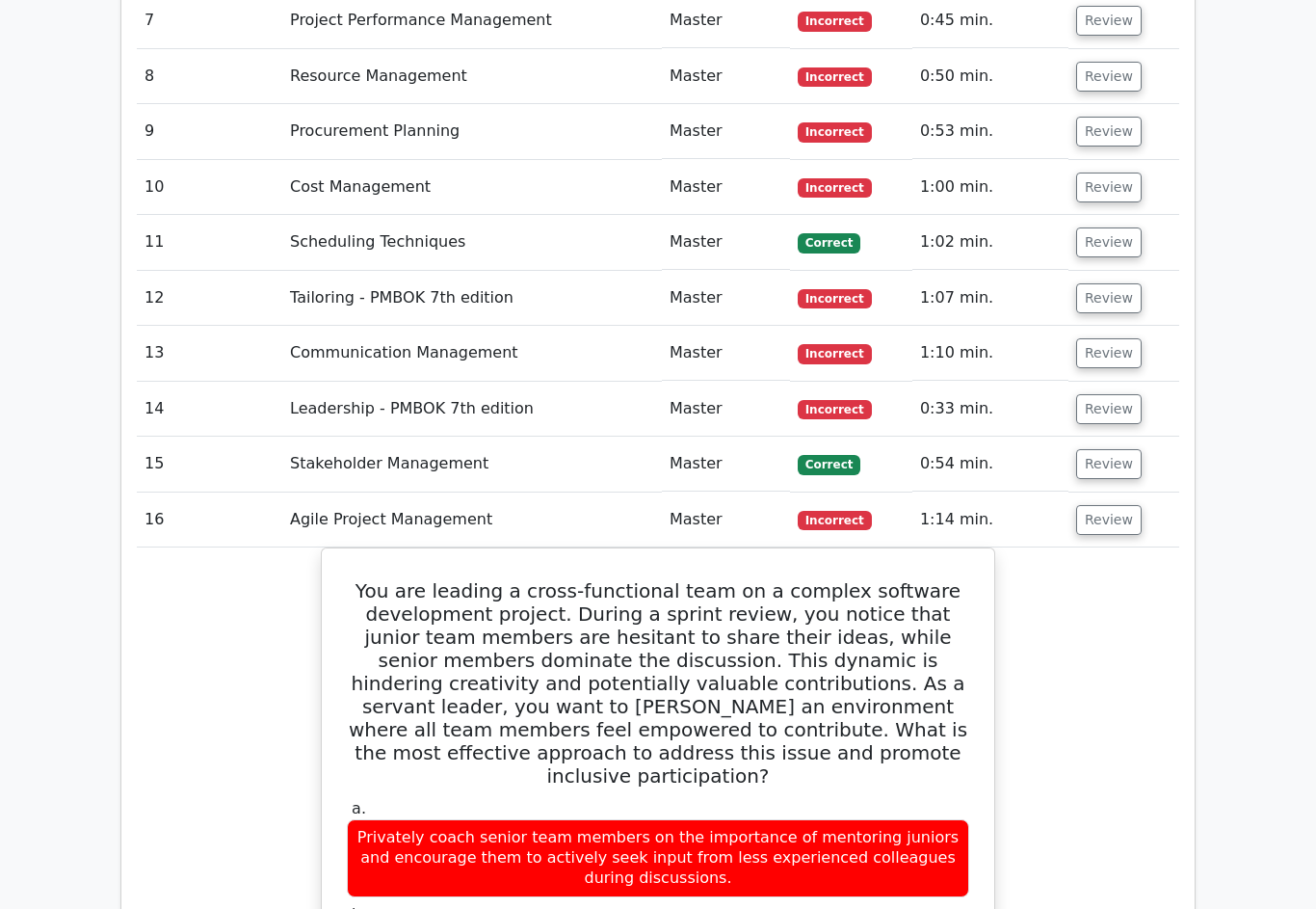
click at [1112, 438] on td "Review" at bounding box center [1124, 465] width 111 height 55
click at [1105, 450] on button "Review" at bounding box center [1109, 465] width 66 height 30
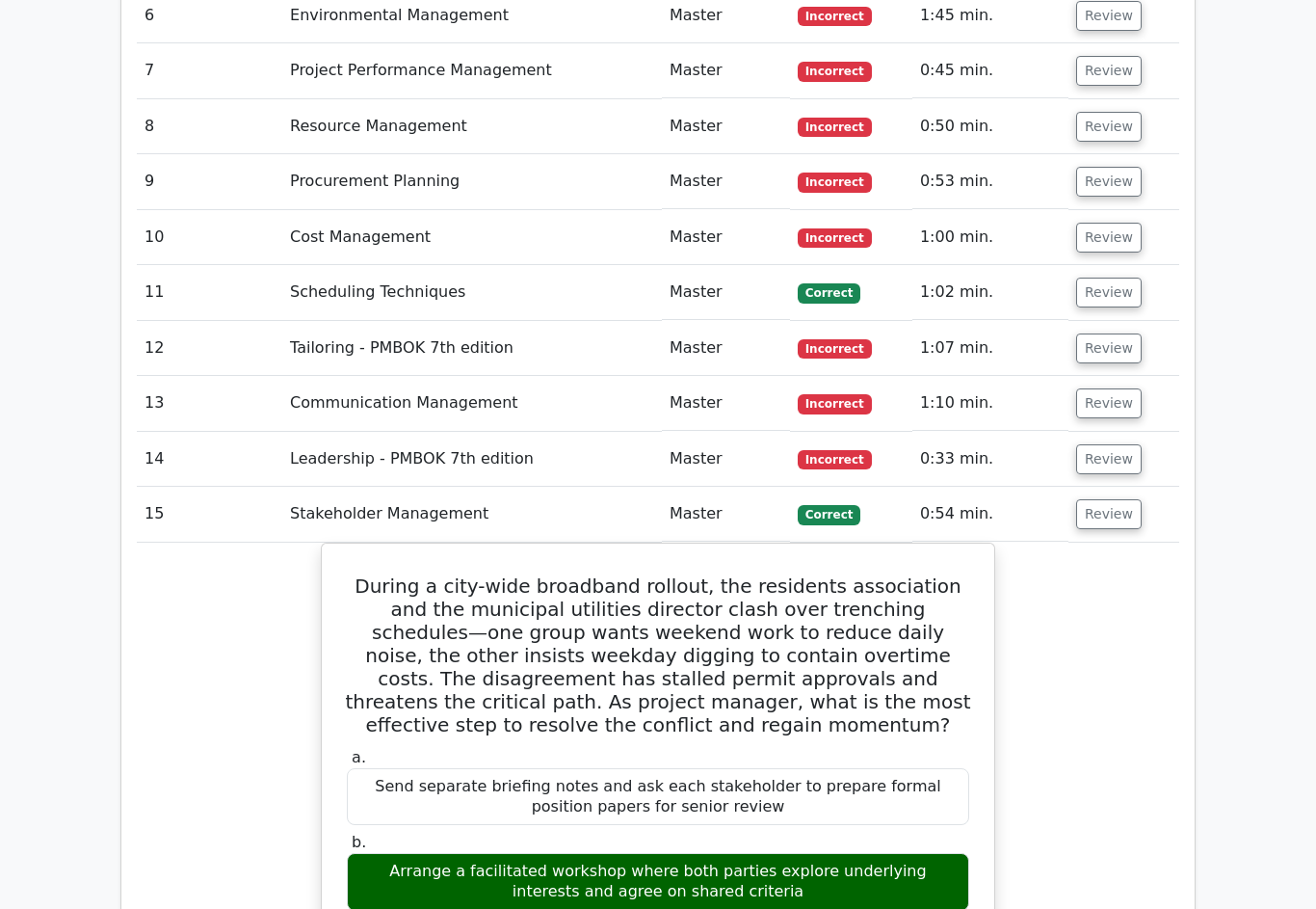
scroll to position [3471, 0]
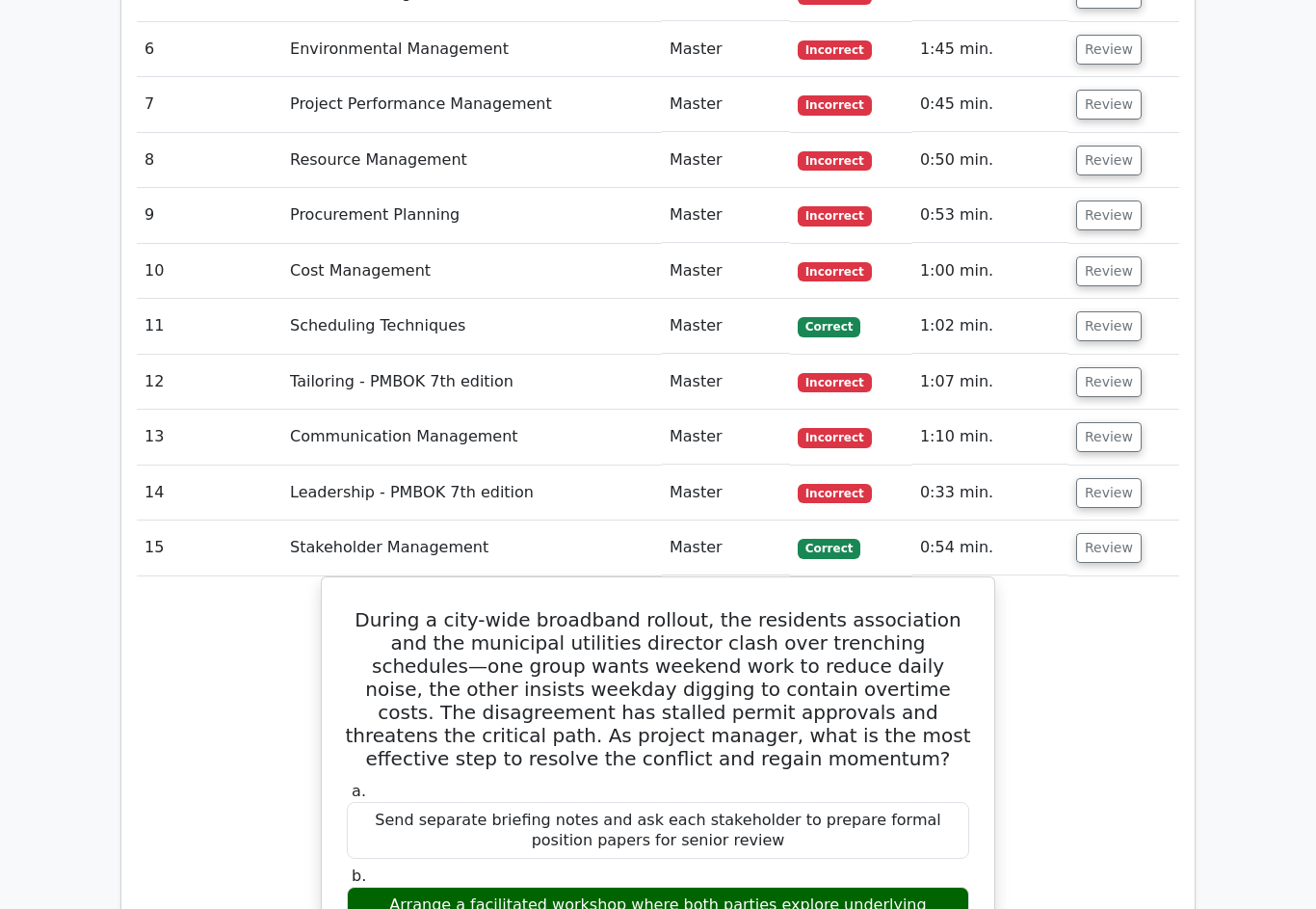
click at [1112, 423] on button "Review" at bounding box center [1109, 438] width 66 height 30
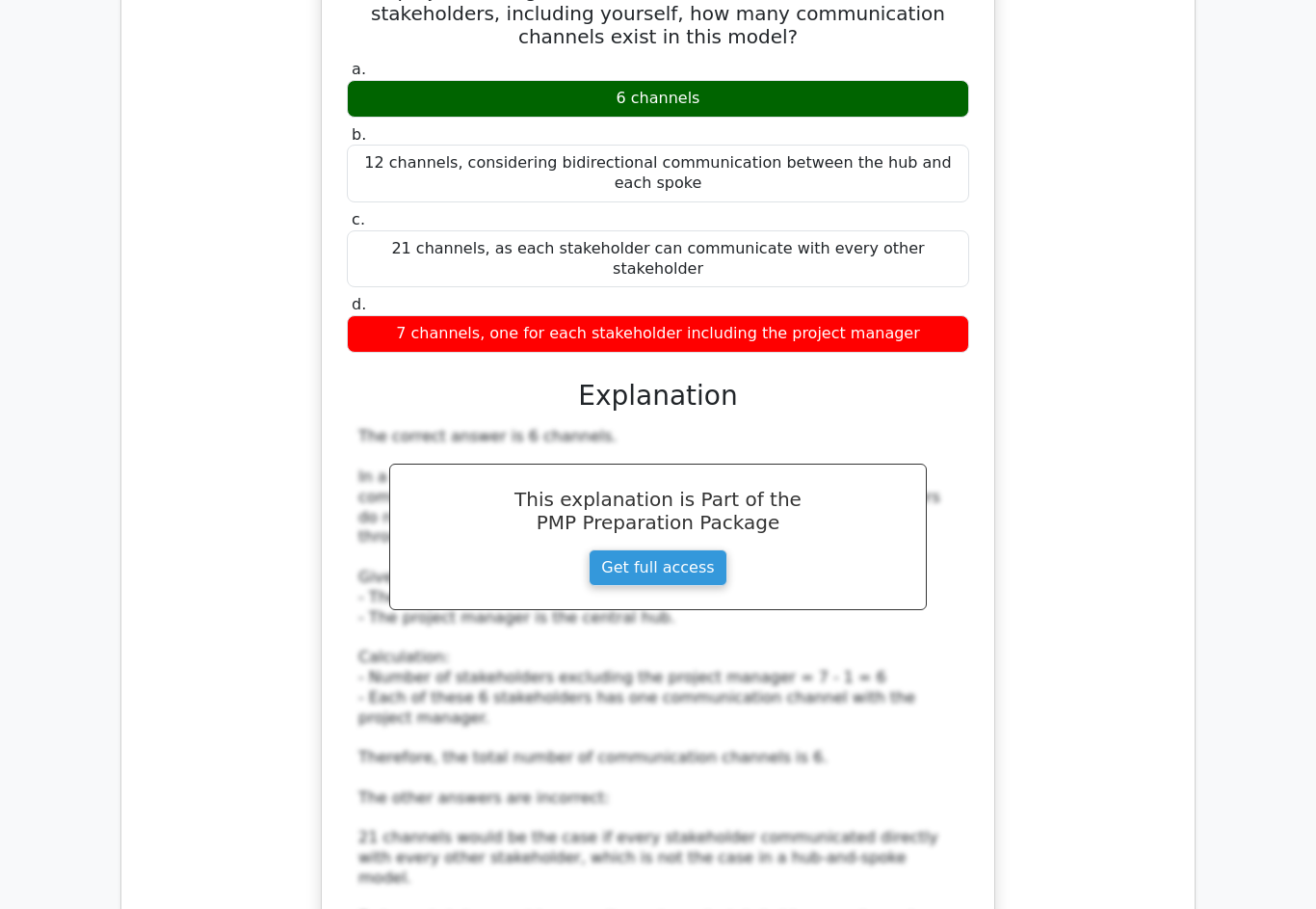
scroll to position [4041, 0]
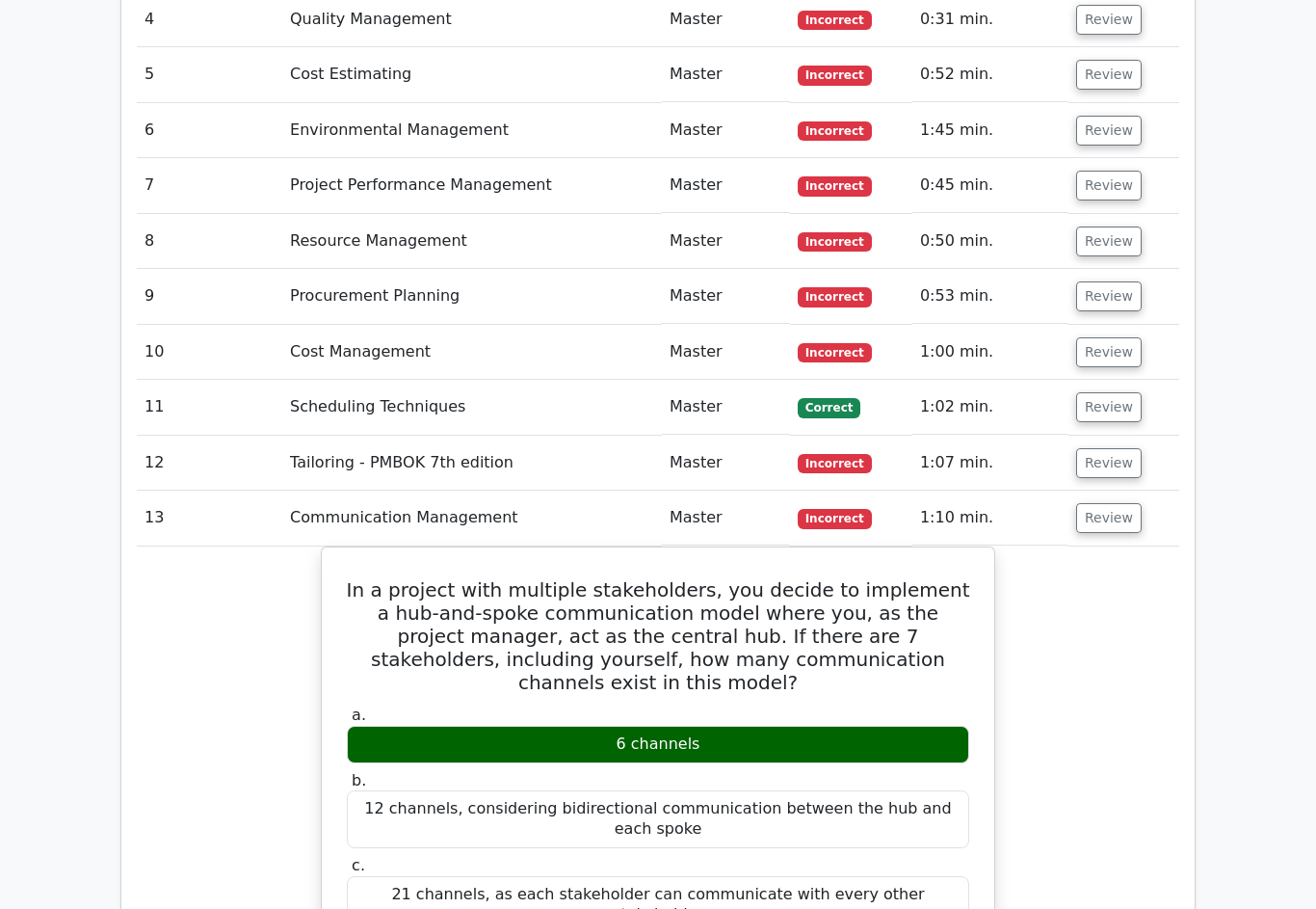
click at [1115, 449] on button "Review" at bounding box center [1109, 464] width 66 height 30
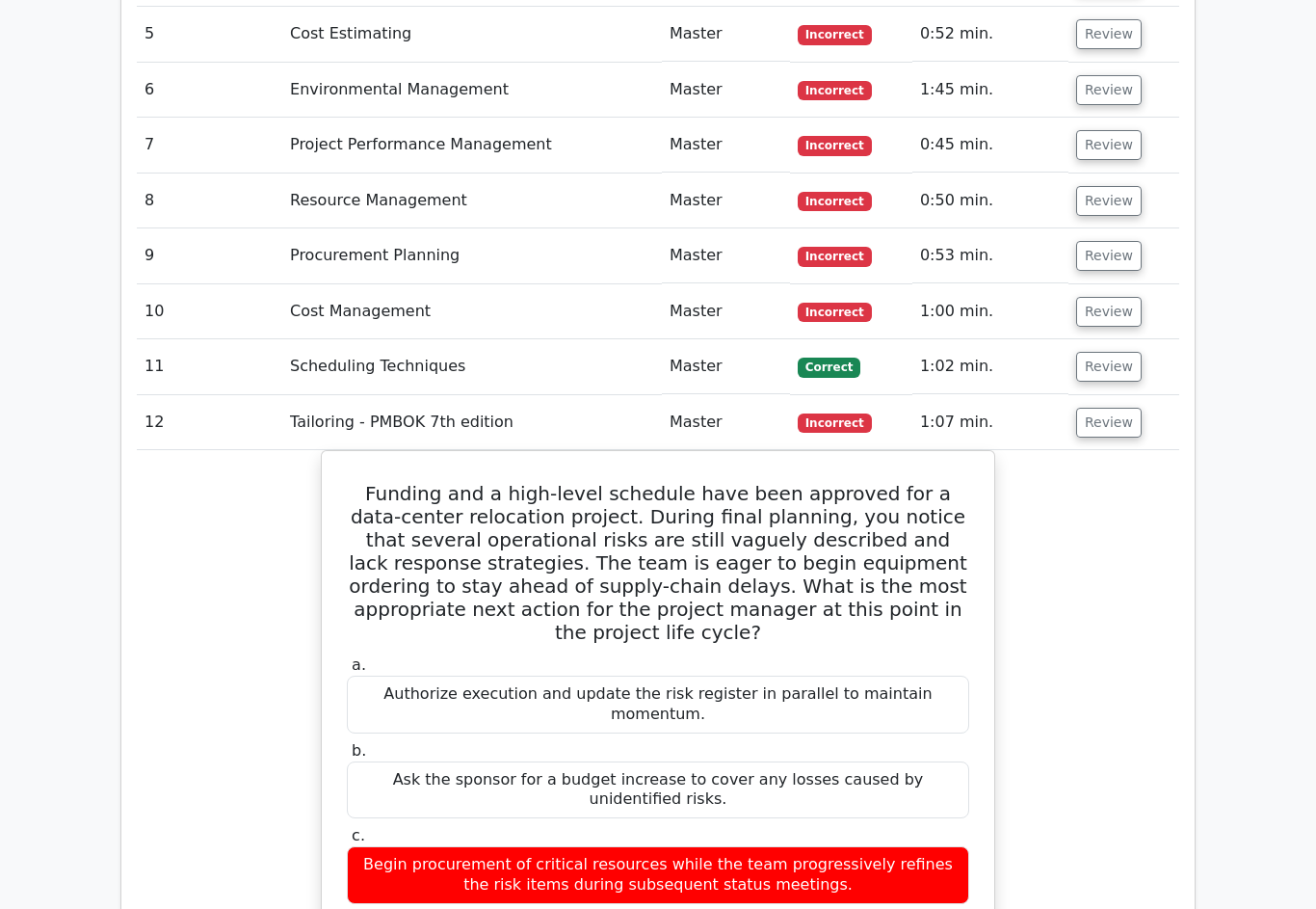
click at [1113, 353] on button "Review" at bounding box center [1109, 368] width 66 height 30
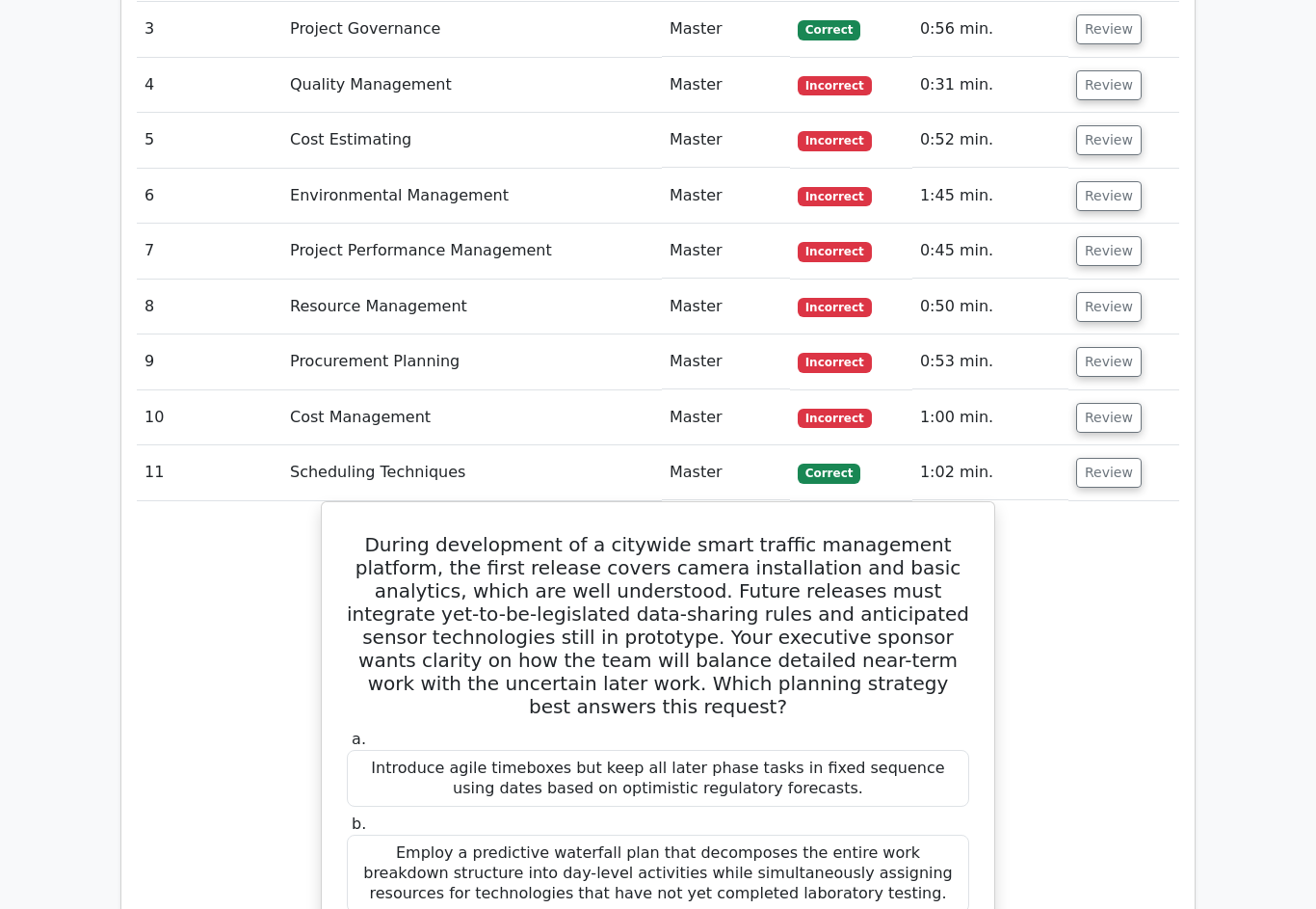
click at [1103, 404] on button "Review" at bounding box center [1109, 418] width 66 height 30
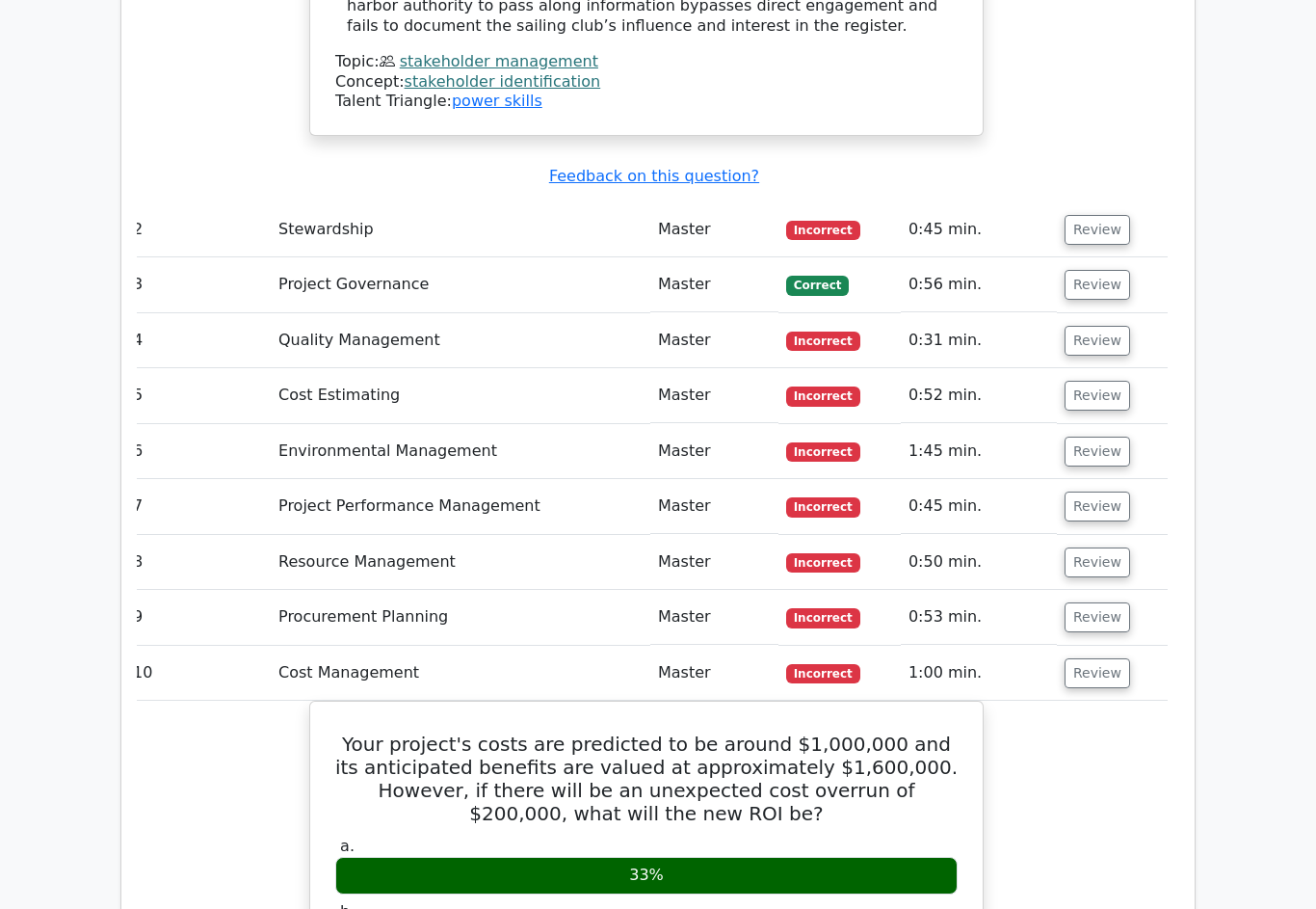
scroll to position [3068, 0]
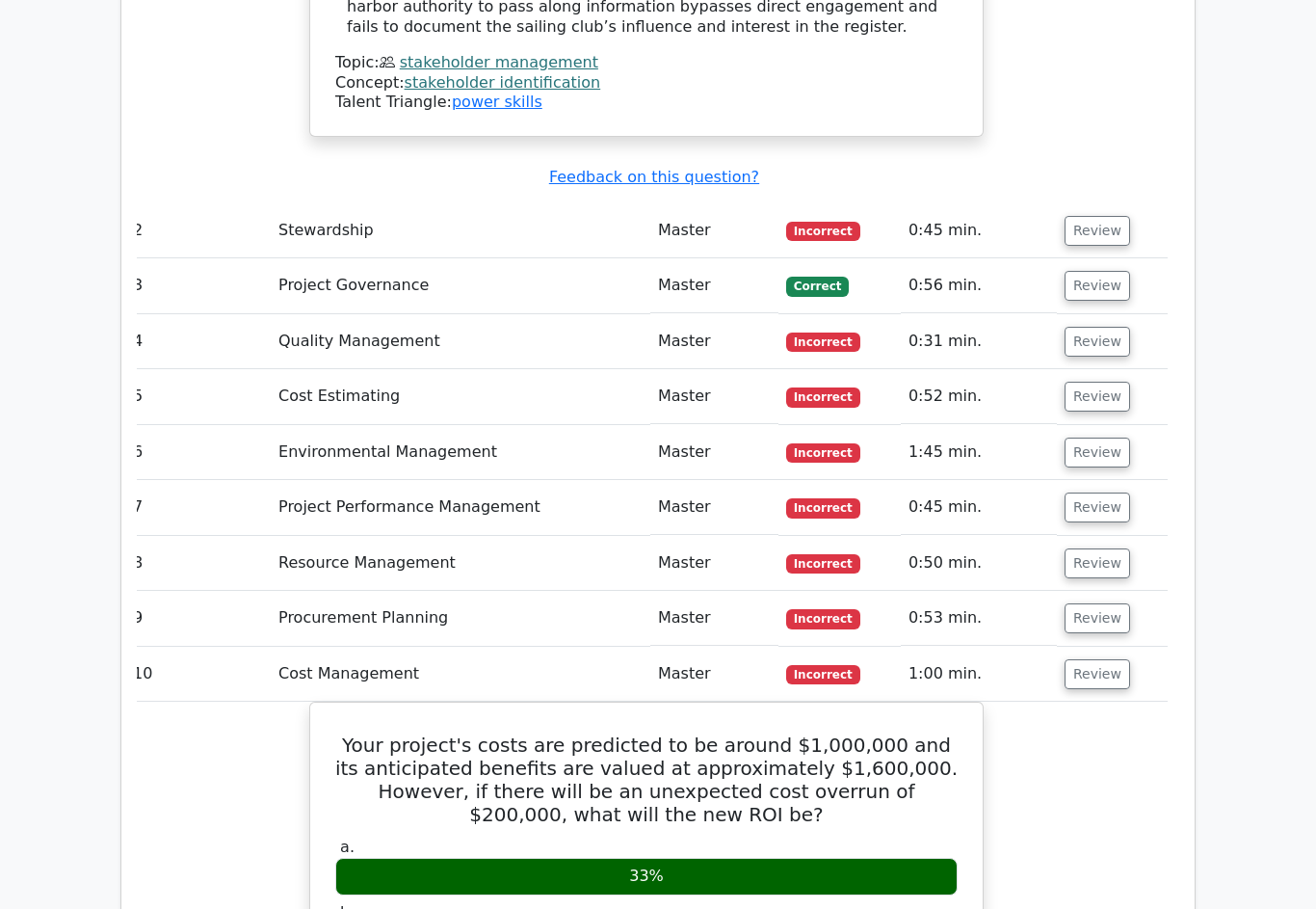
click at [1111, 603] on button "Review" at bounding box center [1098, 618] width 66 height 30
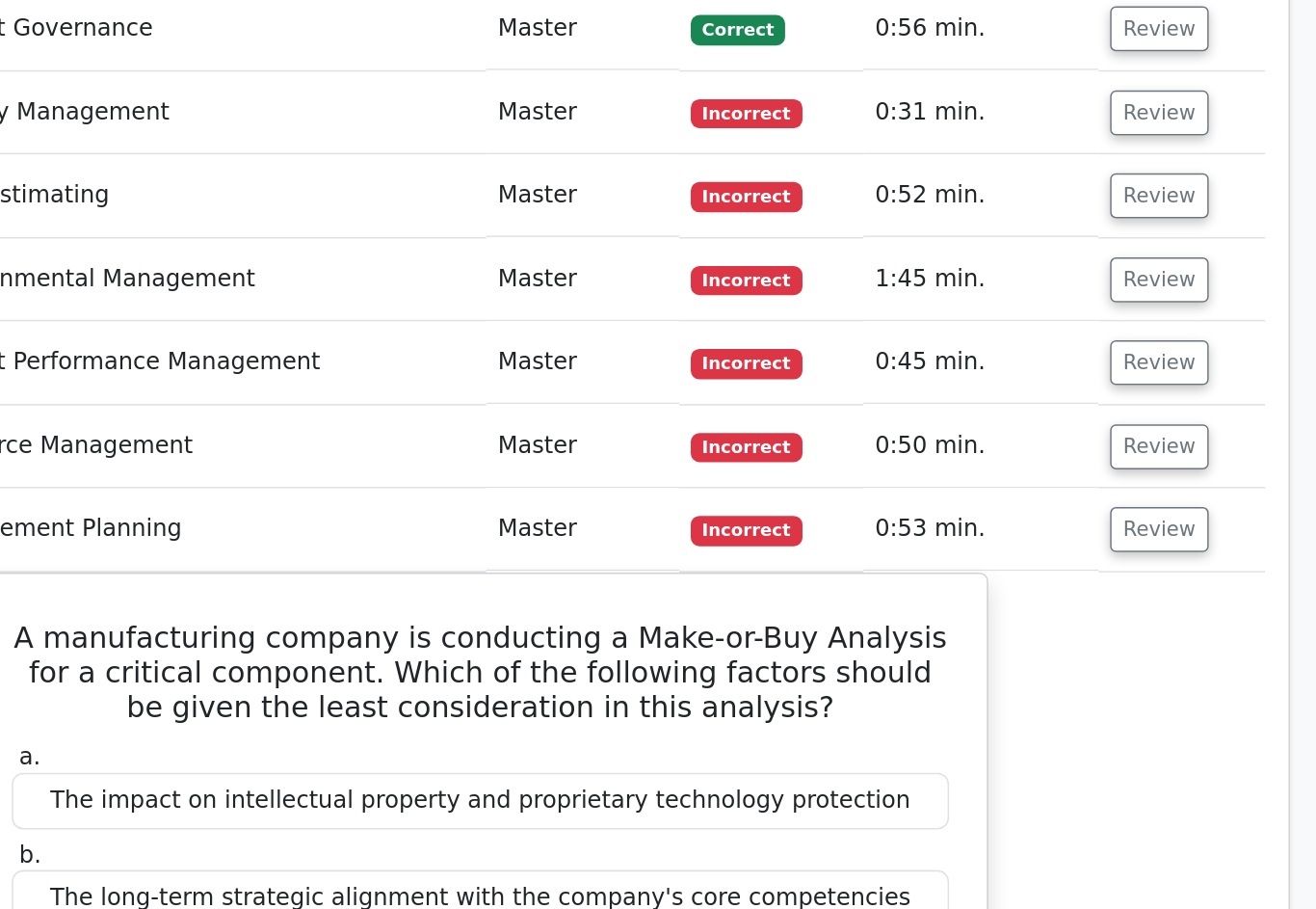
scroll to position [3315, 0]
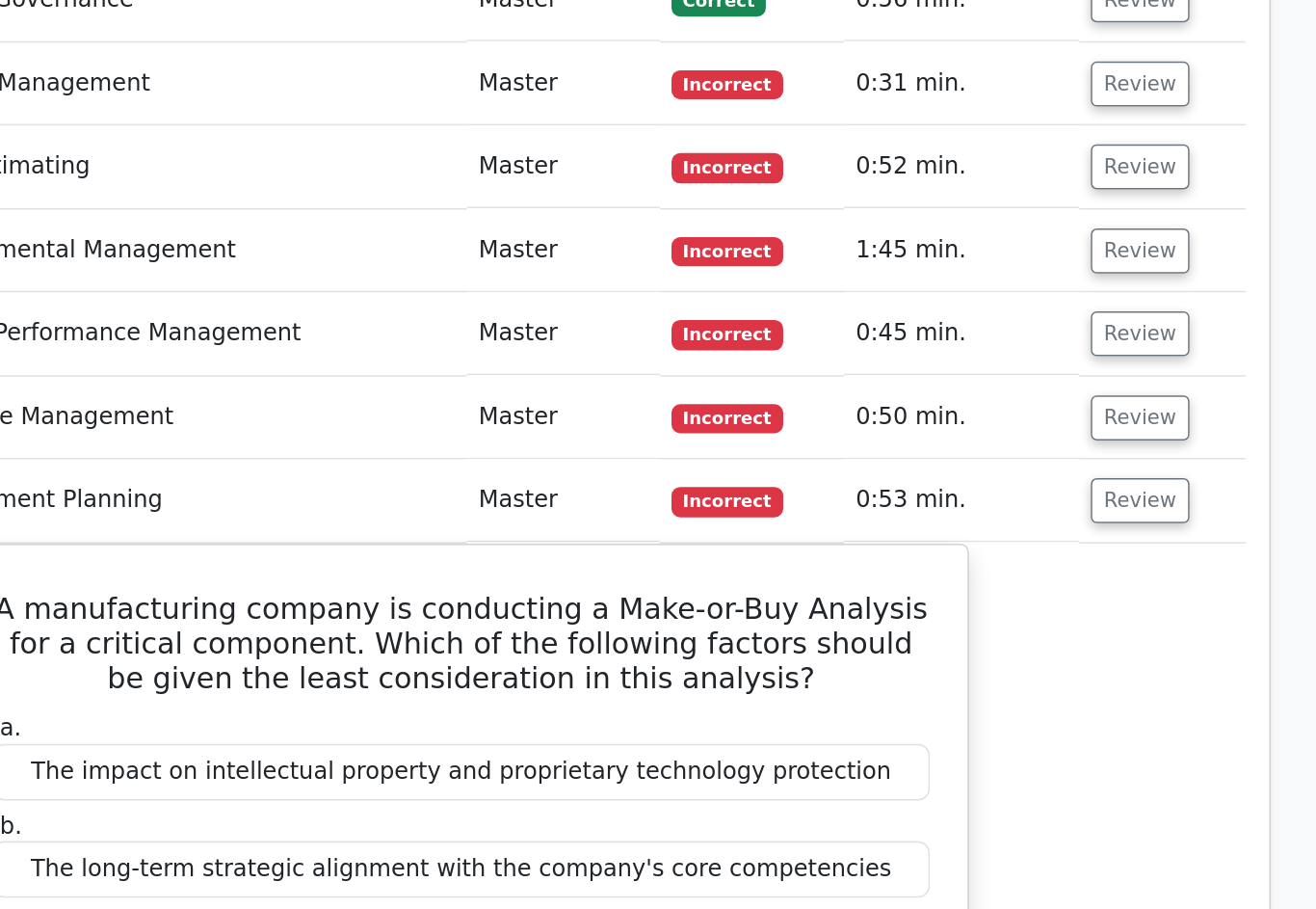
click at [1076, 303] on button "Review" at bounding box center [1109, 317] width 66 height 30
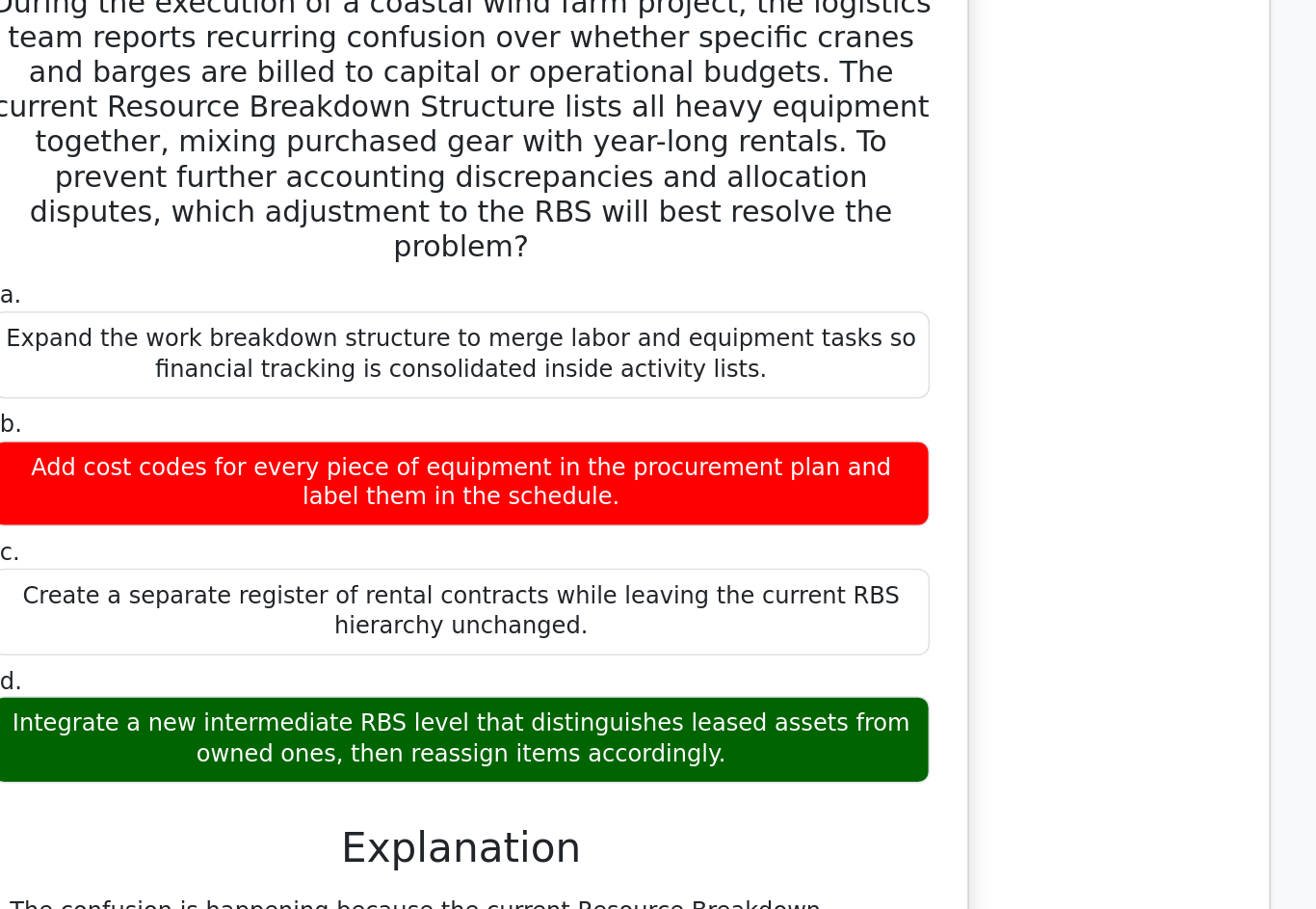
scroll to position [0, 0]
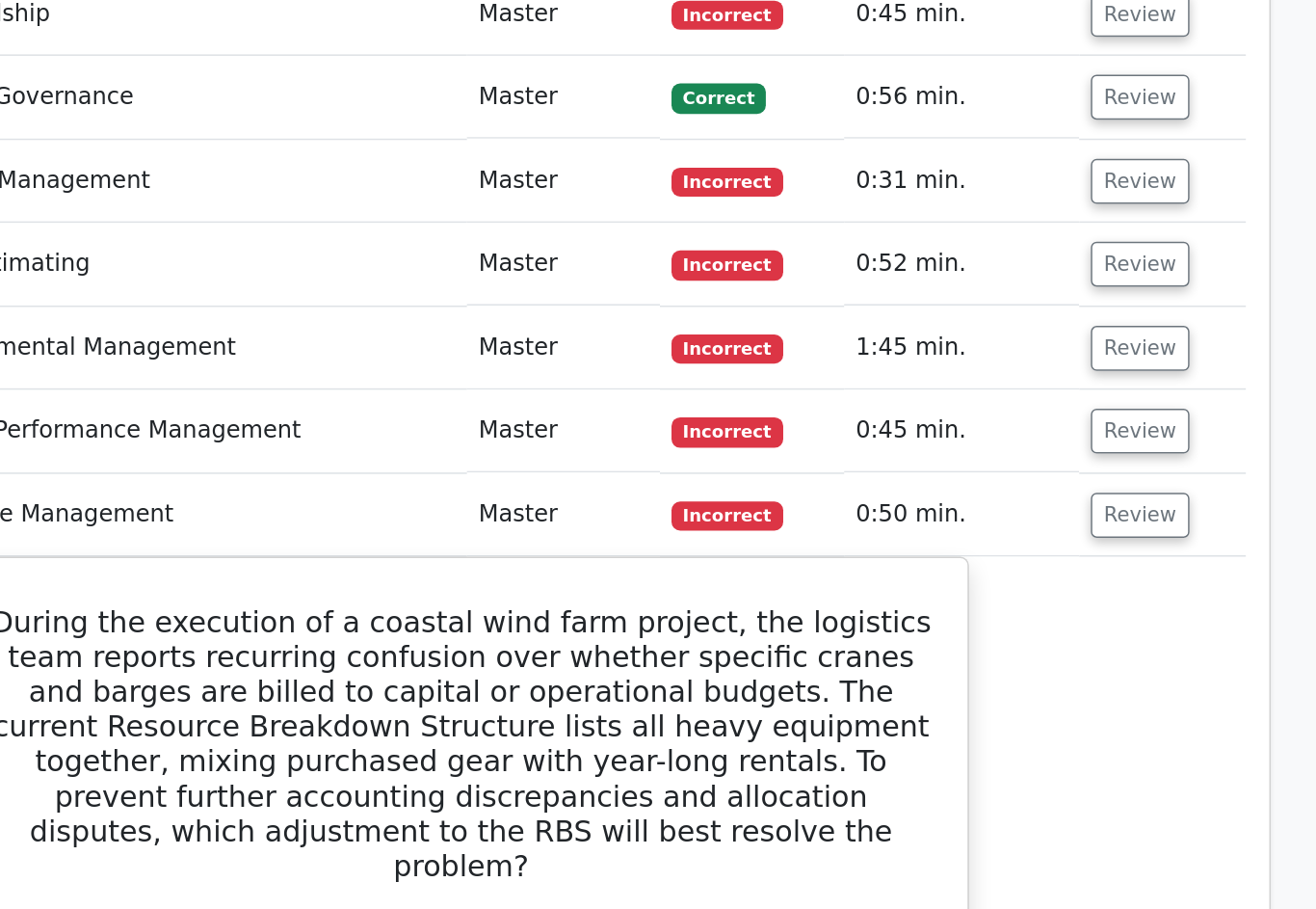
click at [1076, 271] on button "Review" at bounding box center [1109, 285] width 66 height 30
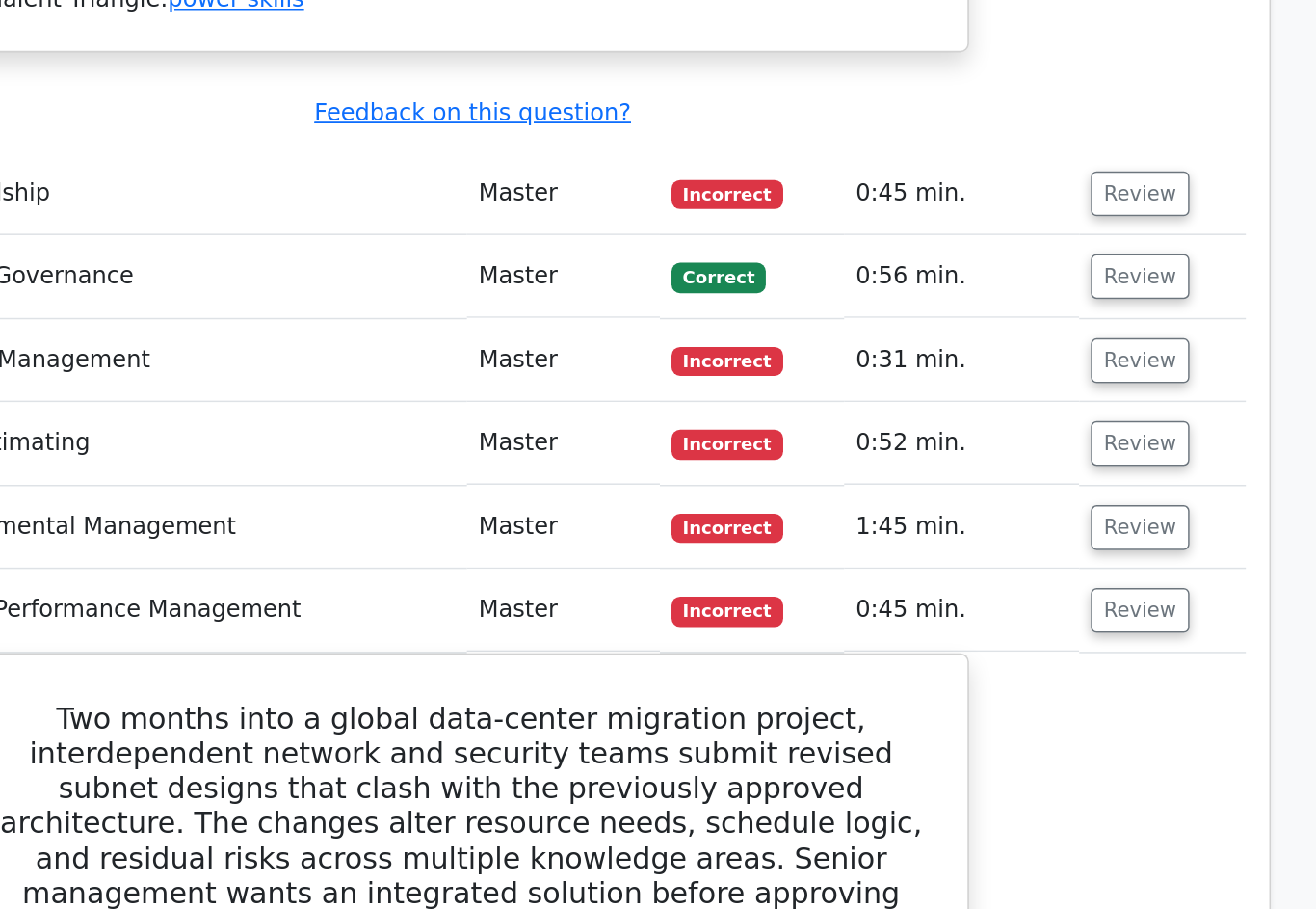
scroll to position [3160, 0]
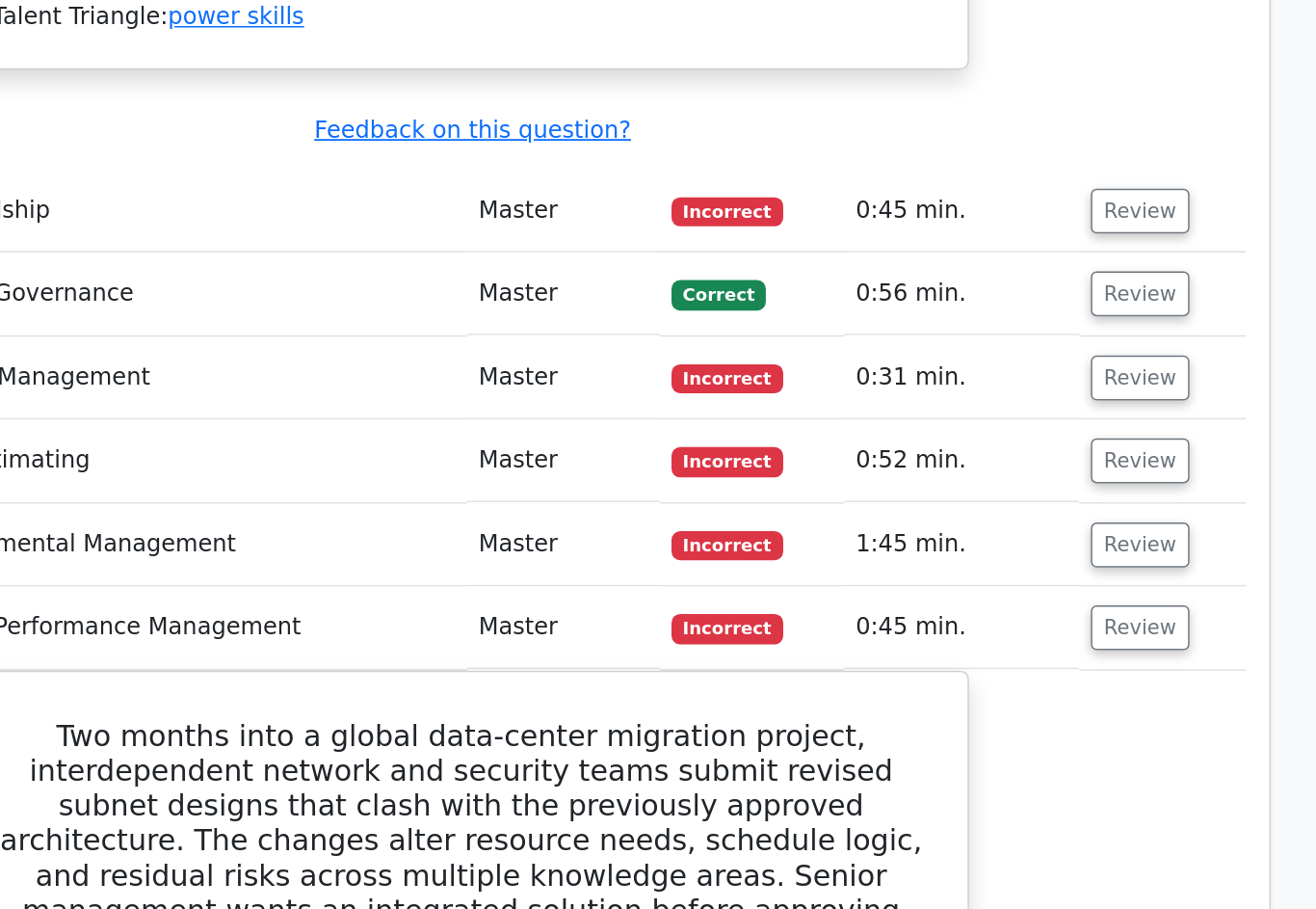
click at [1076, 347] on button "Review" at bounding box center [1109, 362] width 66 height 30
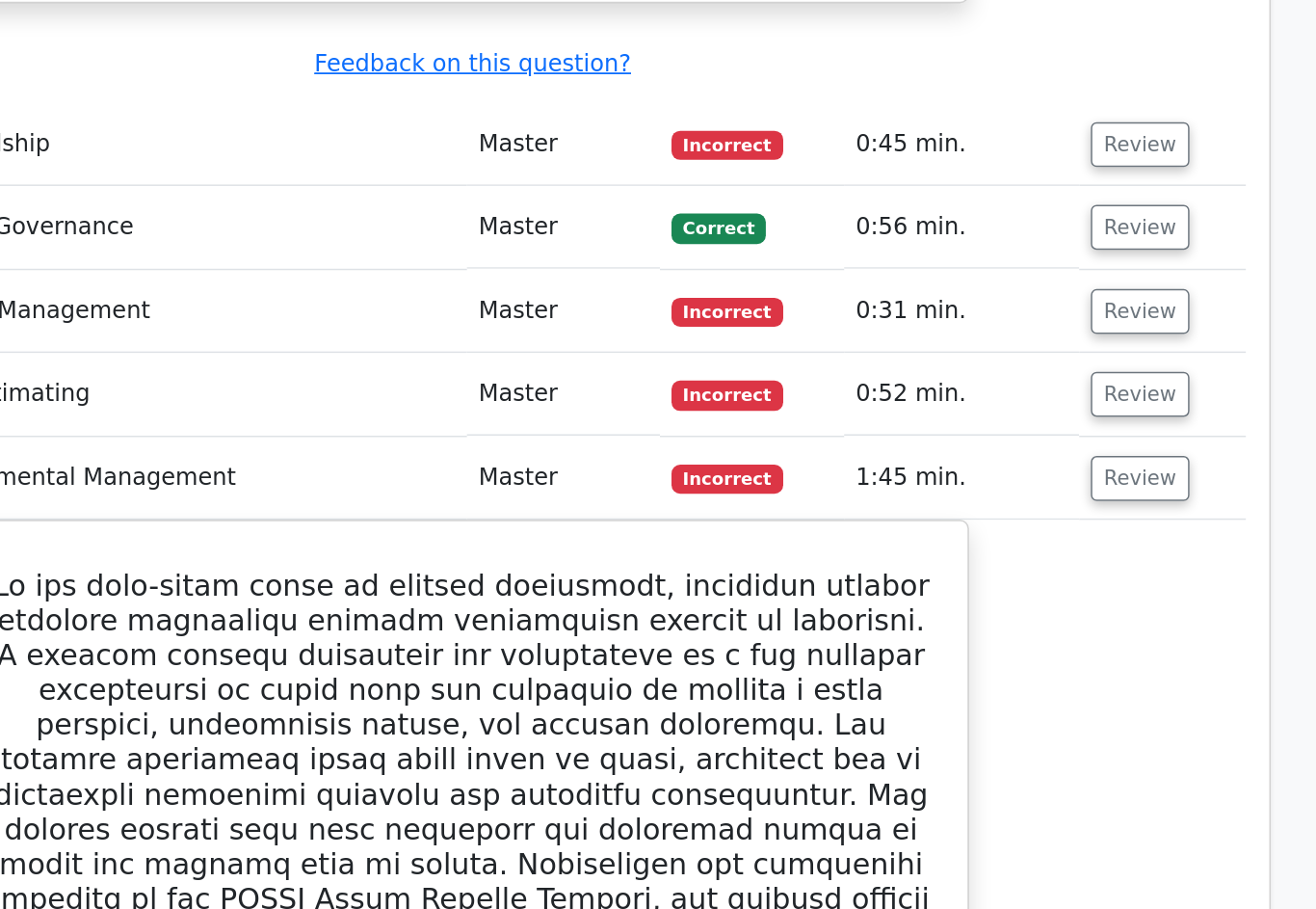
scroll to position [3200, 0]
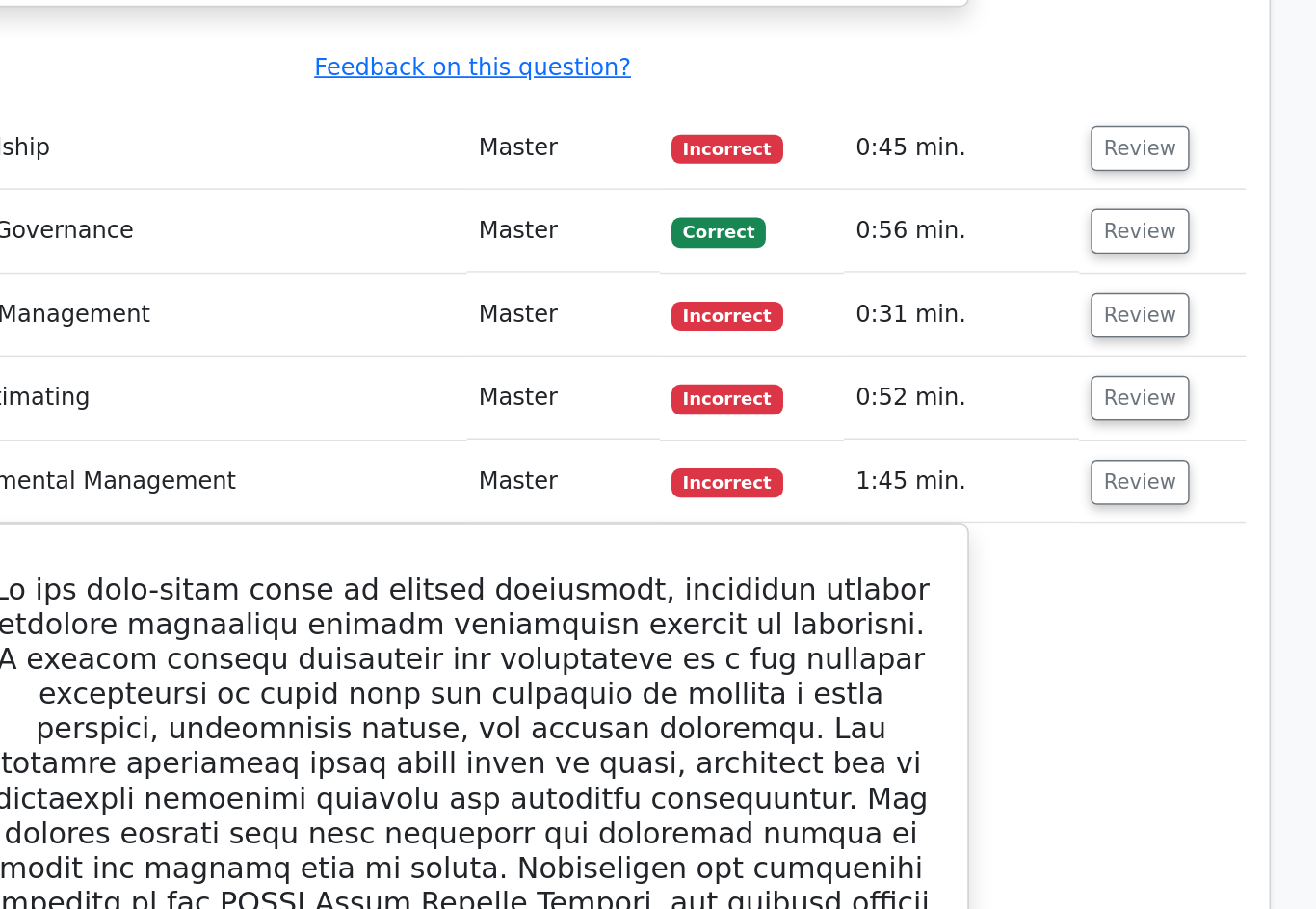
click at [1076, 249] on button "Review" at bounding box center [1109, 264] width 66 height 30
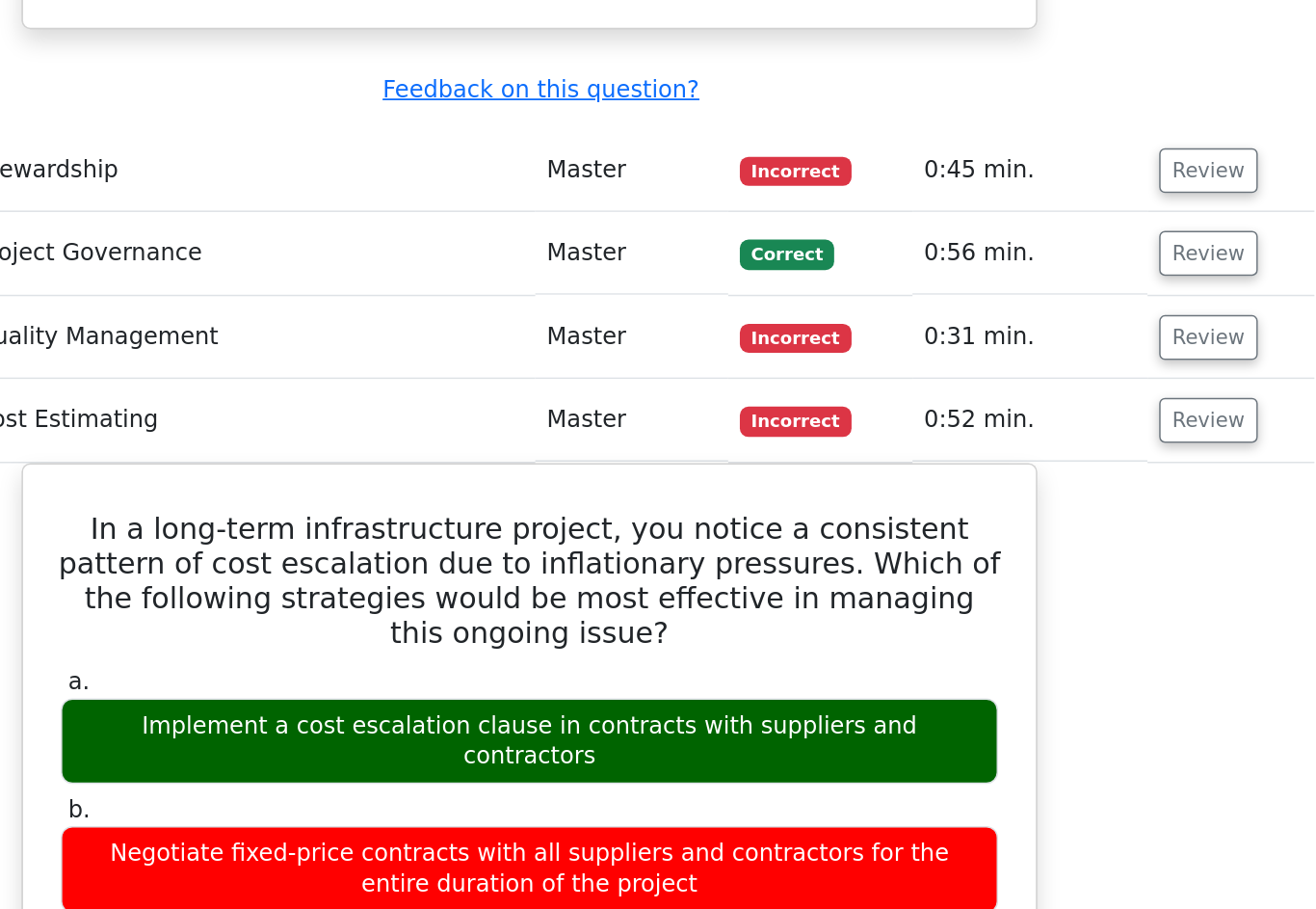
scroll to position [0, 12]
click at [1065, 210] on button "Review" at bounding box center [1098, 224] width 66 height 30
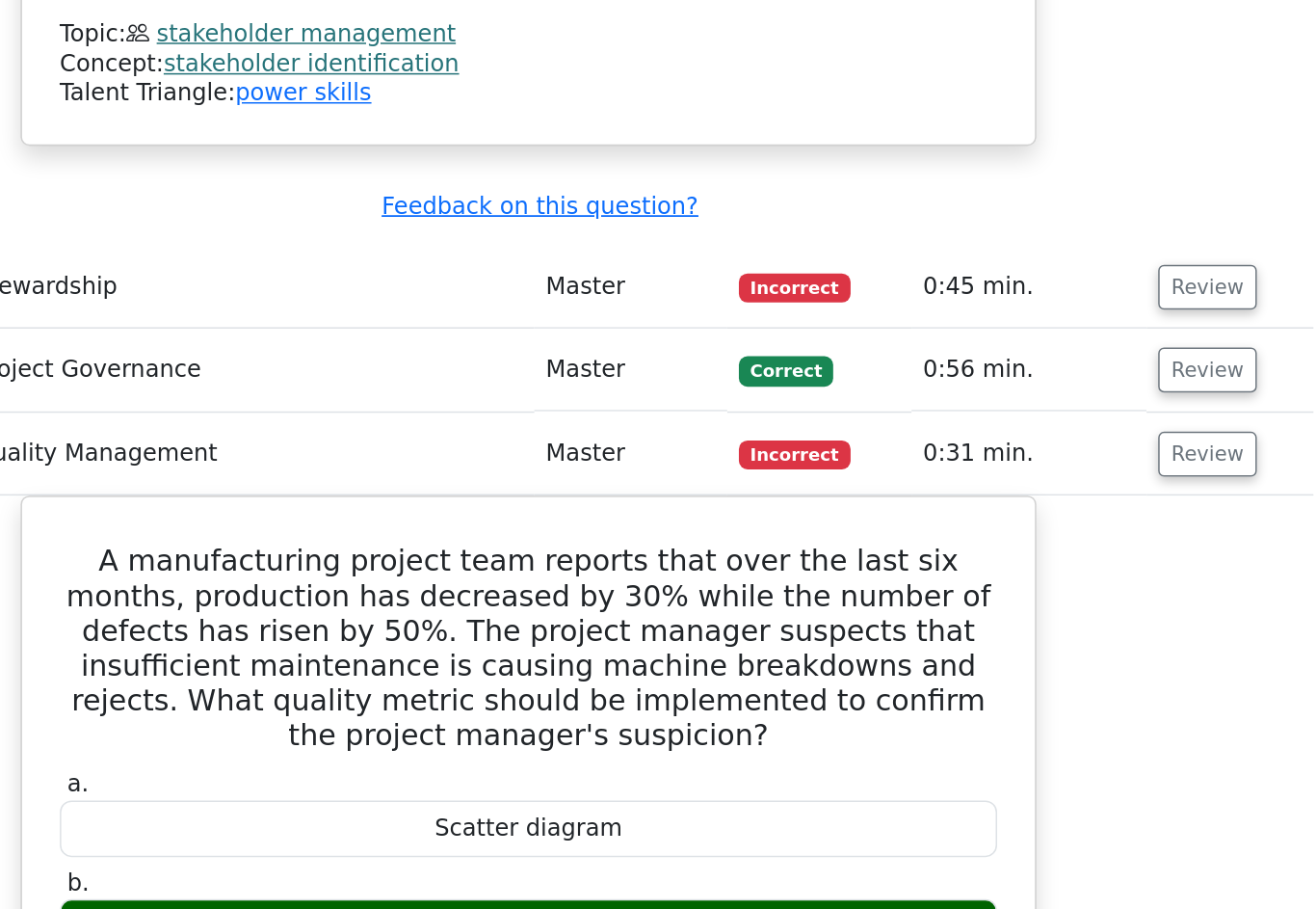
scroll to position [3109, 0]
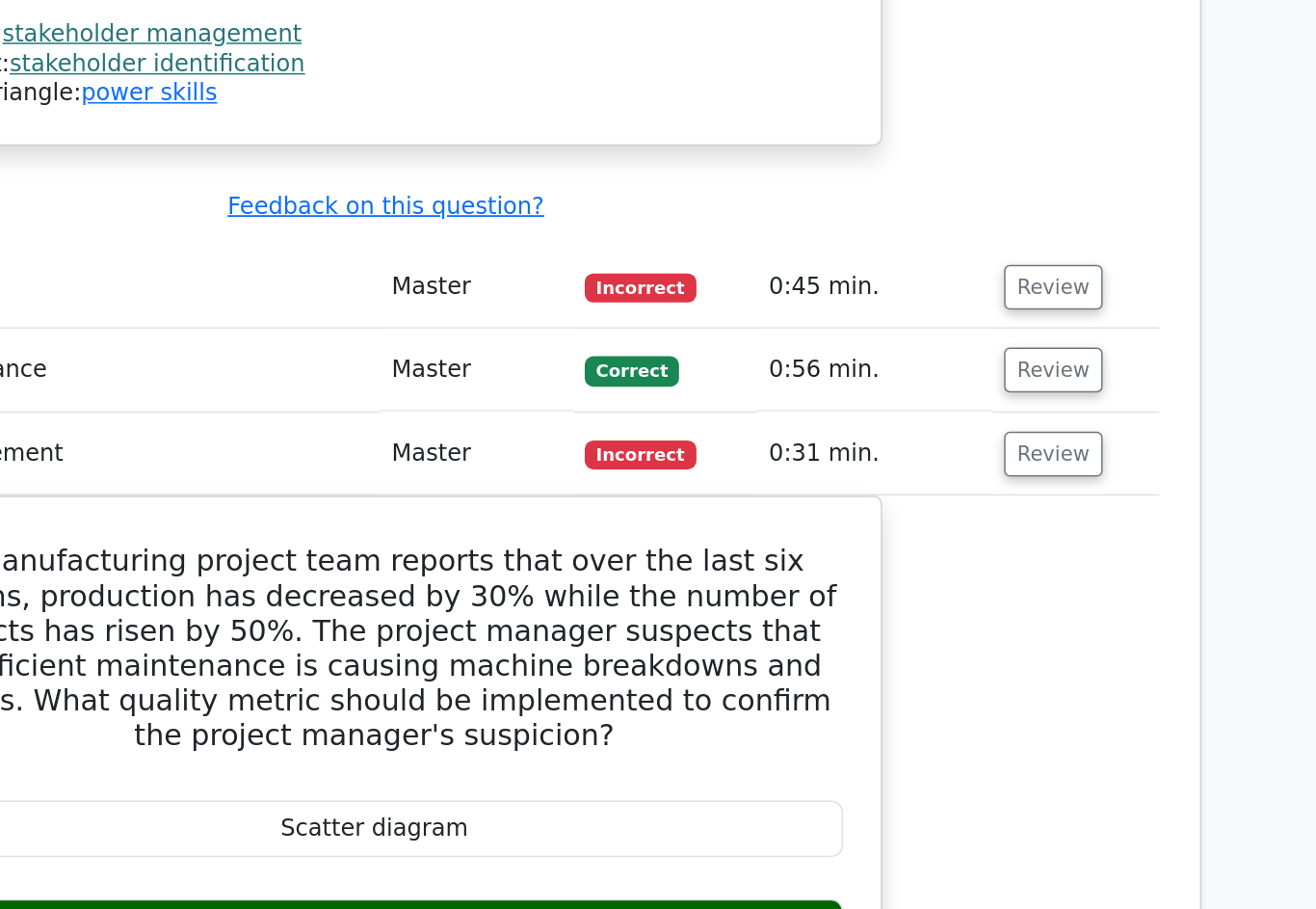
click at [1065, 230] on button "Review" at bounding box center [1098, 244] width 66 height 30
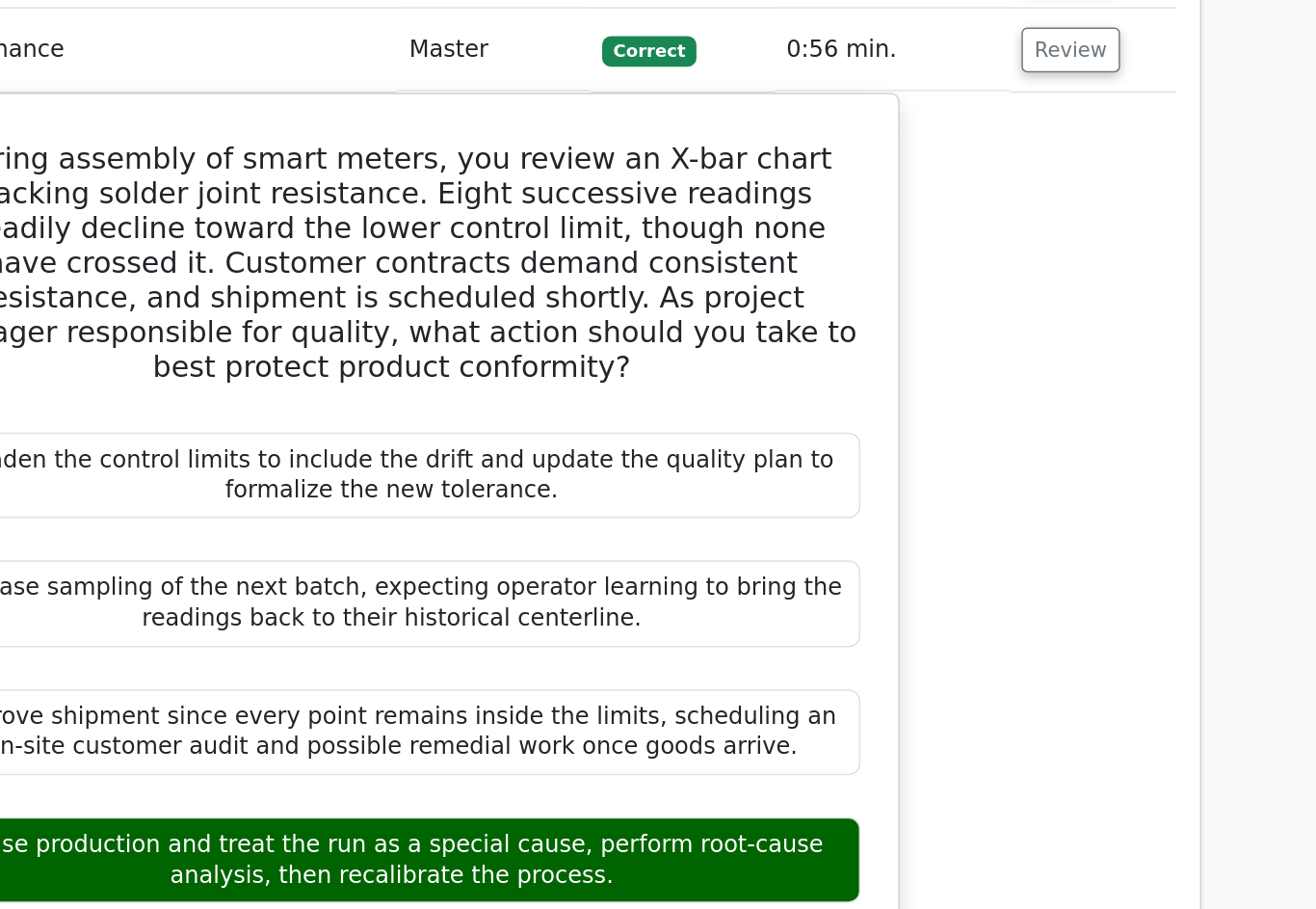
scroll to position [0, 0]
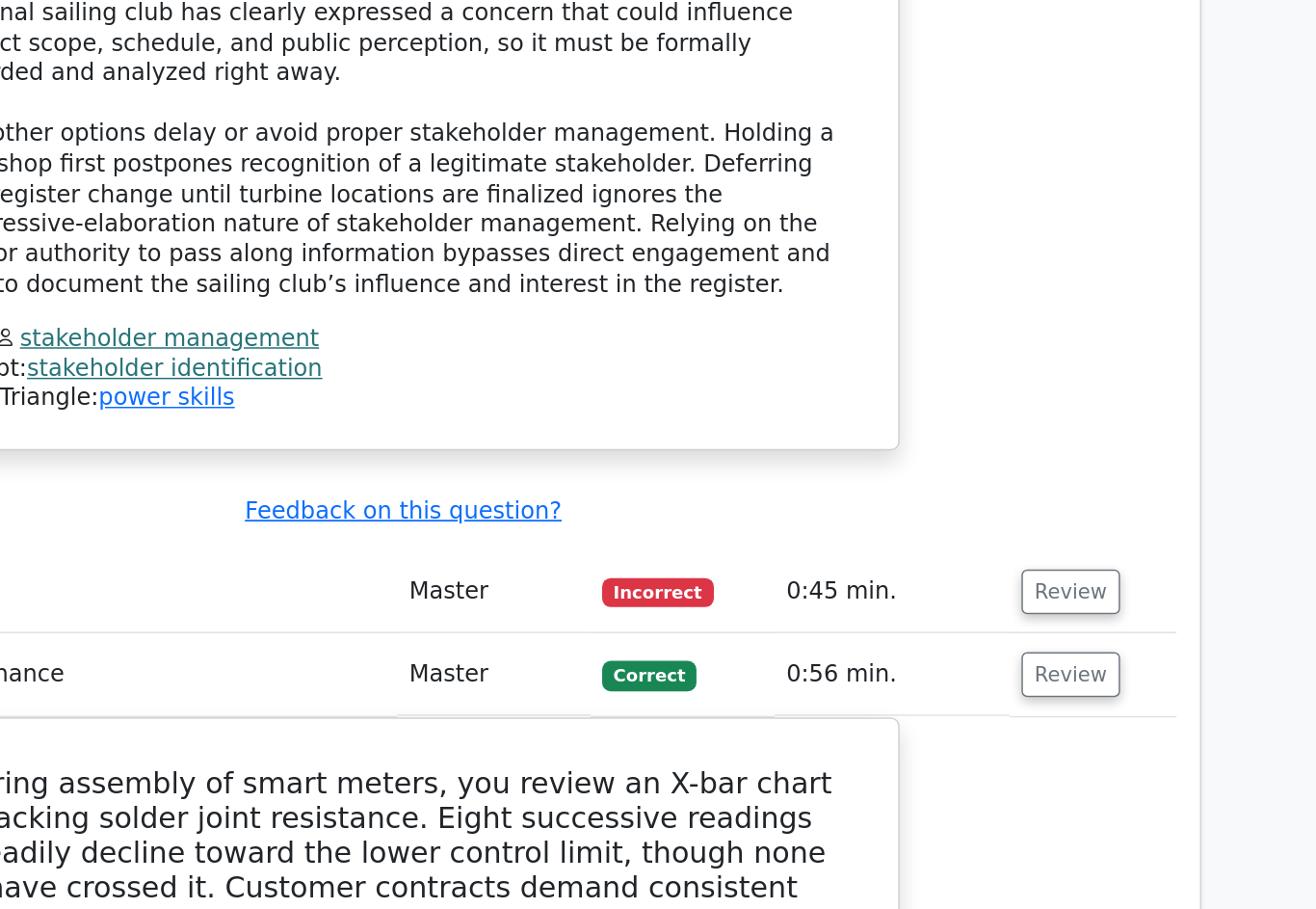
click at [1076, 377] on button "Review" at bounding box center [1109, 392] width 66 height 30
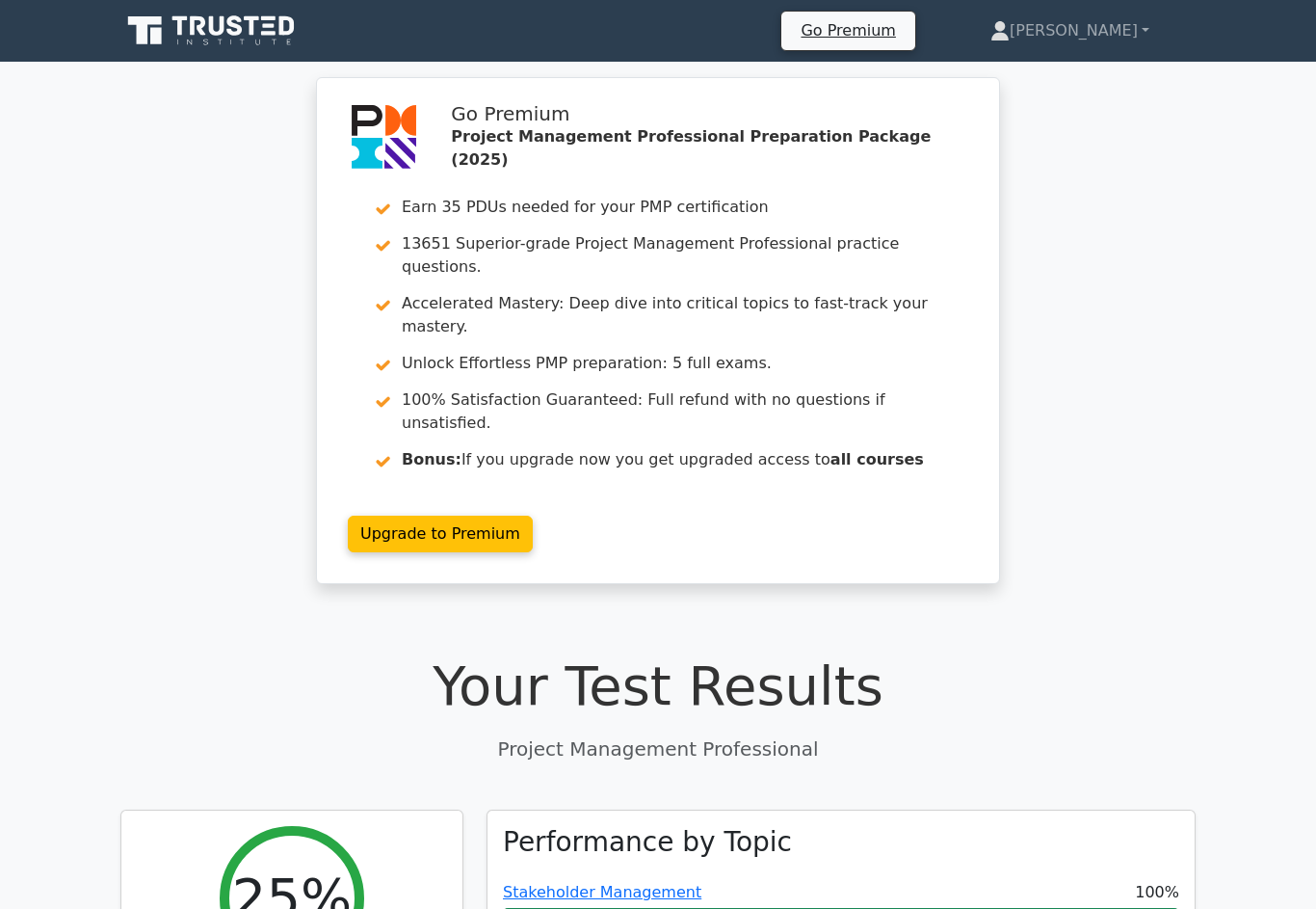
click at [1118, 36] on link "[PERSON_NAME]" at bounding box center [1070, 31] width 251 height 39
click at [1088, 68] on link "Profile" at bounding box center [1021, 77] width 152 height 31
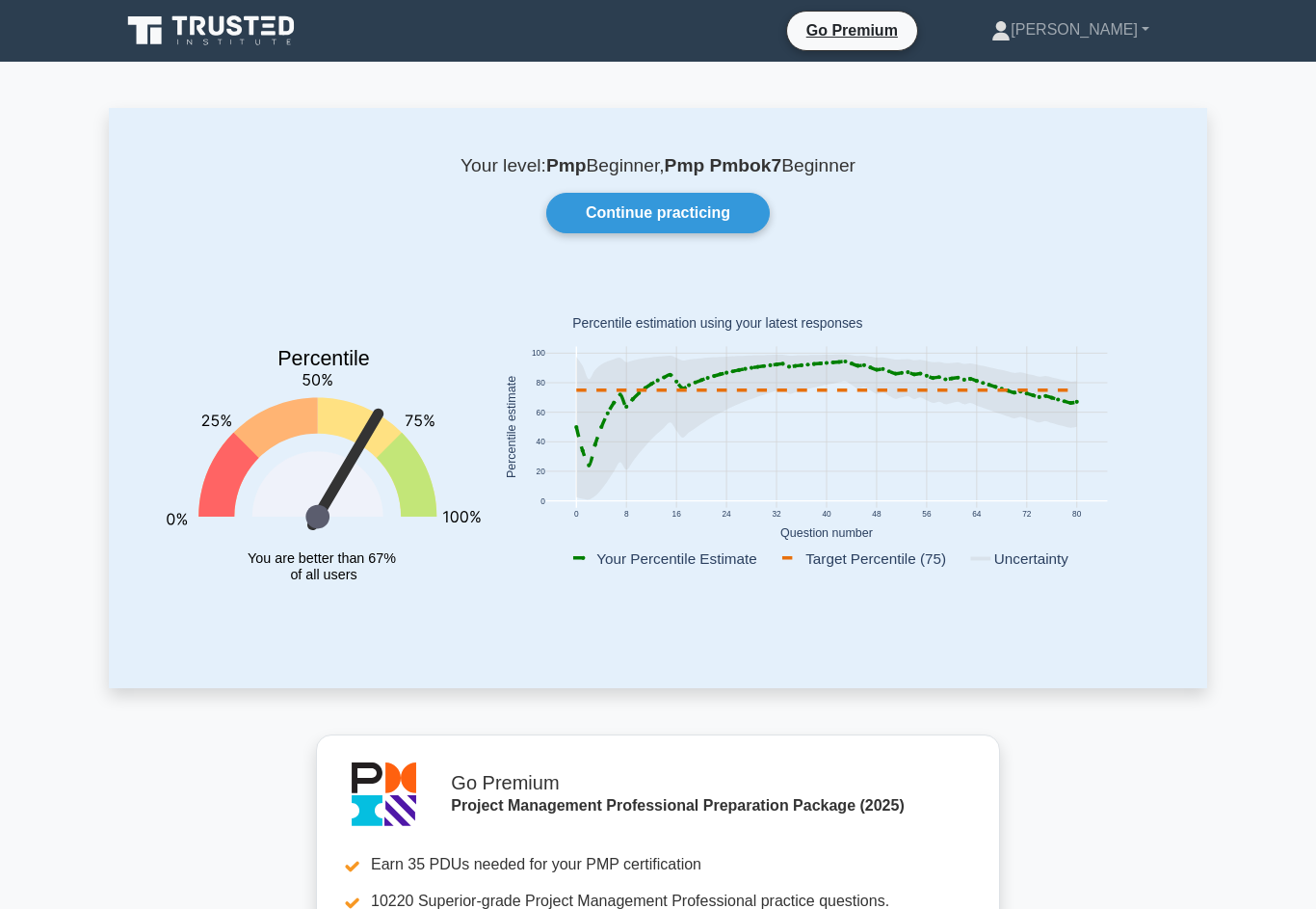
click at [991, 223] on div "Continue practicing" at bounding box center [658, 213] width 1029 height 41
